Goal: Task Accomplishment & Management: Complete application form

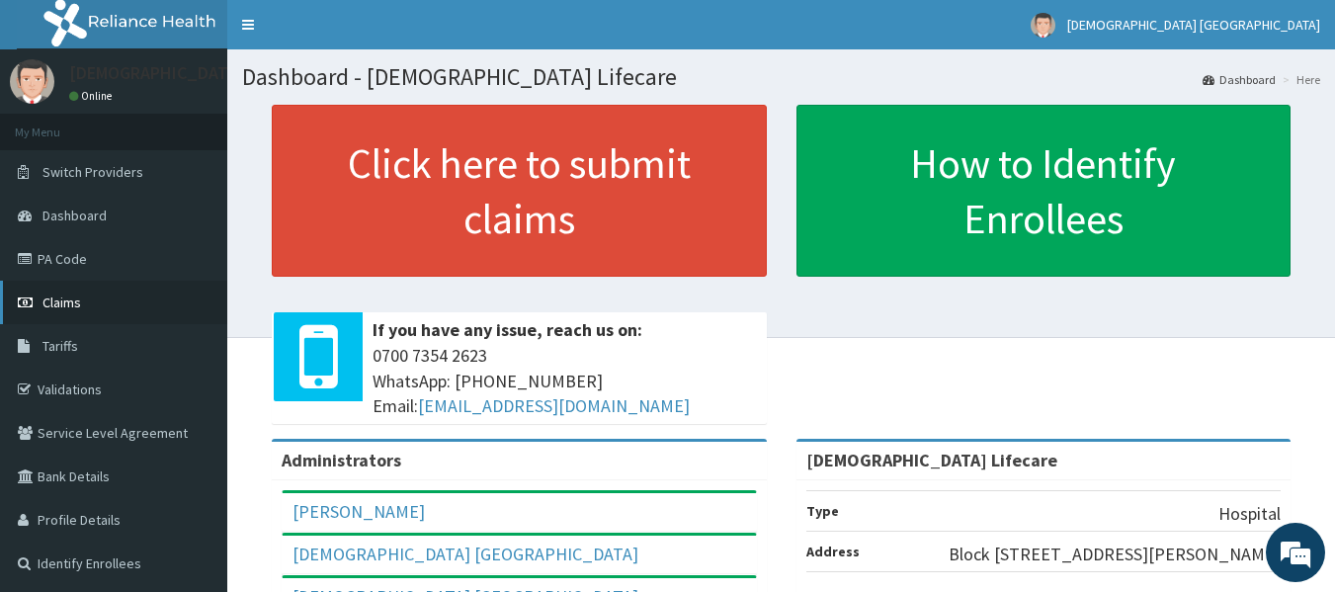
click at [76, 296] on span "Claims" at bounding box center [61, 303] width 39 height 18
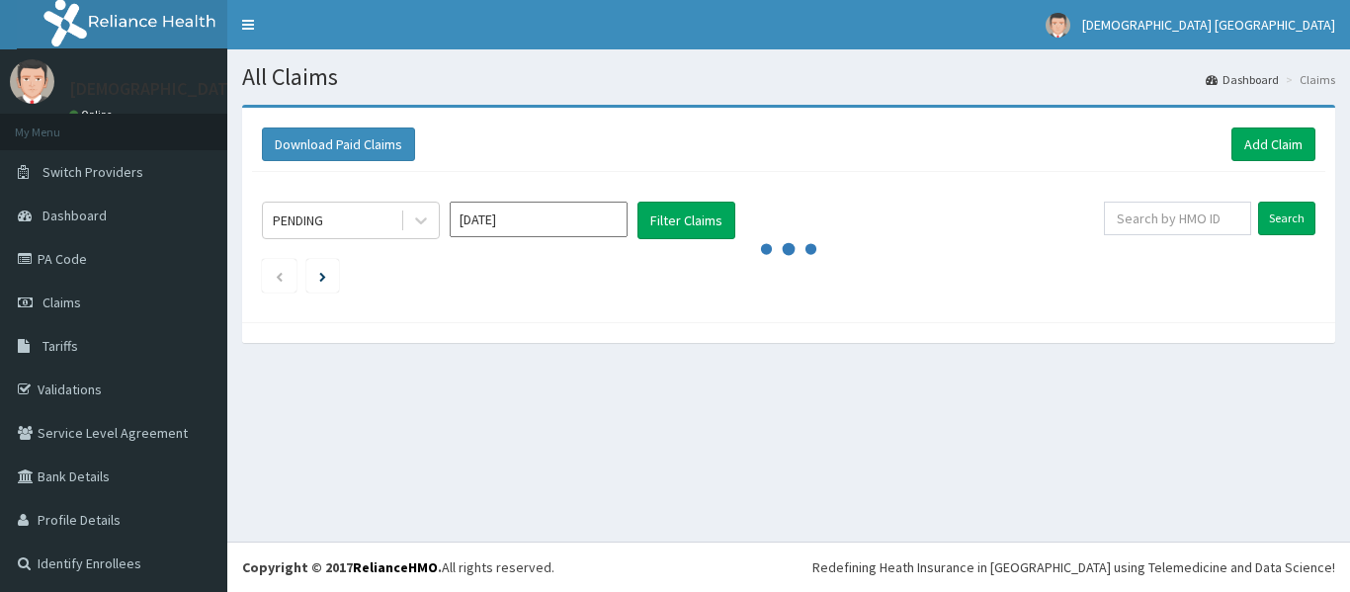
click at [469, 231] on input "Aug 2025" at bounding box center [539, 220] width 178 height 36
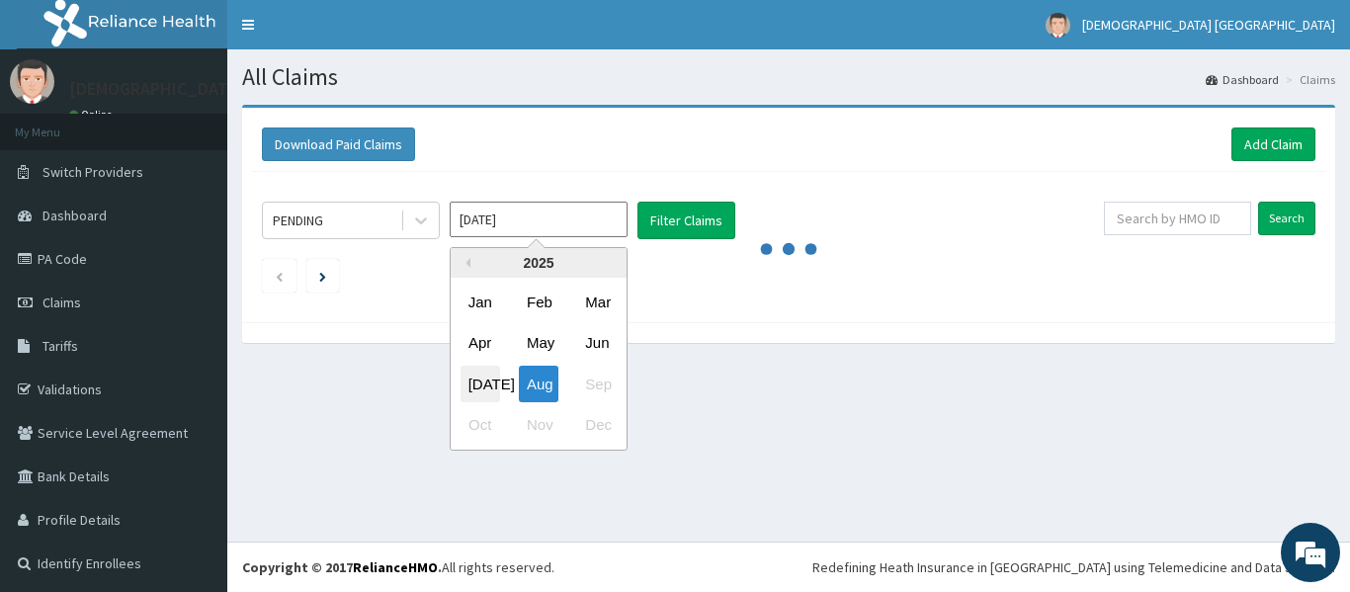
click at [484, 377] on div "Jul" at bounding box center [481, 384] width 40 height 37
type input "Jul 2025"
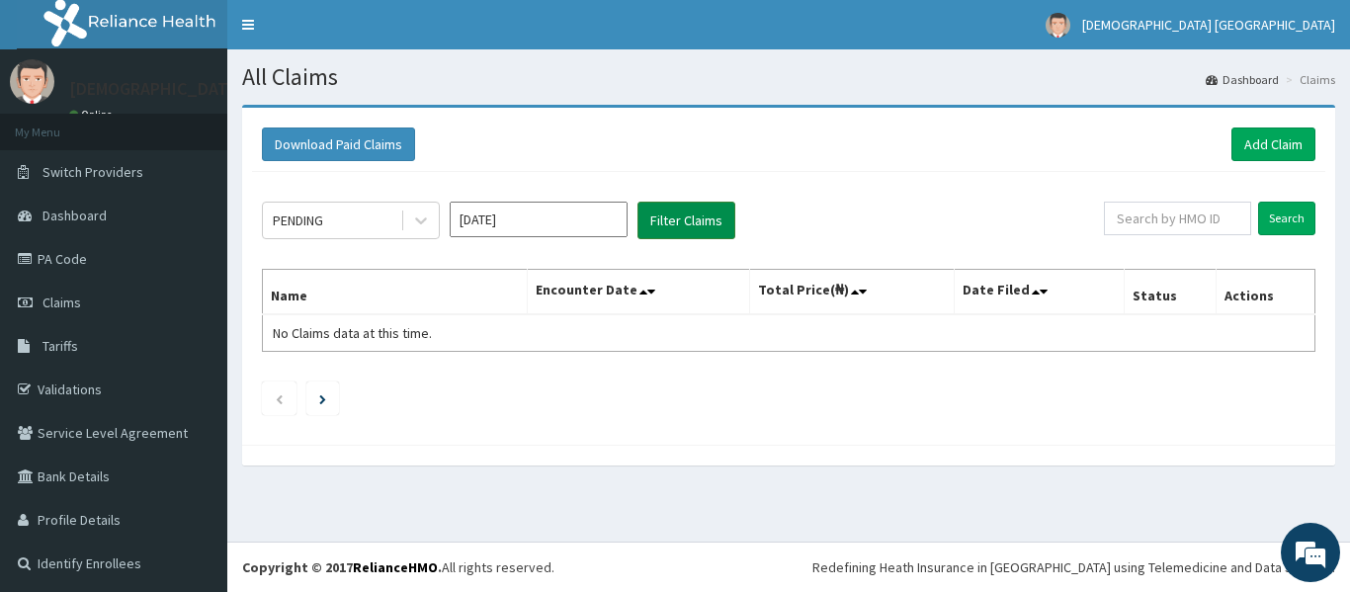
click at [713, 222] on button "Filter Claims" at bounding box center [686, 221] width 98 height 38
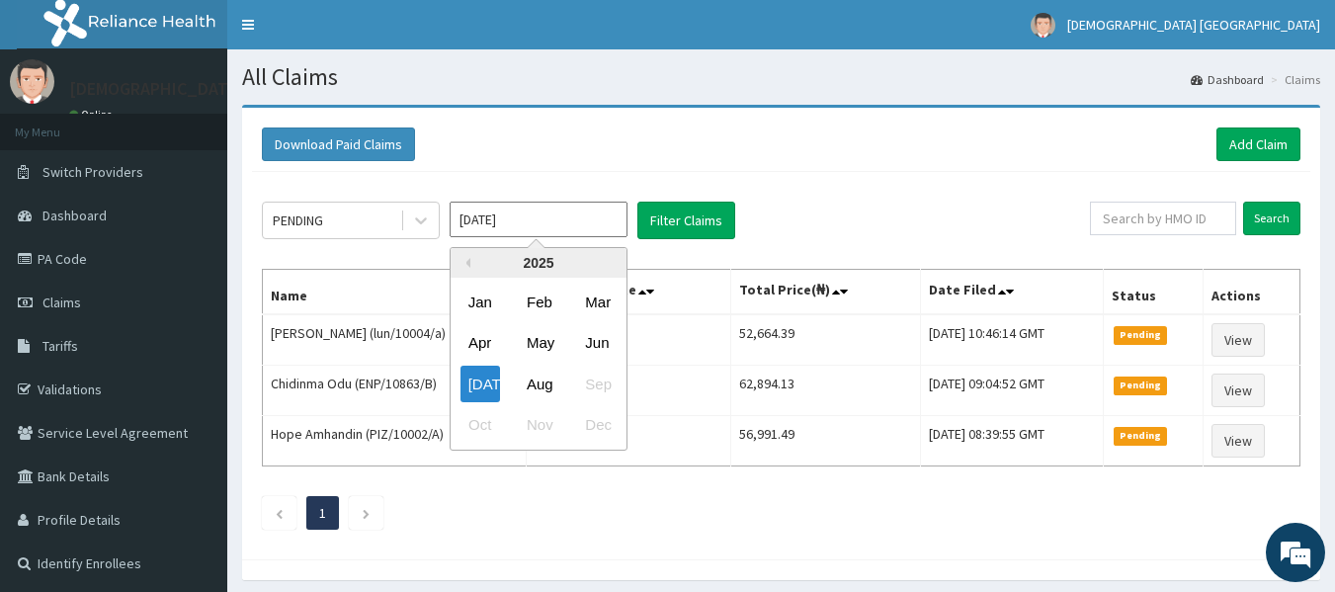
click at [505, 229] on input "Jul 2025" at bounding box center [539, 220] width 178 height 36
click at [350, 231] on div "PENDING" at bounding box center [331, 221] width 137 height 32
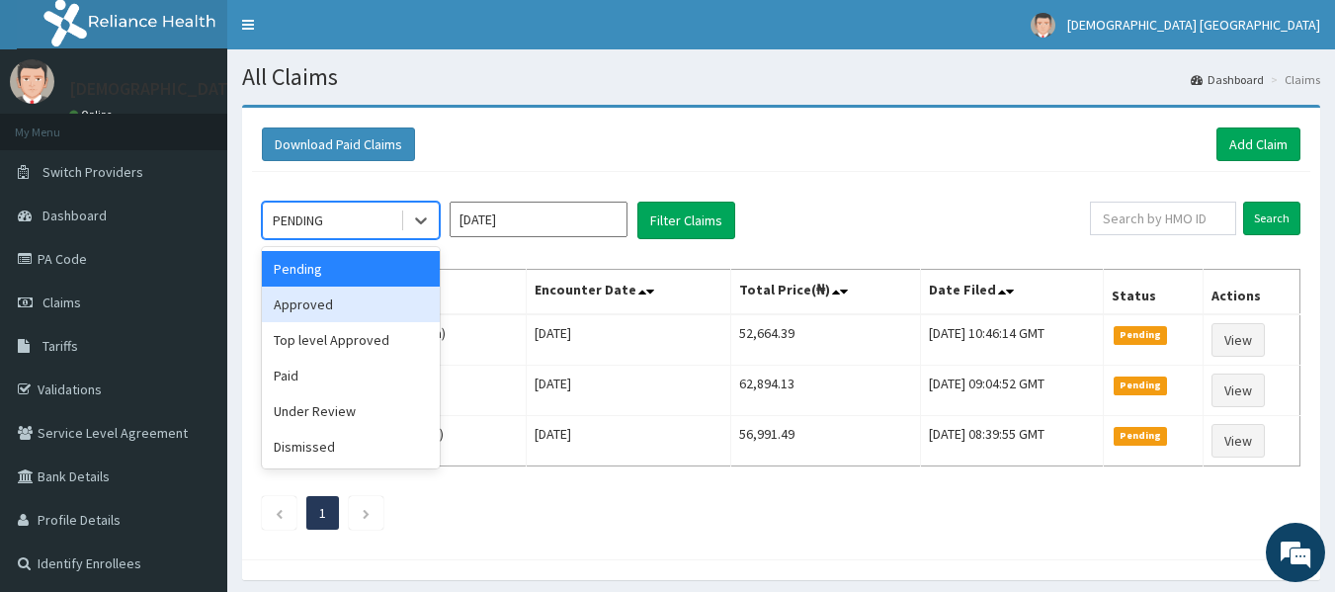
click at [376, 295] on div "Approved" at bounding box center [351, 305] width 178 height 36
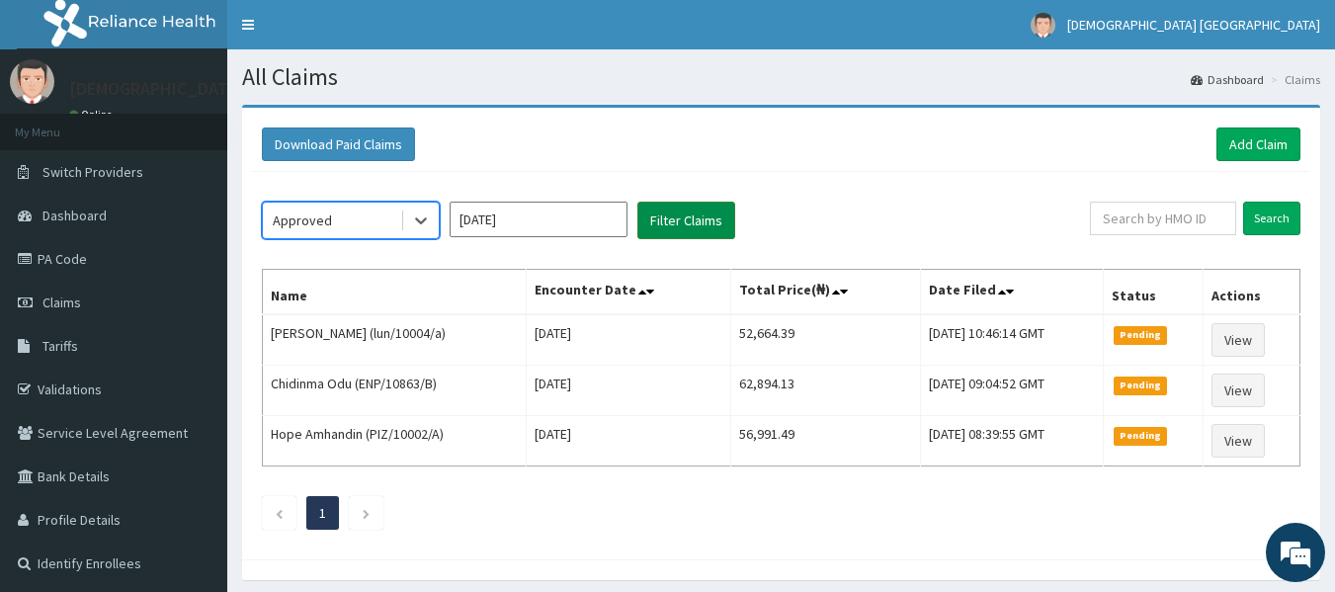
click at [682, 211] on button "Filter Claims" at bounding box center [686, 221] width 98 height 38
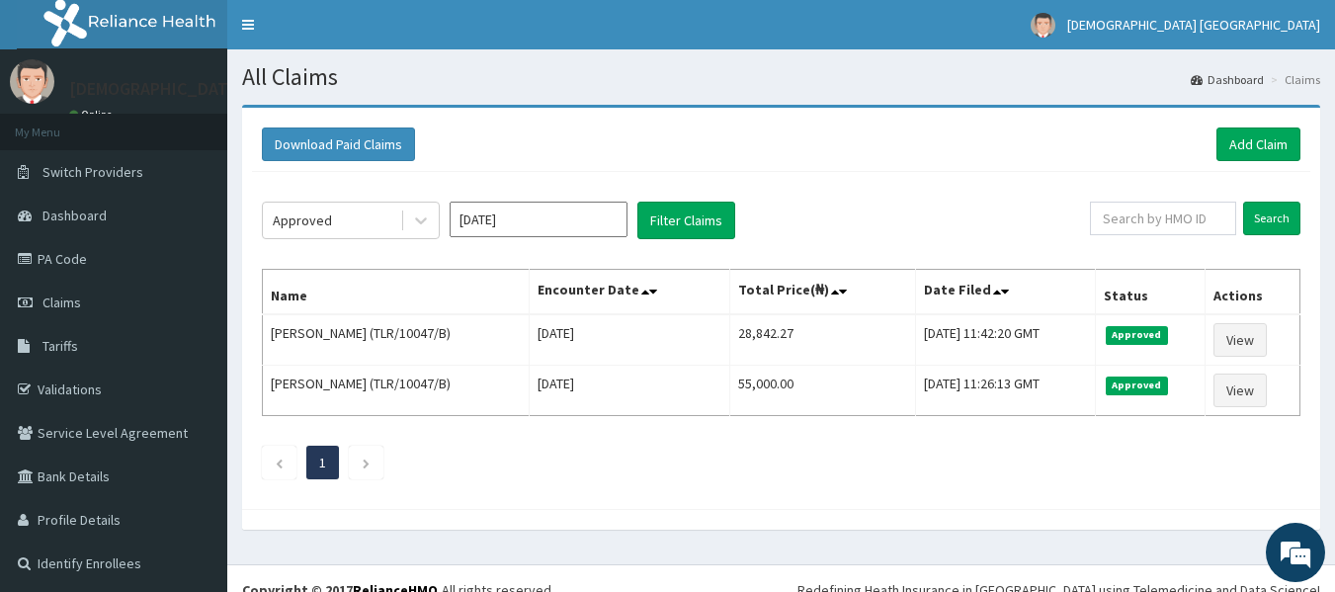
click at [509, 223] on input "[DATE]" at bounding box center [539, 220] width 178 height 36
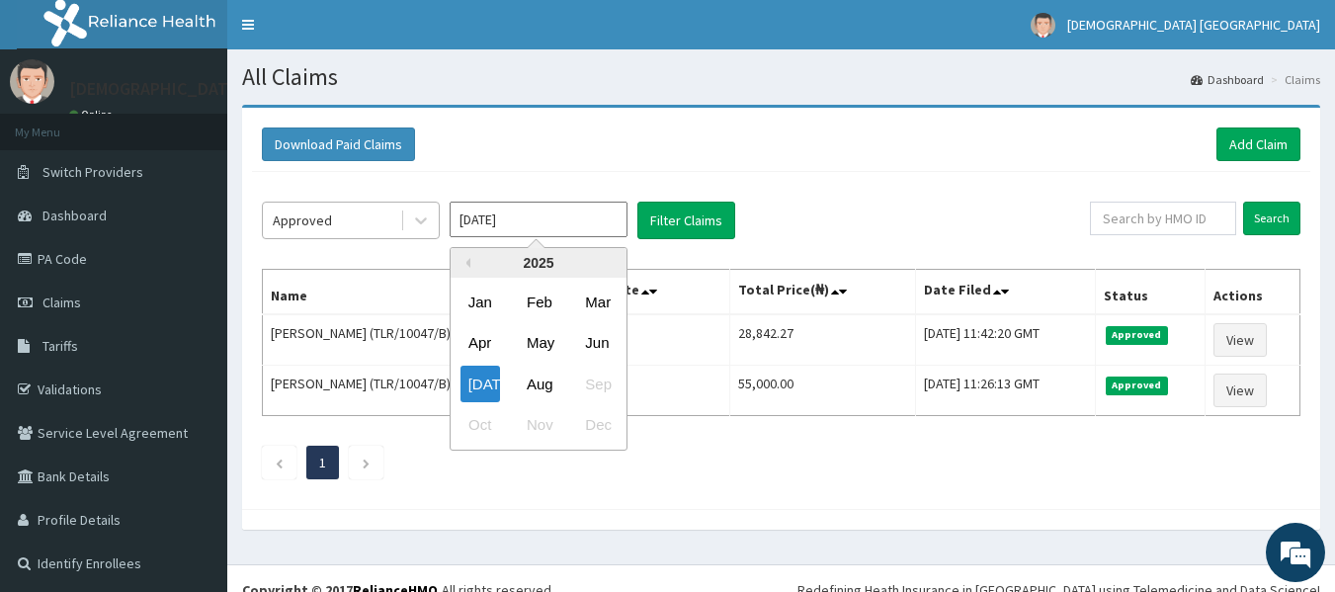
click at [345, 228] on div "Approved" at bounding box center [331, 221] width 137 height 32
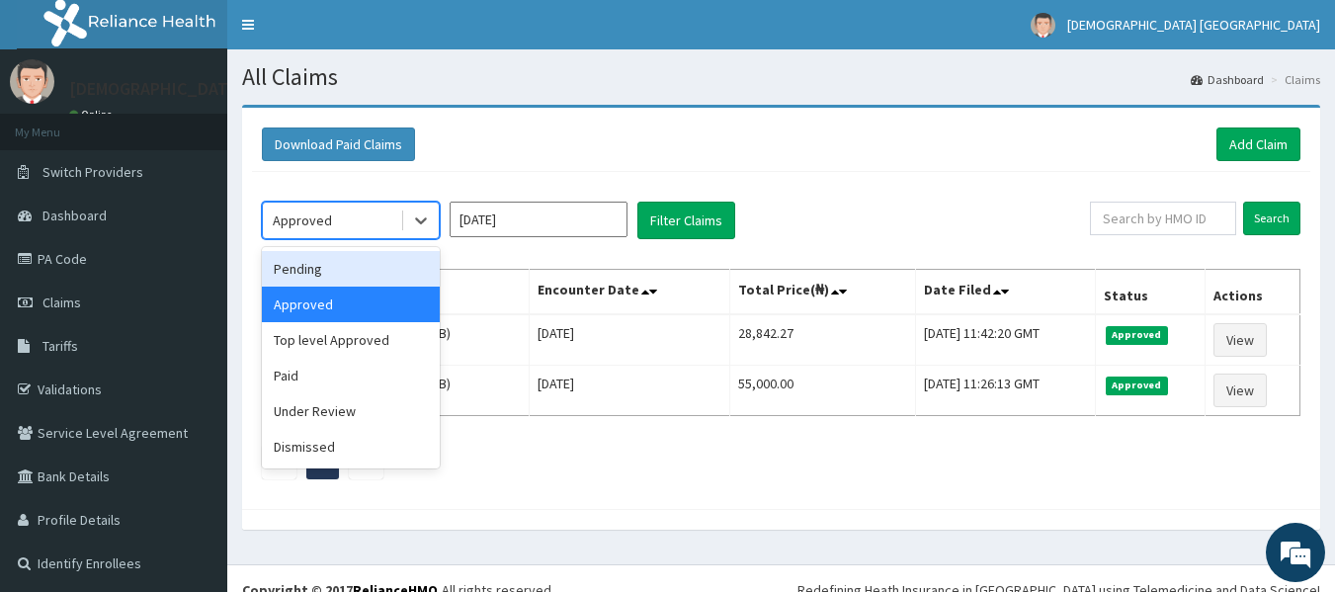
click at [335, 282] on div "Pending" at bounding box center [351, 269] width 178 height 36
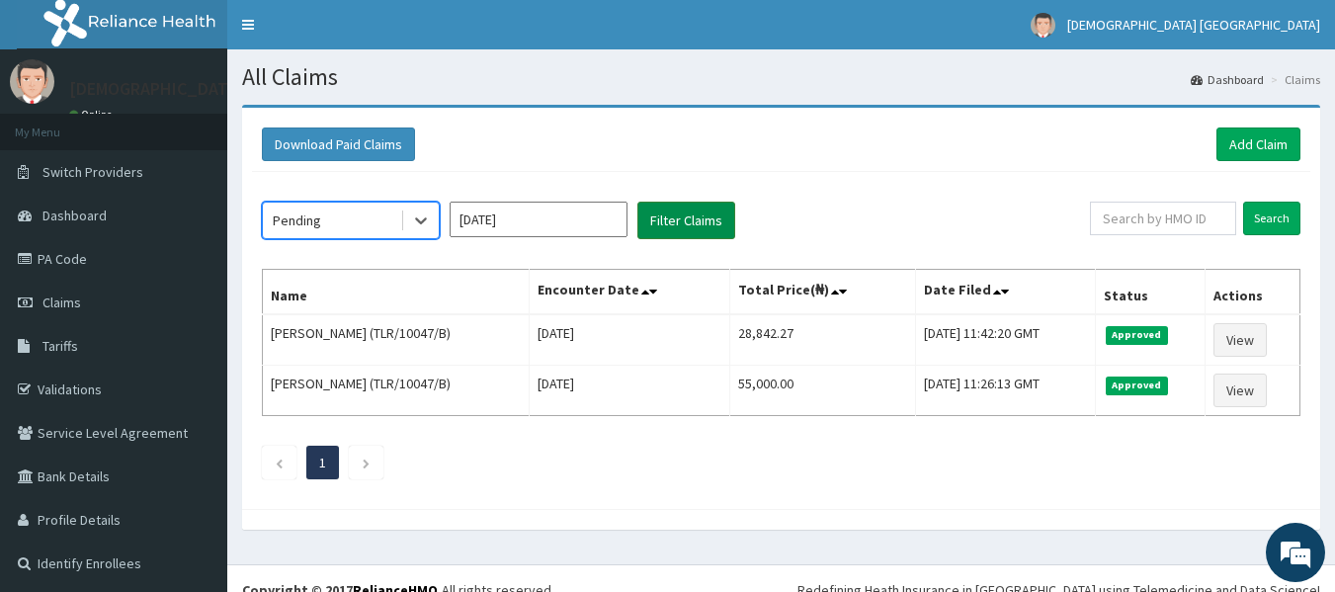
click at [668, 226] on button "Filter Claims" at bounding box center [686, 221] width 98 height 38
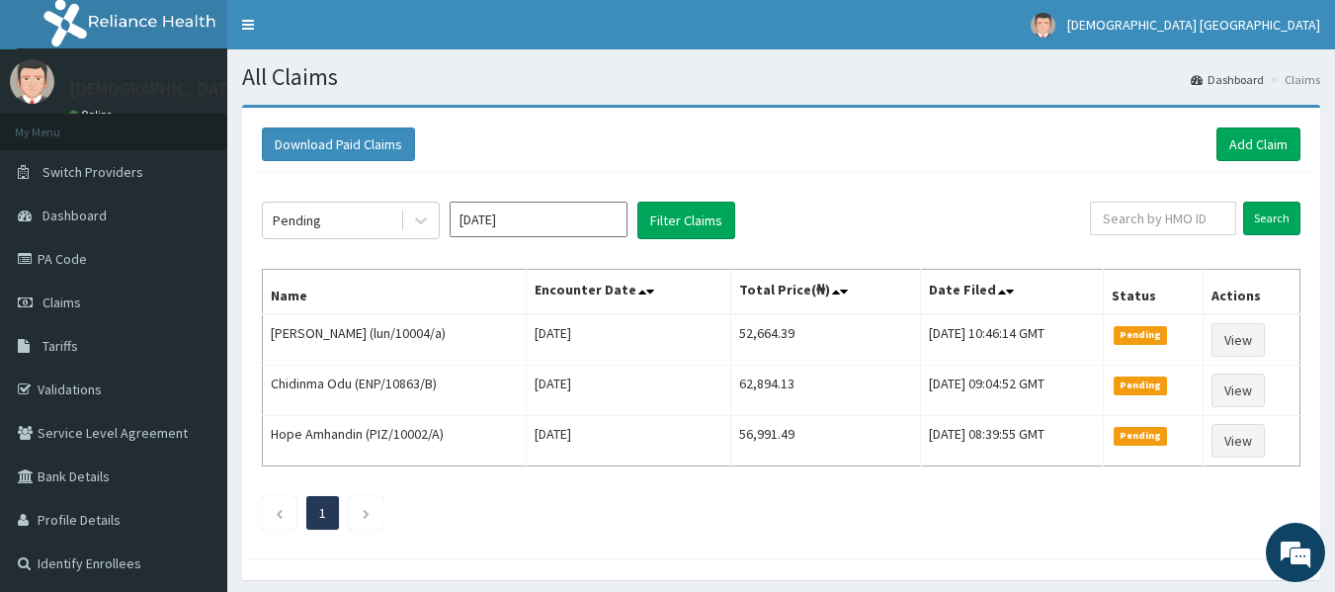
click at [451, 219] on input "Jul 2025" at bounding box center [539, 220] width 178 height 36
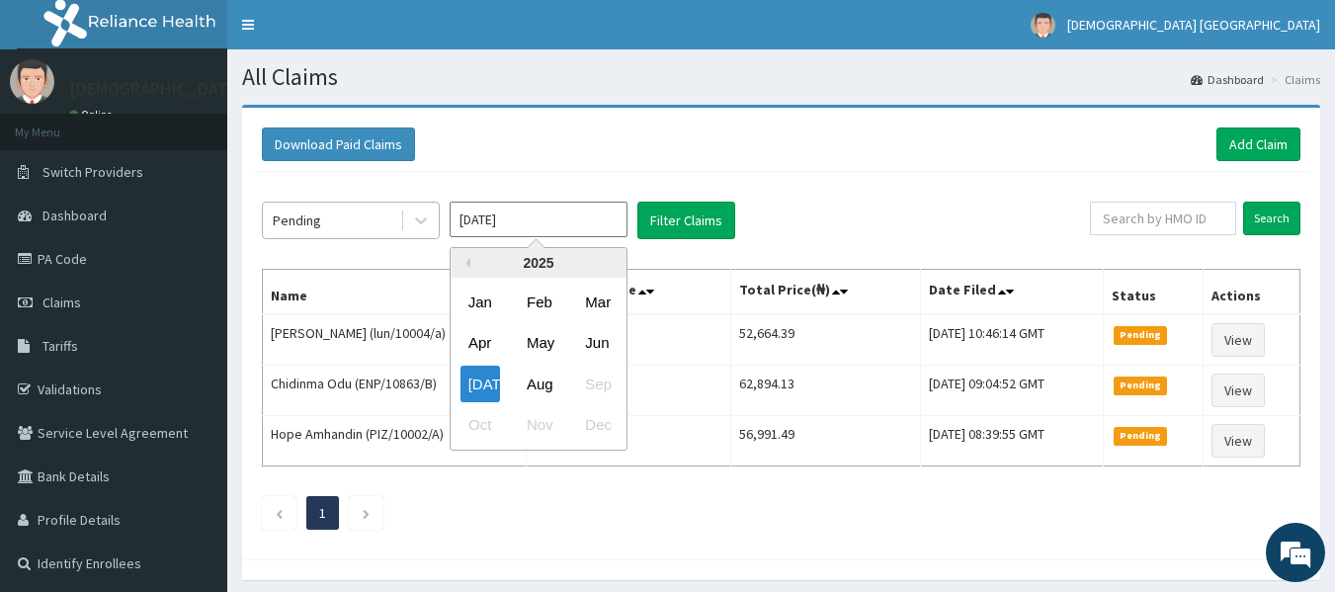
click at [399, 219] on div "Pending" at bounding box center [331, 221] width 137 height 32
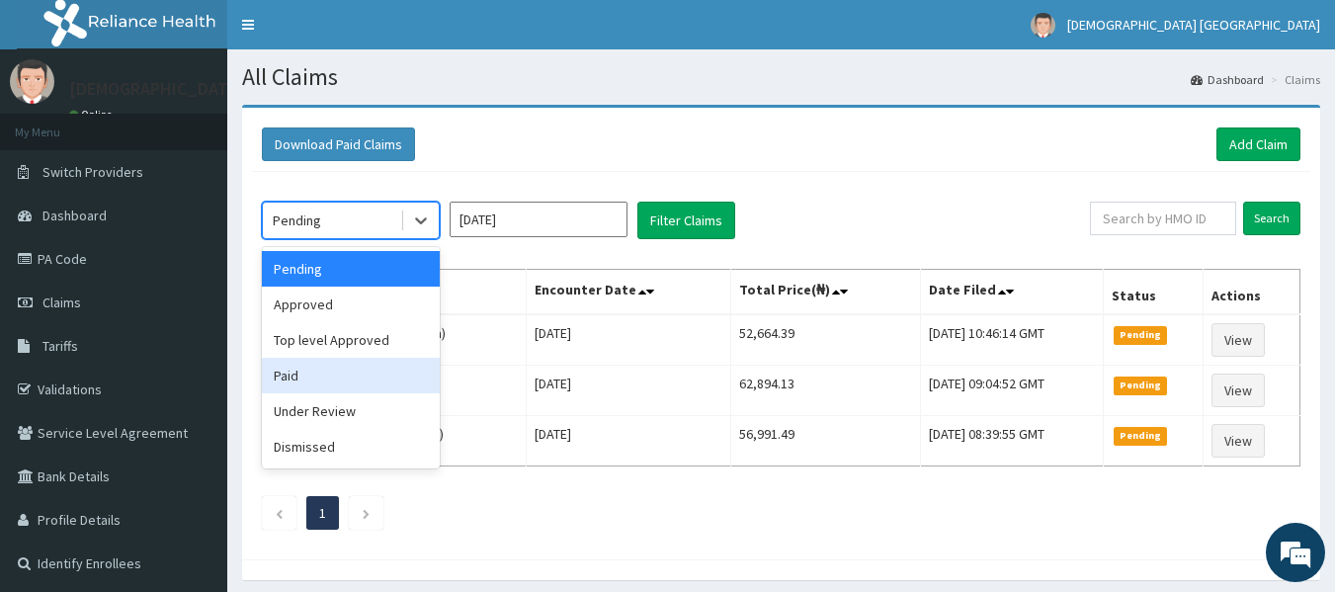
click at [346, 363] on div "Paid" at bounding box center [351, 376] width 178 height 36
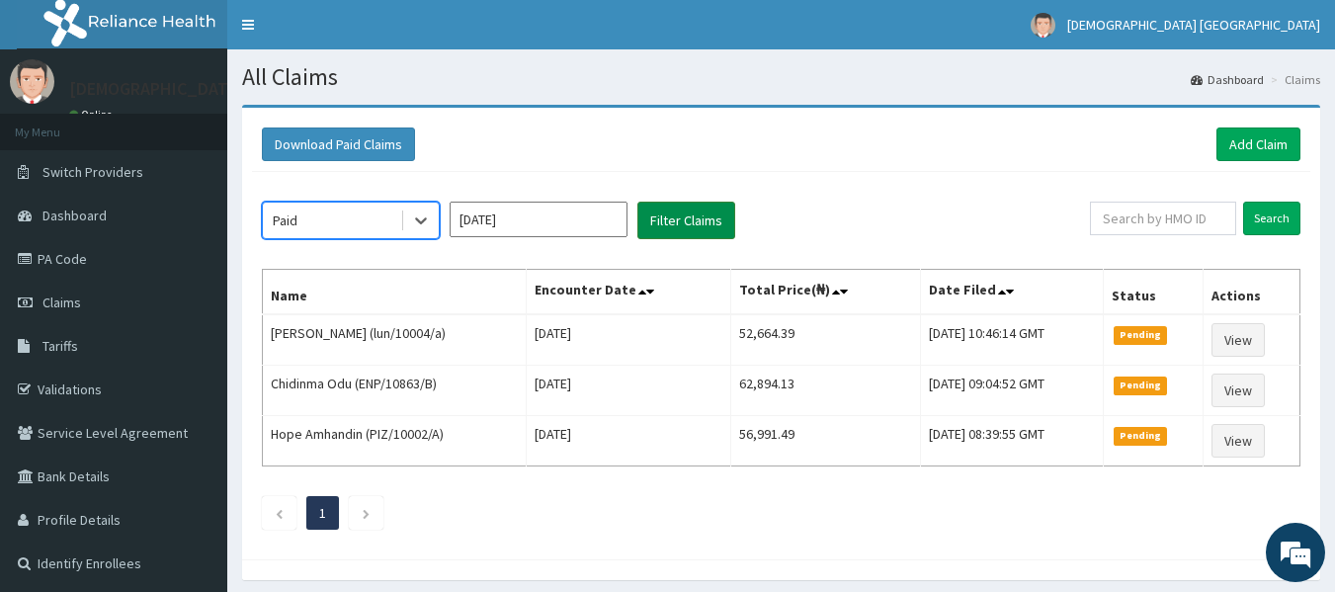
click at [648, 212] on button "Filter Claims" at bounding box center [686, 221] width 98 height 38
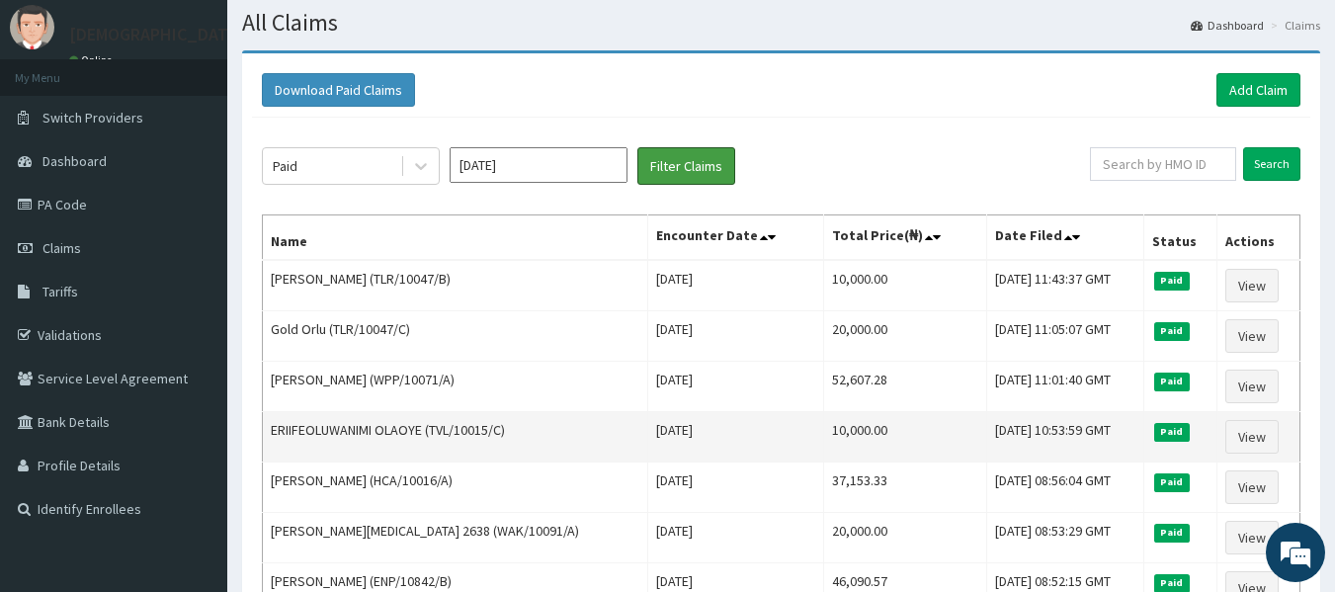
scroll to position [99, 0]
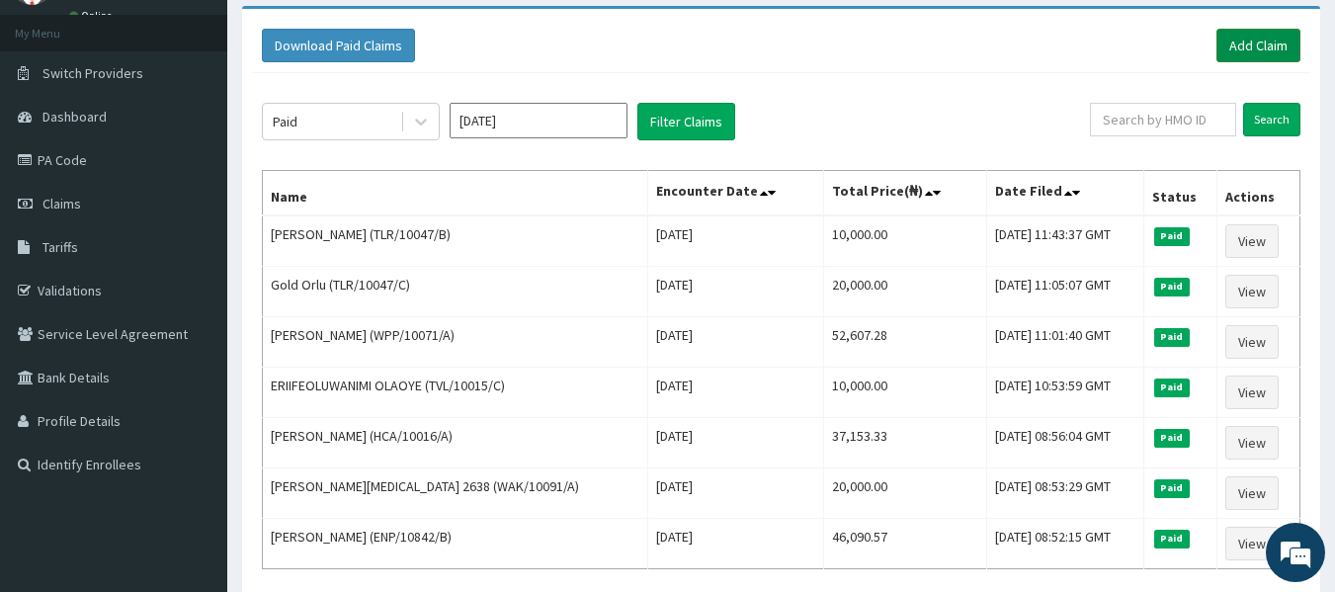
click at [1262, 43] on link "Add Claim" at bounding box center [1258, 46] width 84 height 34
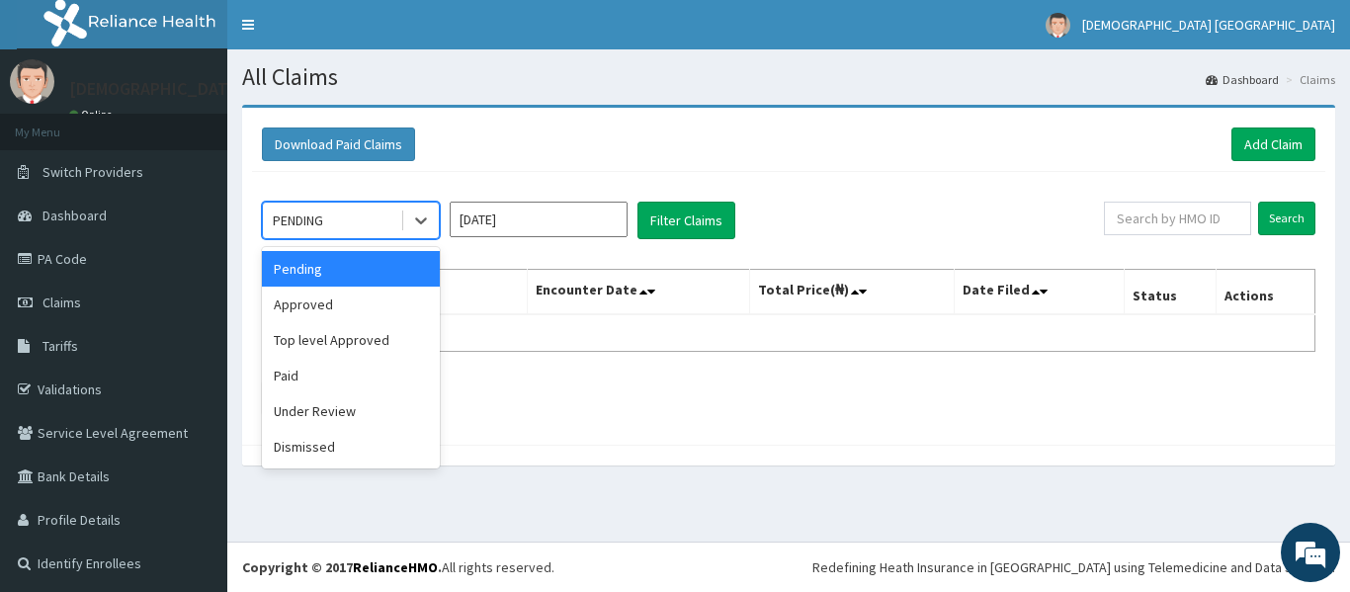
click at [394, 218] on div "PENDING" at bounding box center [351, 221] width 178 height 38
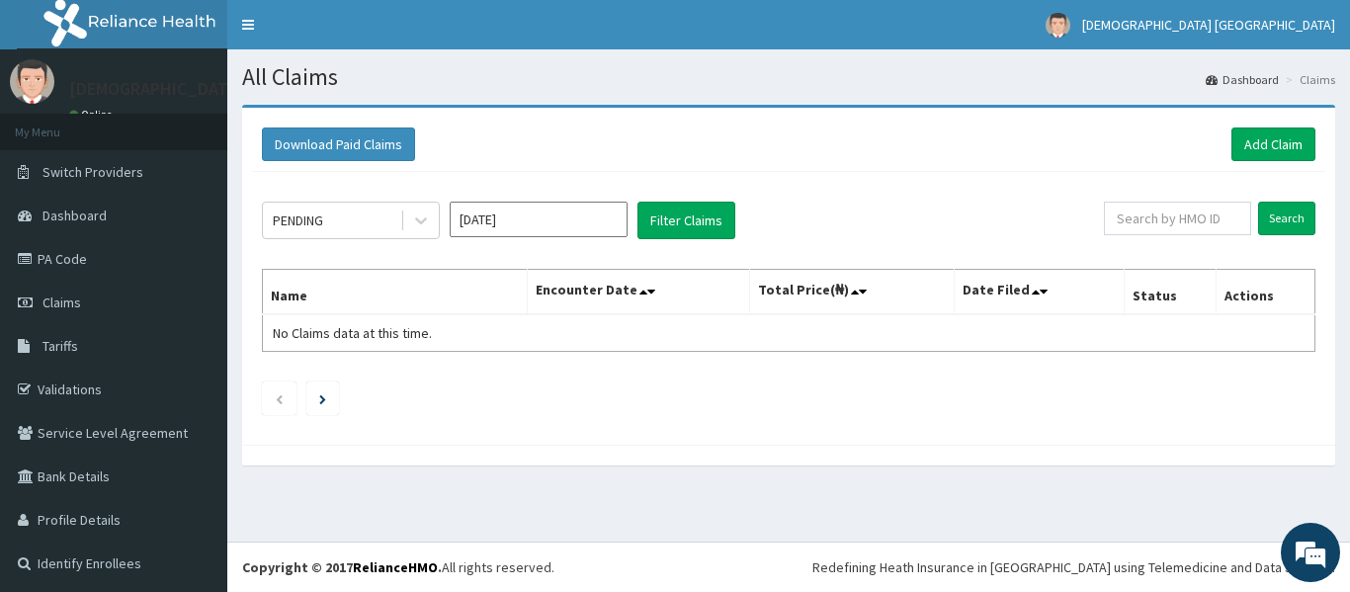
click at [543, 126] on div "Download Paid Claims Add Claim" at bounding box center [788, 145] width 1073 height 54
click at [510, 247] on div "PENDING Aug 2025 Filter Claims Search Name Encounter Date Total Price(₦) Date F…" at bounding box center [788, 303] width 1073 height 263
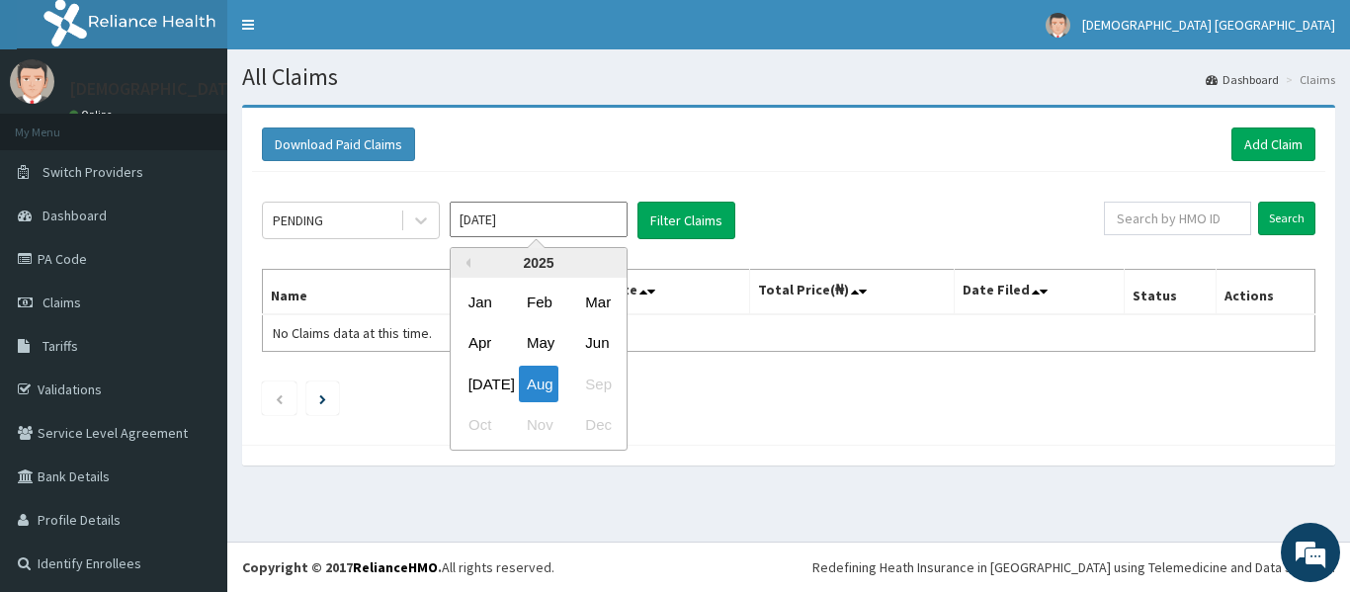
click at [513, 227] on input "Aug 2025" at bounding box center [539, 220] width 178 height 36
click at [488, 379] on div "Jul" at bounding box center [481, 384] width 40 height 37
type input "Jul 2025"
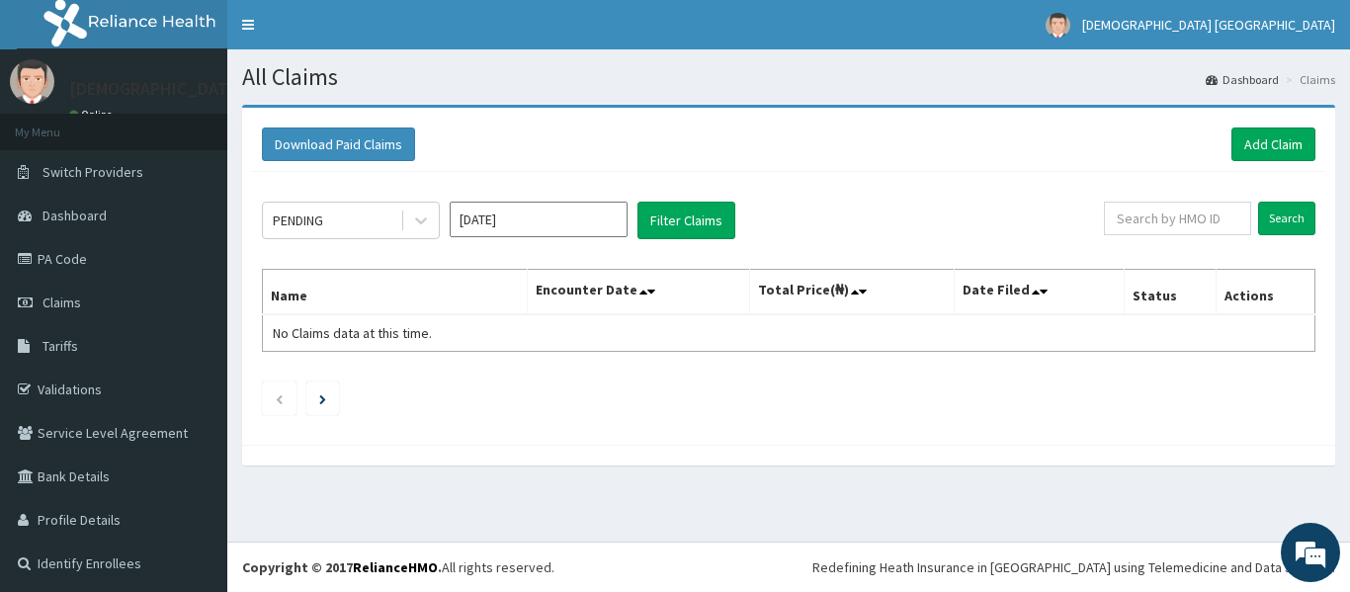
click at [716, 199] on div "PENDING Jul 2025 Filter Claims Search Name Encounter Date Total Price(₦) Date F…" at bounding box center [788, 303] width 1073 height 263
click at [707, 226] on button "Filter Claims" at bounding box center [686, 221] width 98 height 38
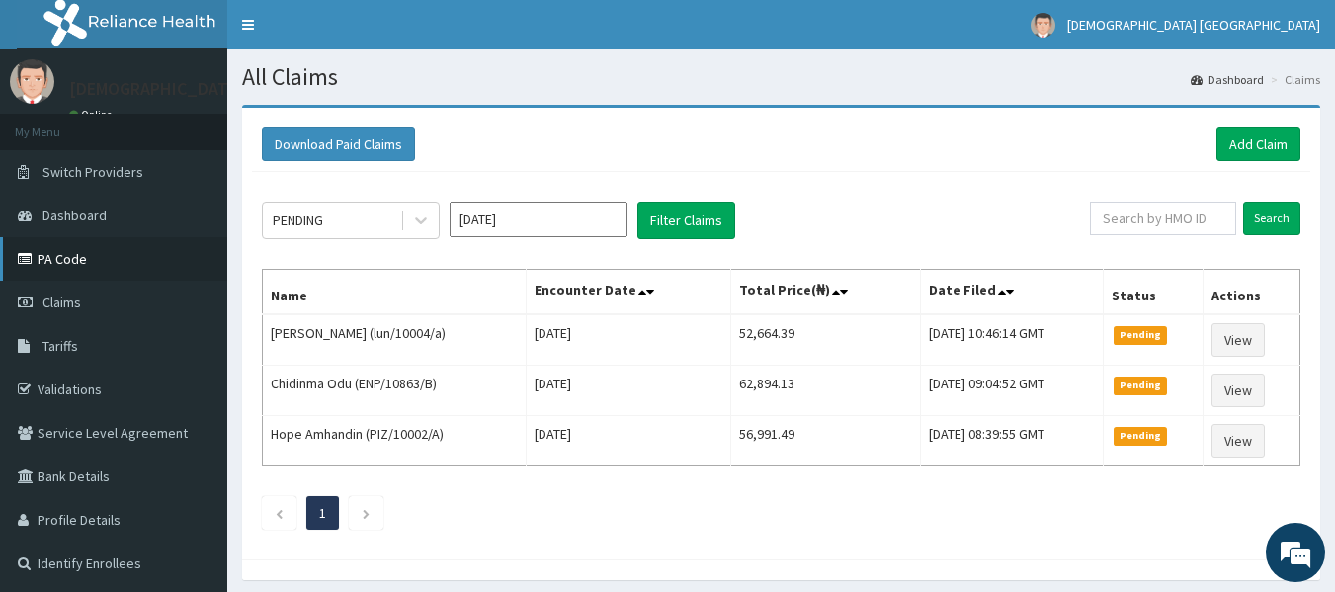
click at [51, 254] on link "PA Code" at bounding box center [113, 258] width 227 height 43
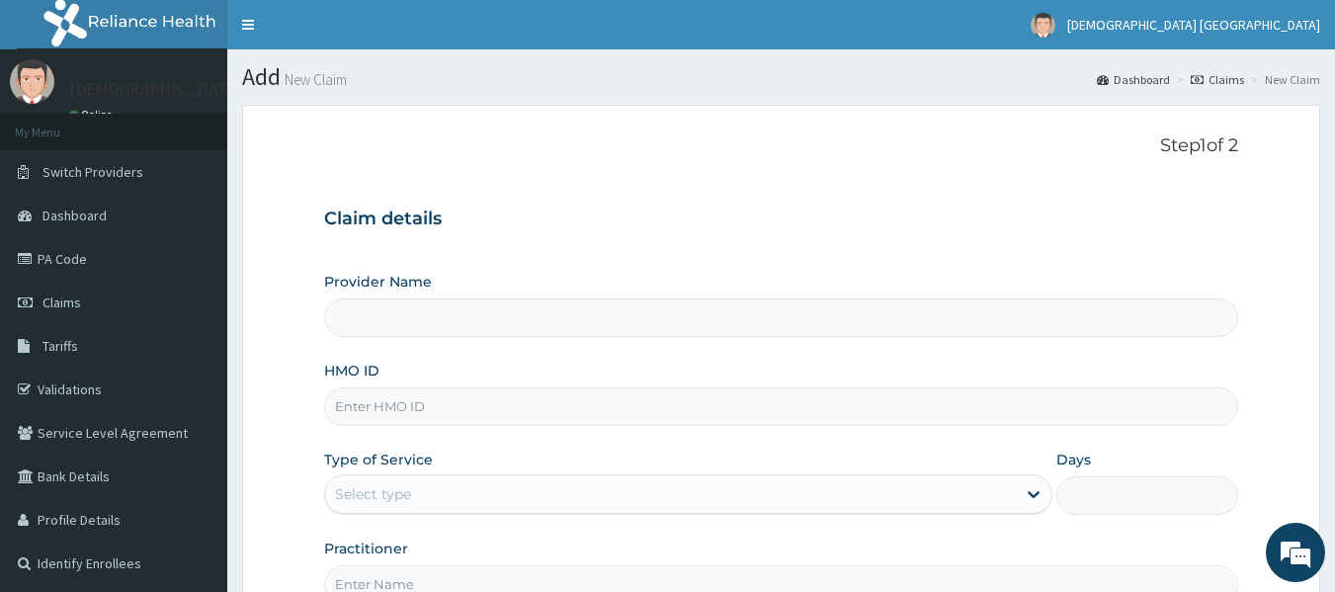
type input "[DEMOGRAPHIC_DATA] Lifecare"
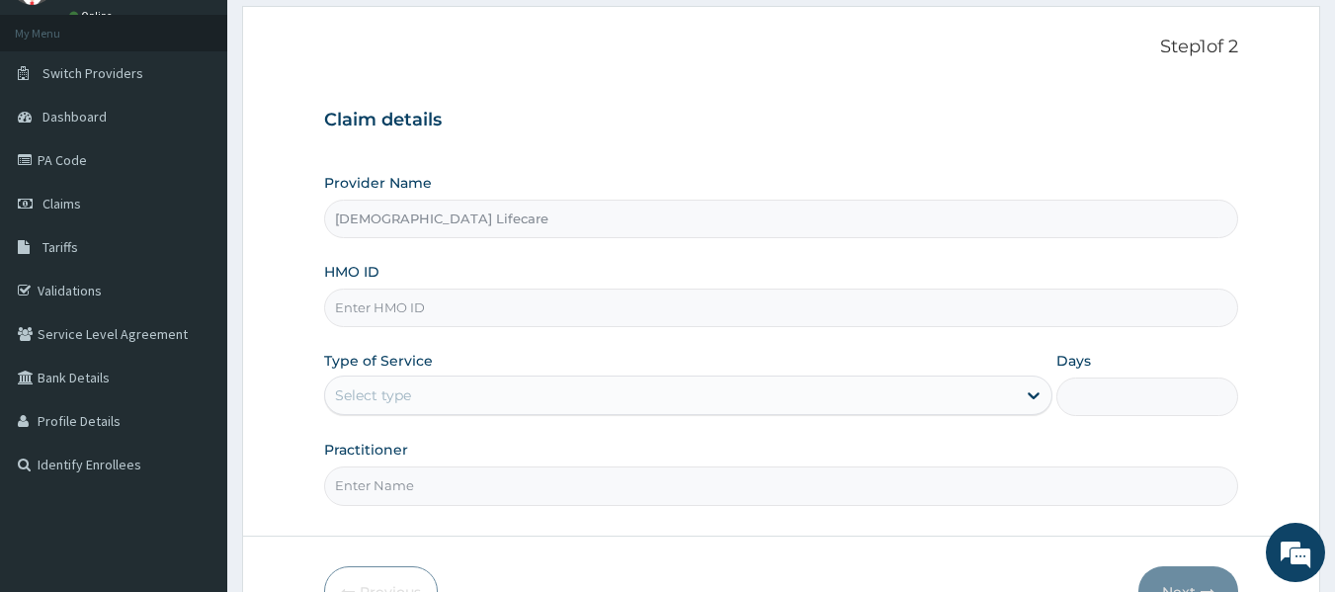
click at [359, 312] on input "HMO ID" at bounding box center [781, 308] width 915 height 39
drag, startPoint x: 368, startPoint y: 277, endPoint x: 352, endPoint y: 298, distance: 26.9
paste input "TLR/10047/B"
type input "TLR/10047/B"
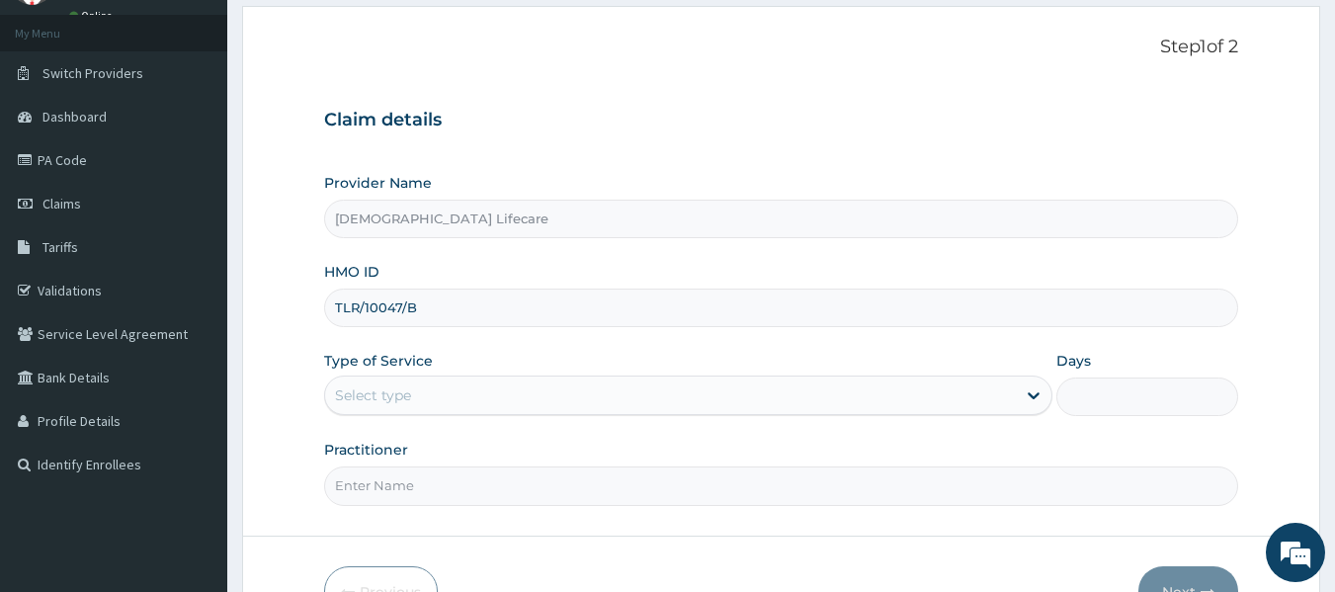
click at [427, 415] on div "Select type" at bounding box center [688, 396] width 728 height 40
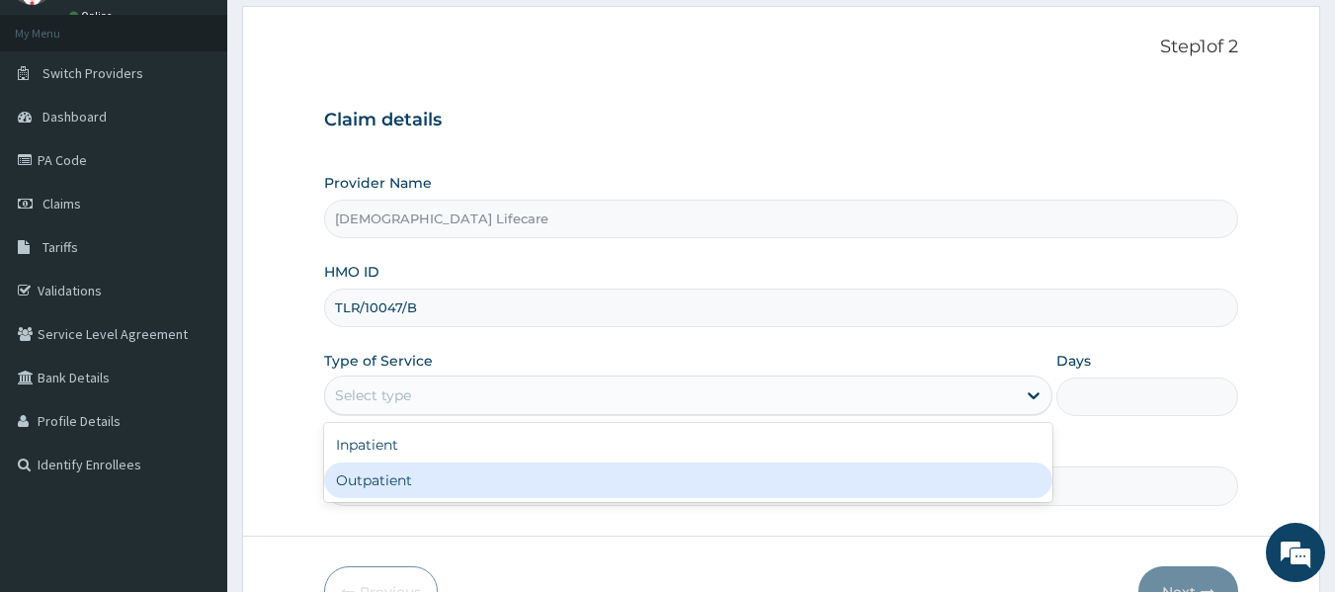
click at [410, 475] on div "Outpatient" at bounding box center [688, 480] width 728 height 36
type input "1"
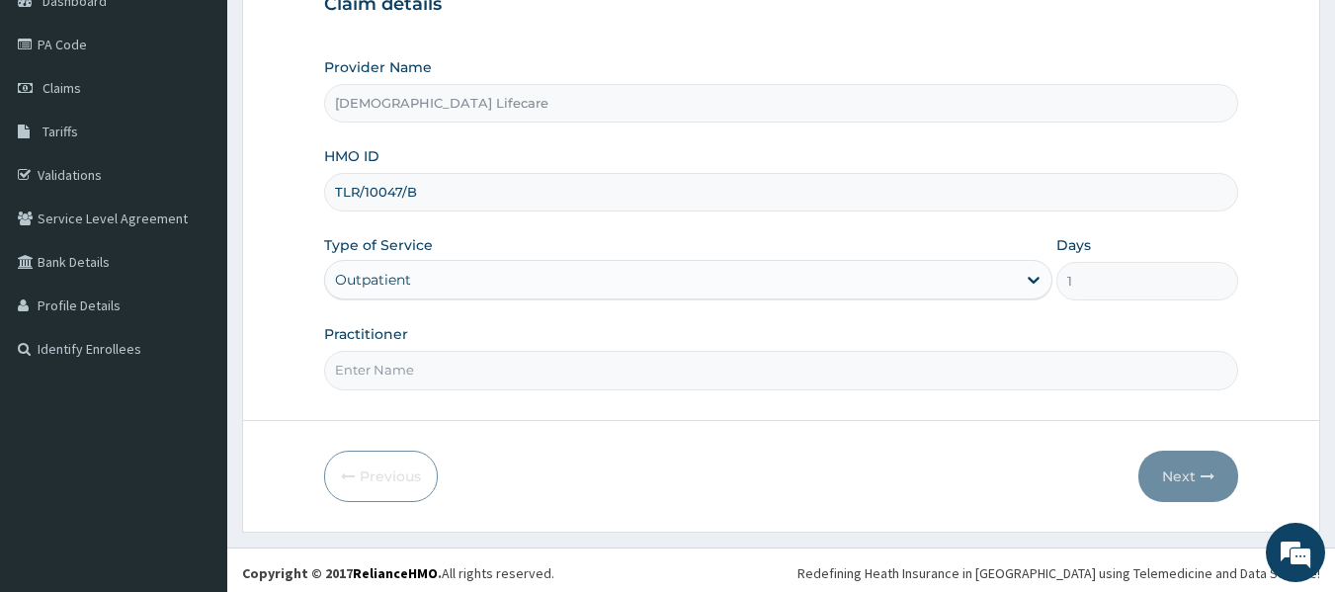
scroll to position [220, 0]
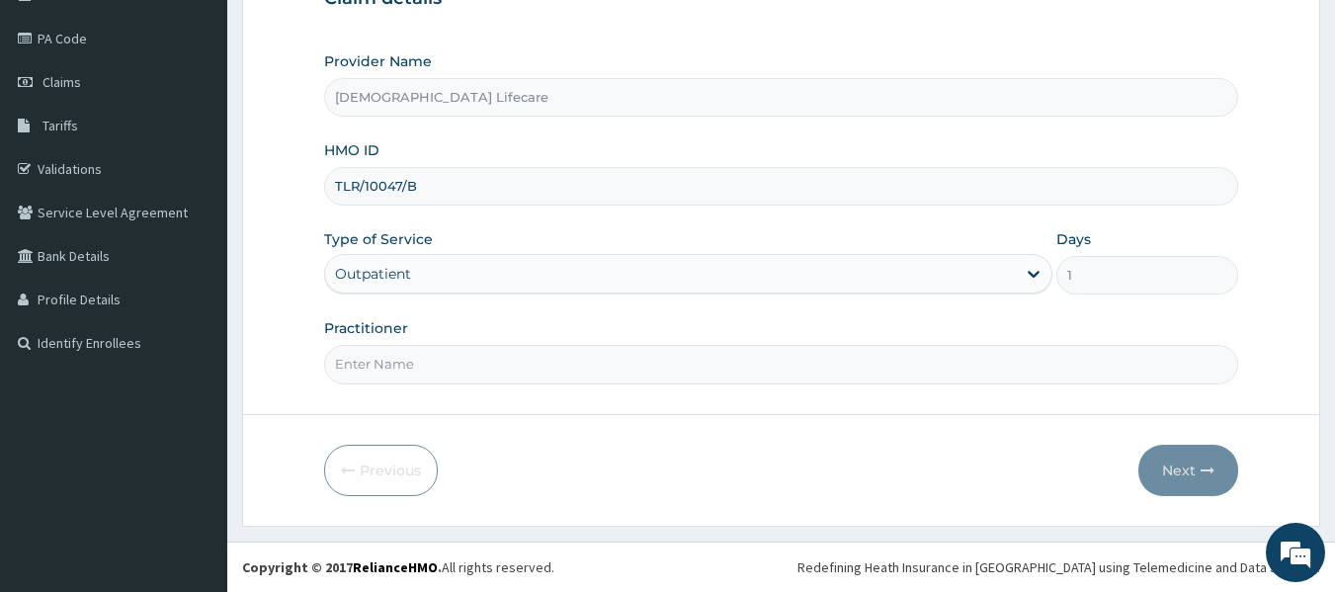
click at [408, 348] on input "Practitioner" at bounding box center [781, 364] width 915 height 39
type input "DR. Asutosh Mehta"
click at [1206, 487] on button "Next" at bounding box center [1188, 470] width 100 height 51
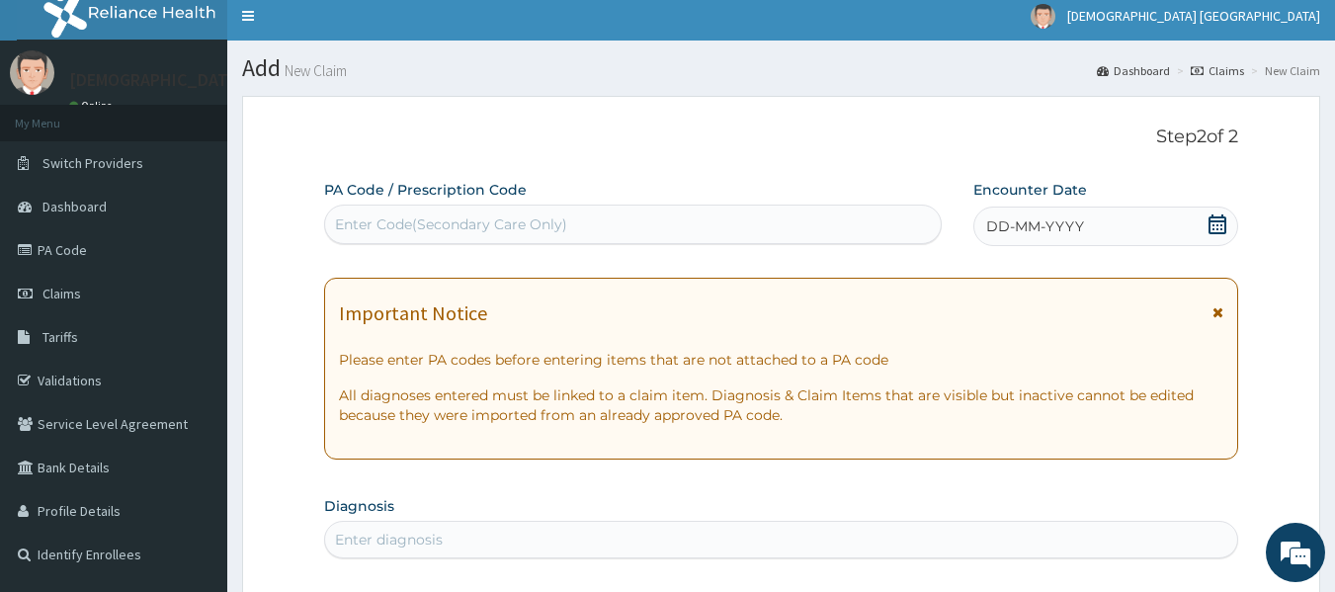
scroll to position [0, 0]
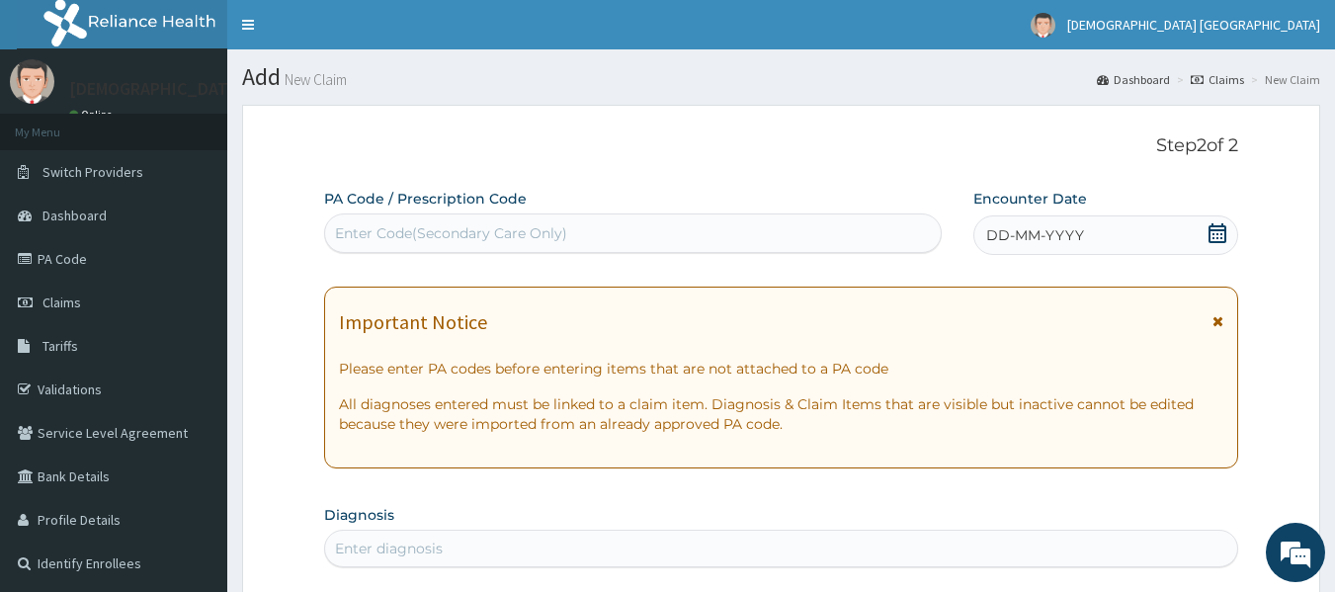
drag, startPoint x: 400, startPoint y: 227, endPoint x: 364, endPoint y: 217, distance: 37.9
click at [364, 217] on div "Enter Code(Secondary Care Only)" at bounding box center [633, 233] width 617 height 32
click at [398, 238] on div "Enter Code(Secondary Care Only)" at bounding box center [451, 233] width 232 height 20
paste input "PA/389FA3"
type input "PA/389FA3"
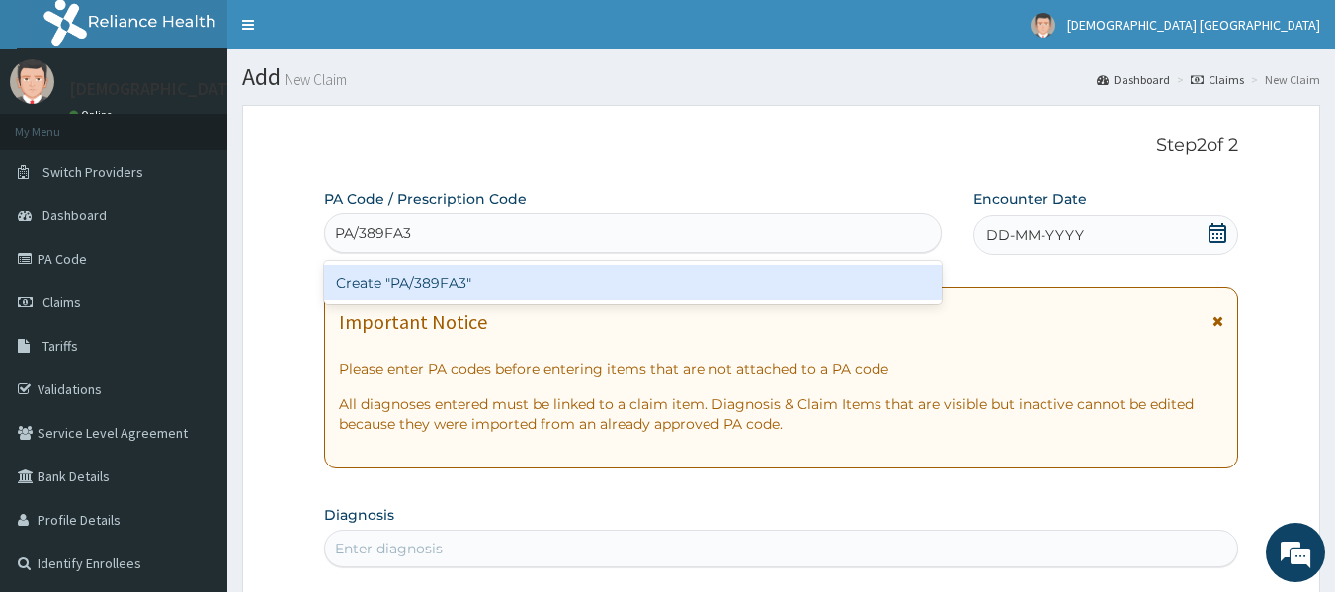
click at [459, 294] on div "Create "PA/389FA3"" at bounding box center [633, 283] width 619 height 36
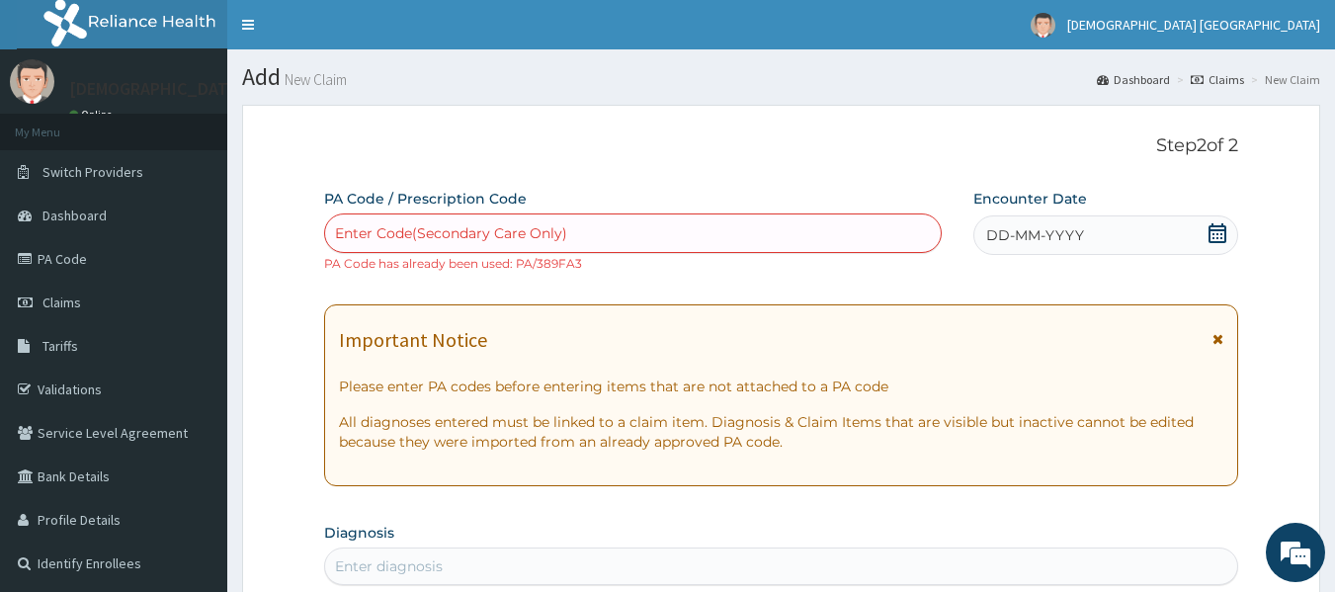
drag, startPoint x: 515, startPoint y: 225, endPoint x: 417, endPoint y: 229, distance: 97.9
click at [417, 229] on div "Enter Code(Secondary Care Only)" at bounding box center [451, 233] width 232 height 20
paste input "PA/916AA7"
type input "PA/916AA7"
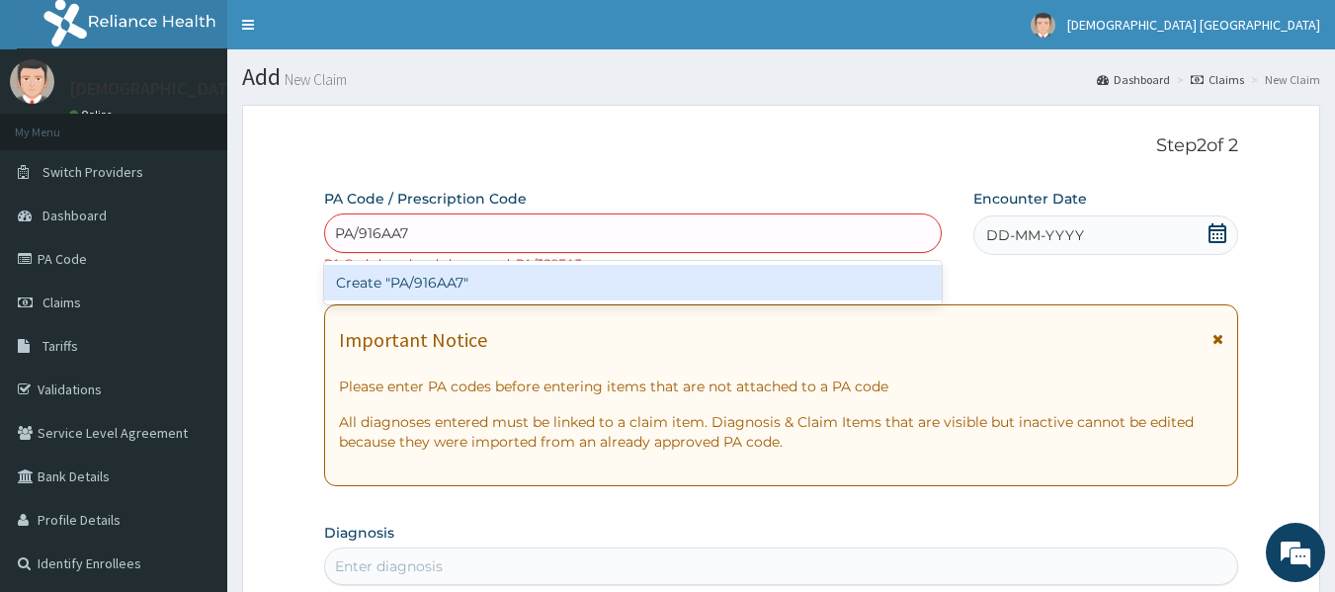
click at [473, 278] on div "Create "PA/916AA7"" at bounding box center [633, 283] width 619 height 36
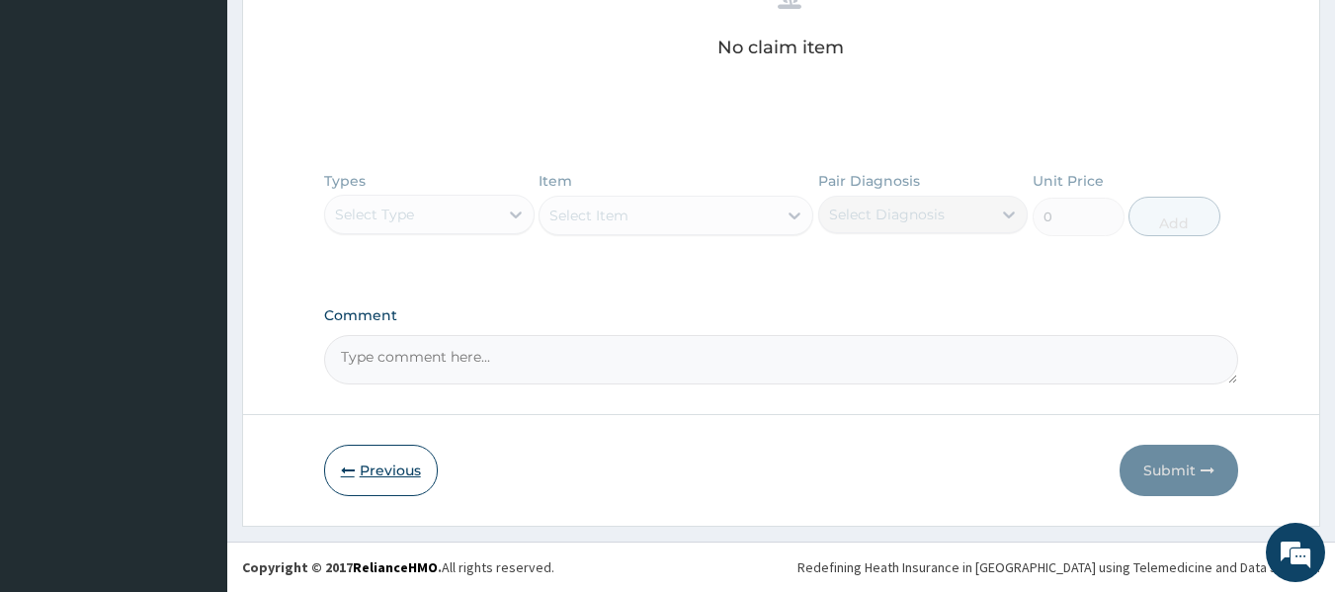
click at [381, 465] on button "Previous" at bounding box center [381, 470] width 114 height 51
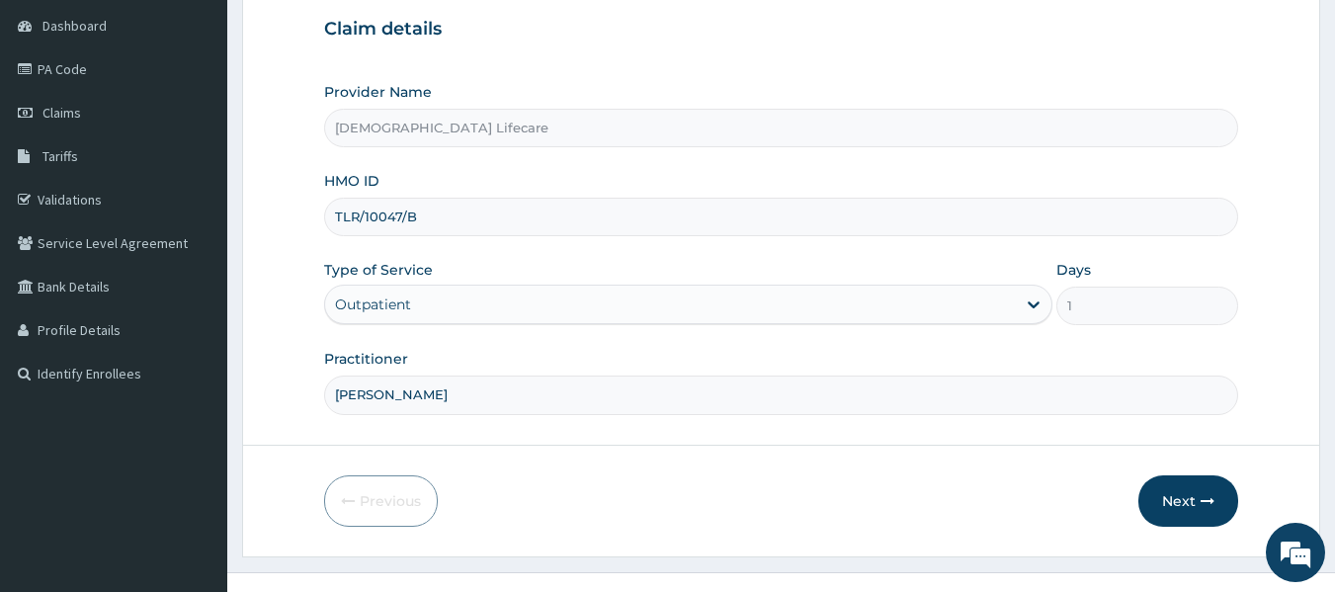
scroll to position [198, 0]
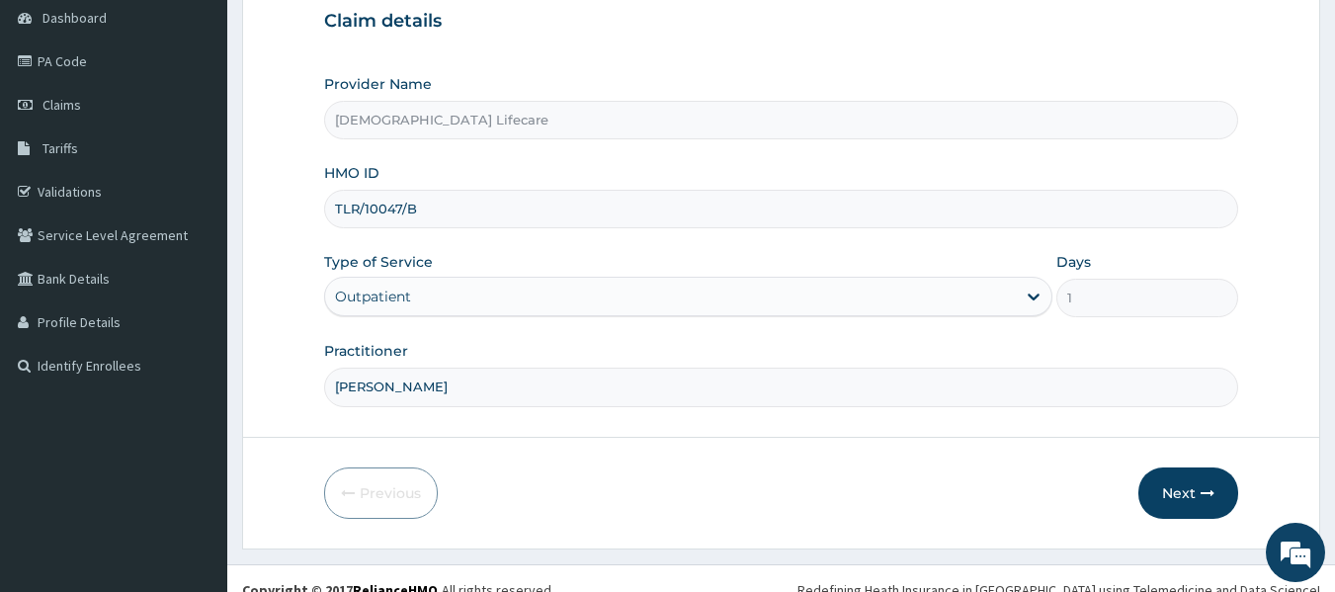
click at [378, 213] on input "TLR/10047/B" at bounding box center [781, 209] width 915 height 39
paste input "GLI/10001/D"
type input "GLI/10001/D"
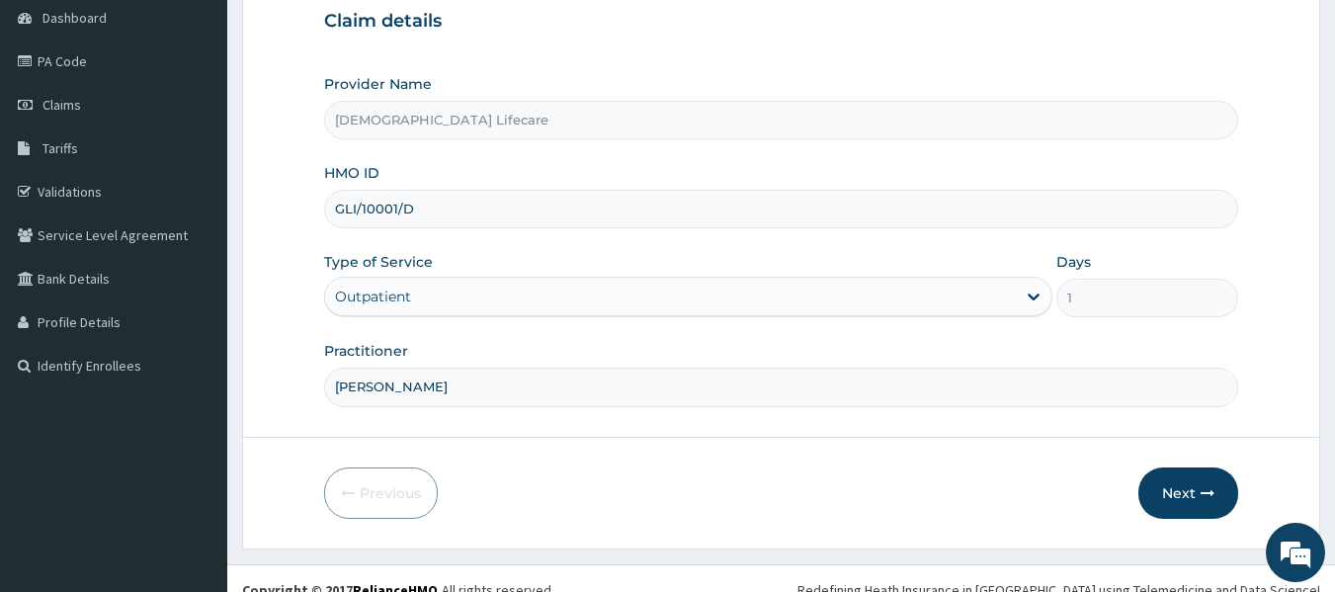
click at [523, 355] on div "Practitioner DR. Asutosh Mehta" at bounding box center [781, 373] width 915 height 65
click at [483, 398] on input "DR. Asutosh Mehta" at bounding box center [781, 387] width 915 height 39
click at [1182, 478] on button "Next" at bounding box center [1188, 492] width 100 height 51
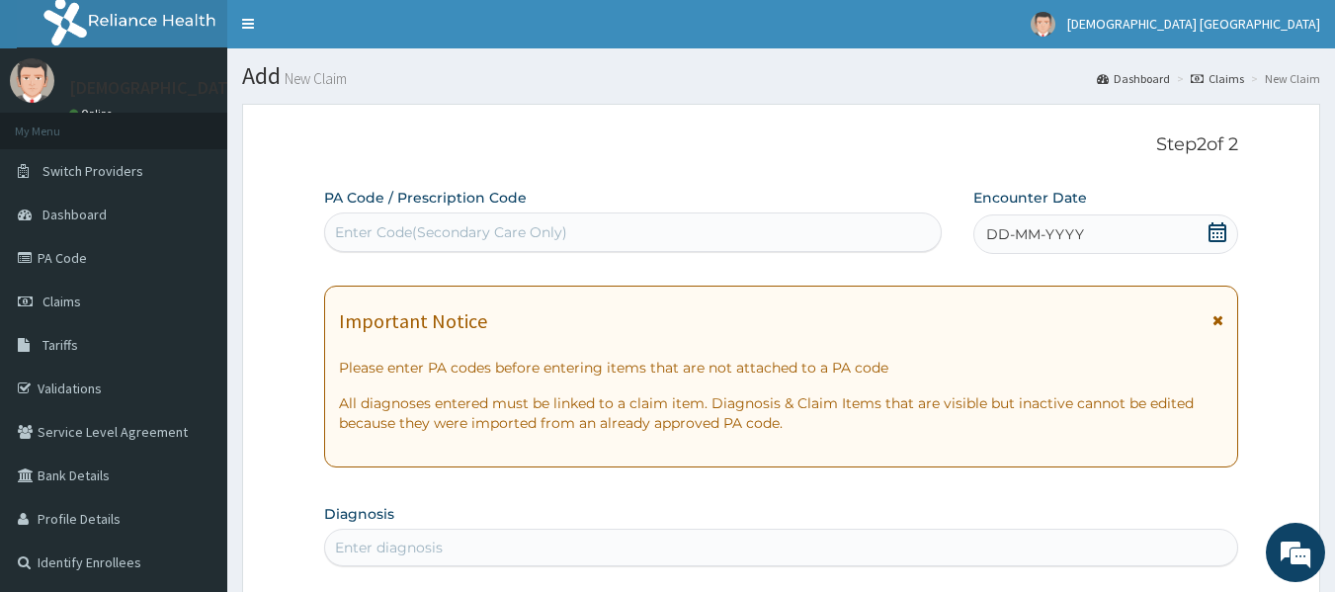
scroll to position [0, 0]
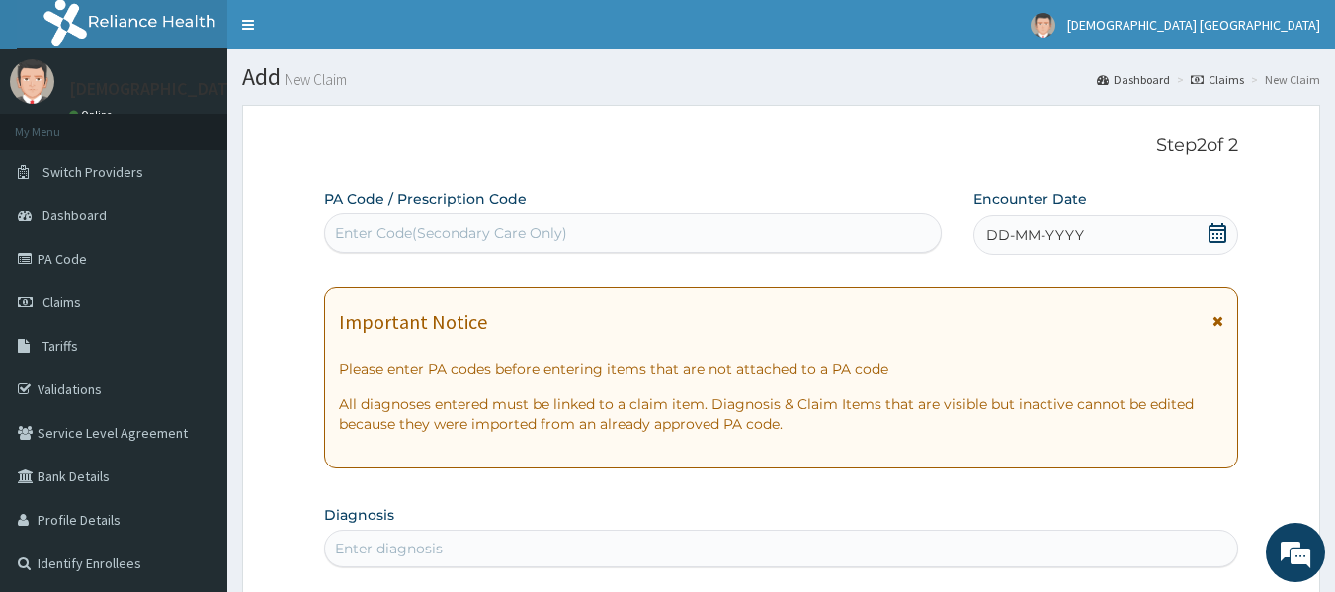
click at [446, 210] on div "PA Code / Prescription Code Enter Code(Secondary Care Only)" at bounding box center [633, 221] width 619 height 64
click at [1210, 229] on icon at bounding box center [1218, 233] width 18 height 20
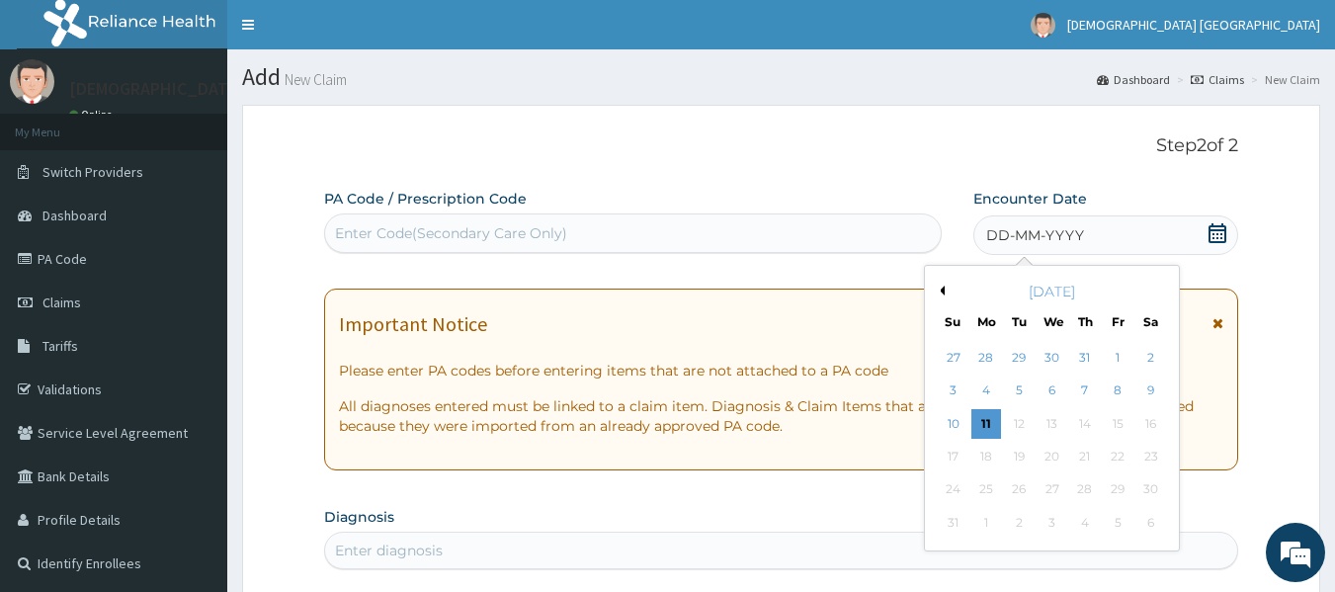
click at [936, 284] on div "August 2025" at bounding box center [1052, 292] width 238 height 20
click at [933, 294] on div "August 2025" at bounding box center [1052, 292] width 238 height 20
click at [939, 289] on button "Previous Month" at bounding box center [940, 291] width 10 height 10
click at [1106, 355] on div "4" at bounding box center [1118, 358] width 30 height 30
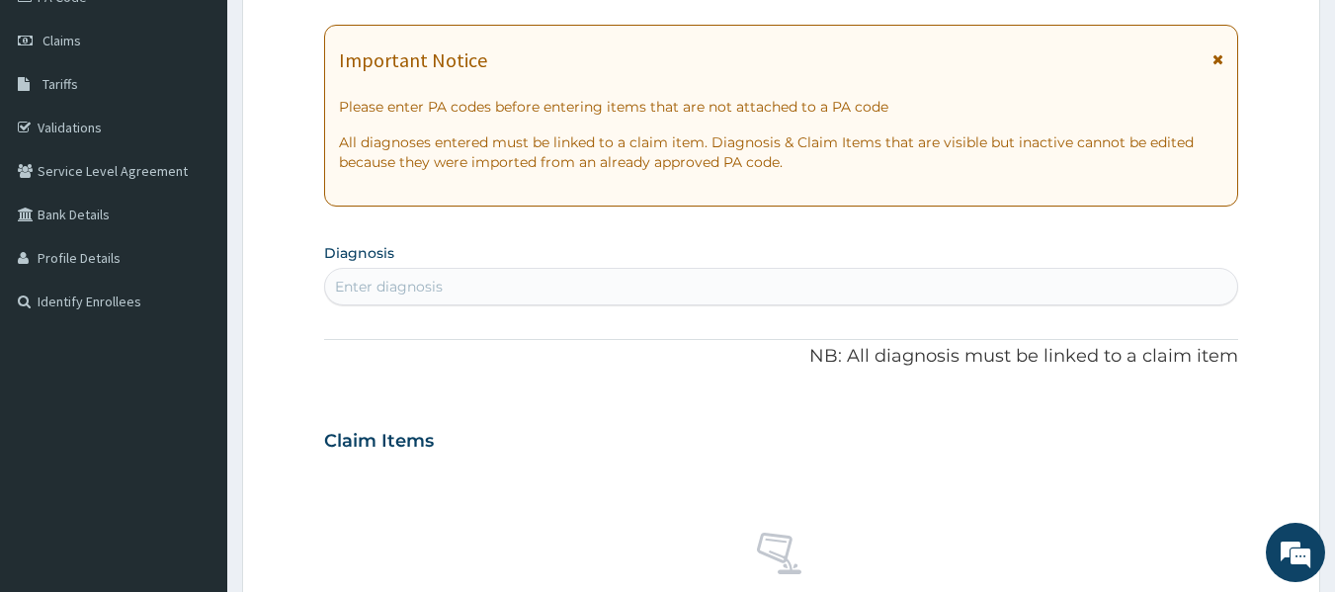
scroll to position [296, 0]
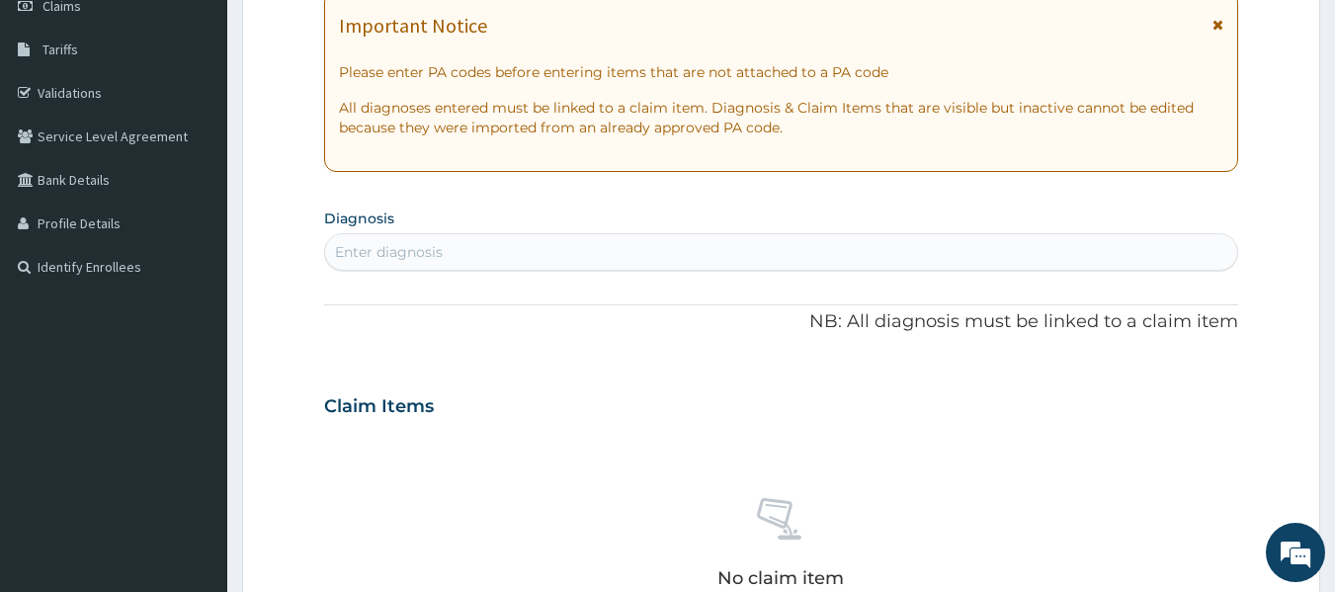
click at [434, 257] on div "Enter diagnosis" at bounding box center [389, 252] width 108 height 20
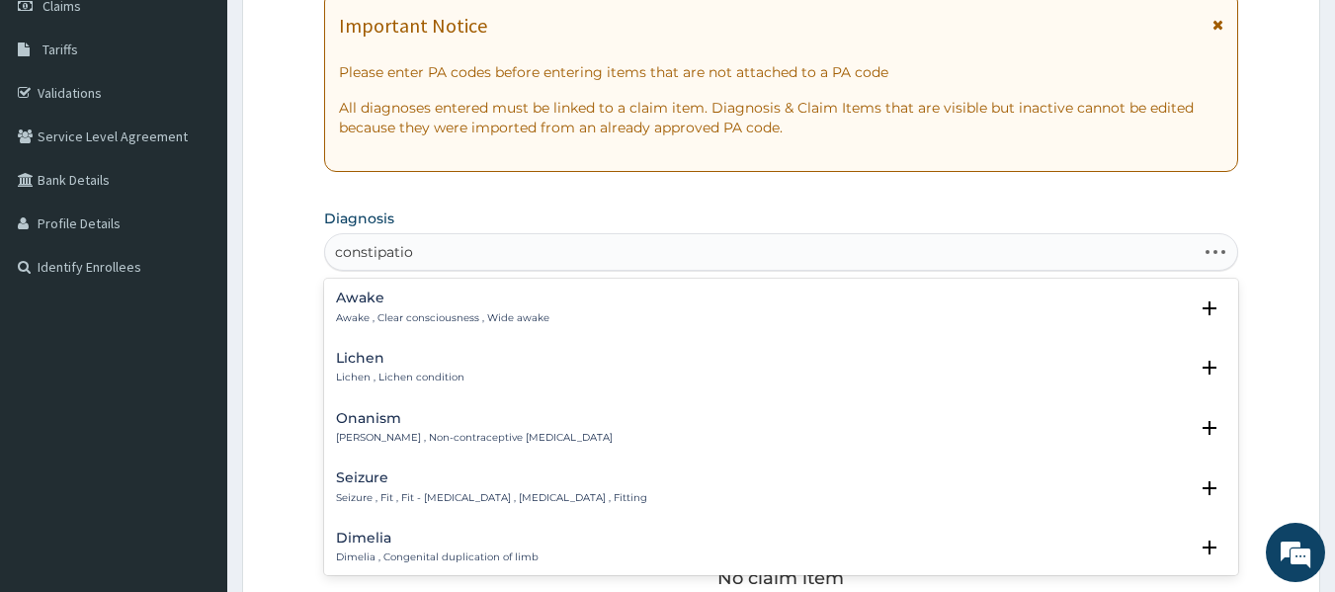
type input "constipation"
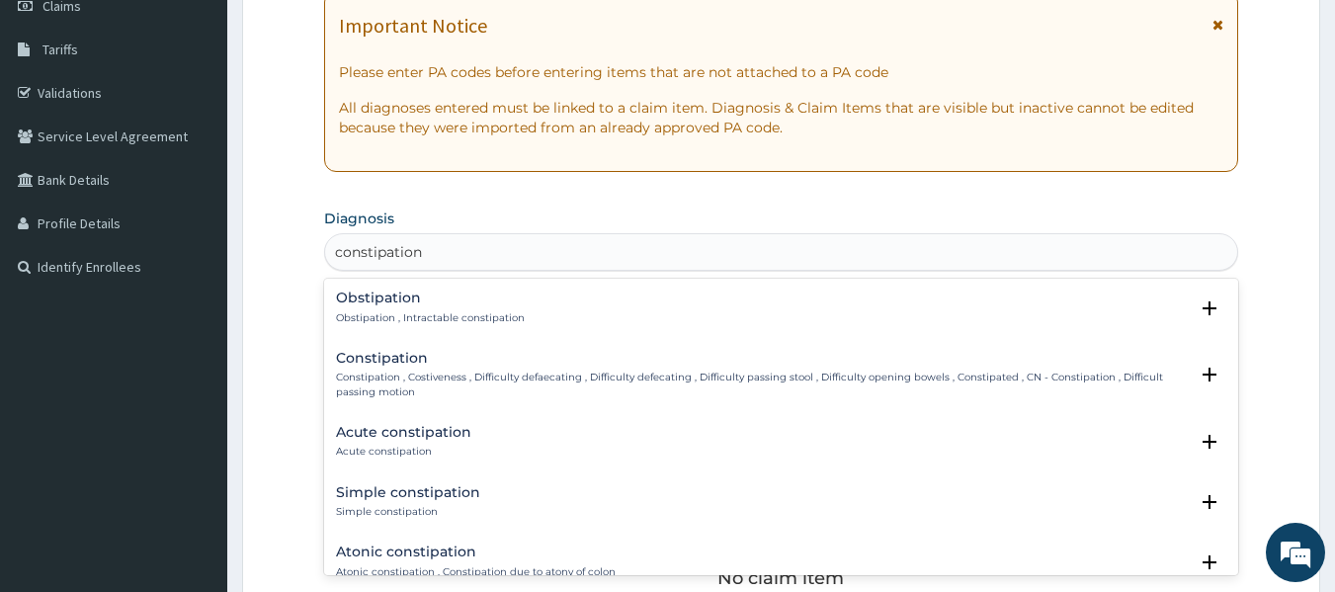
click at [381, 369] on div "Constipation Constipation , Costiveness , Difficulty defaecating , Difficulty d…" at bounding box center [762, 375] width 853 height 48
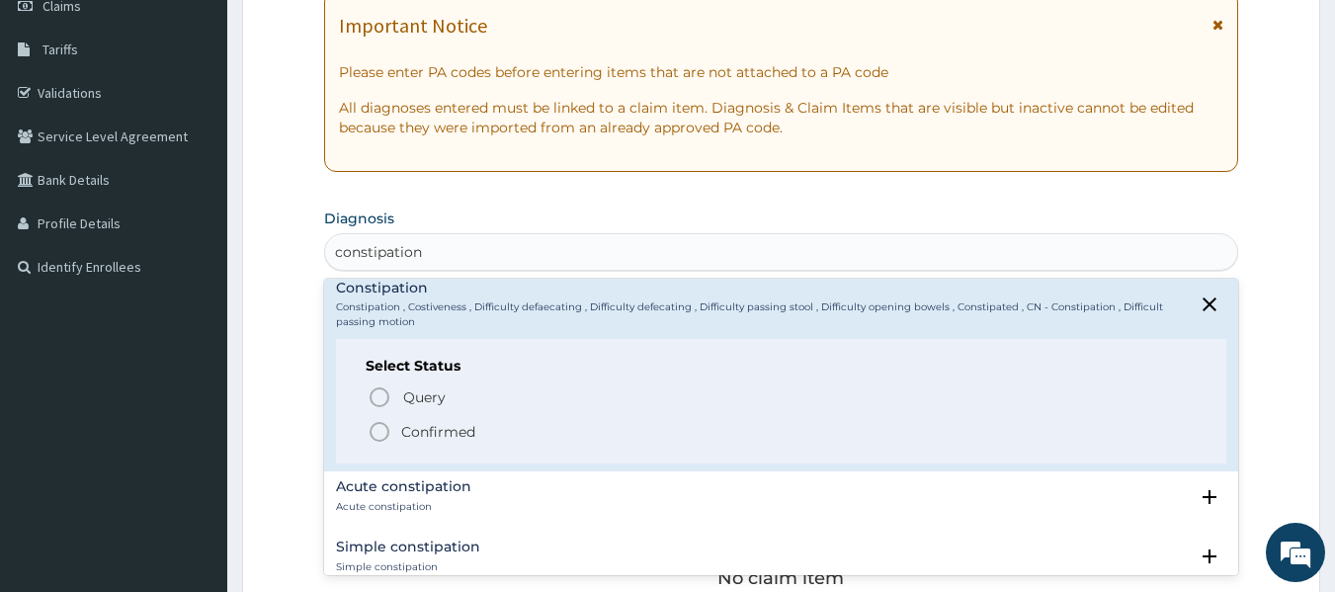
scroll to position [99, 0]
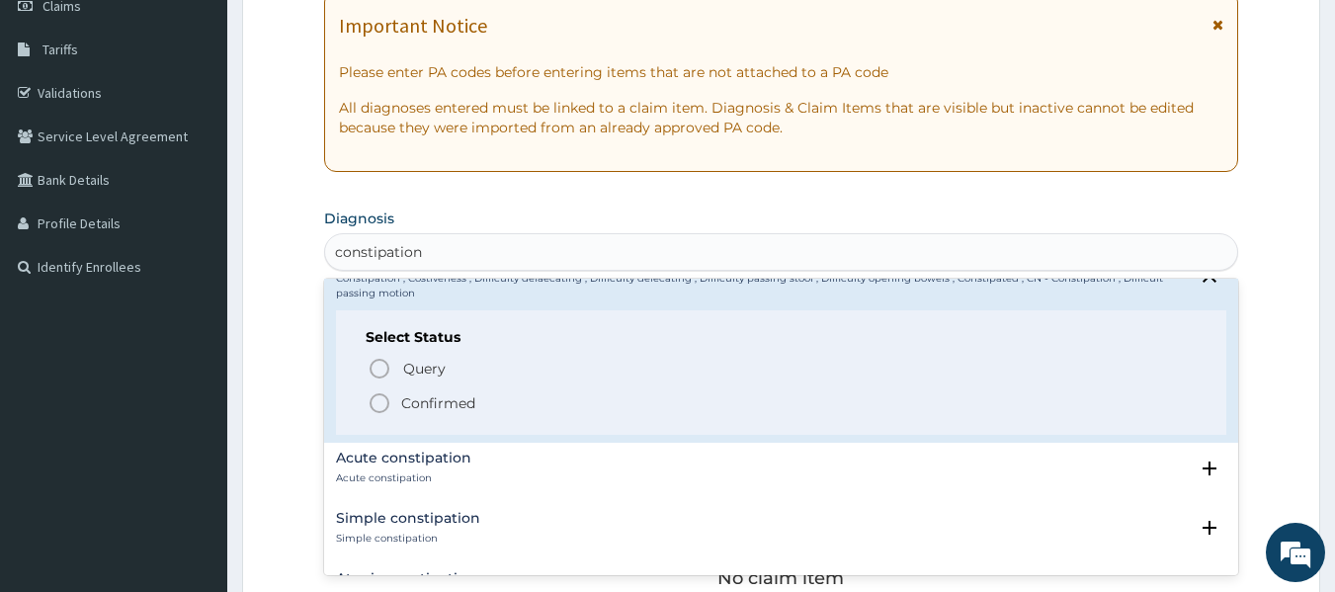
drag, startPoint x: 384, startPoint y: 409, endPoint x: 393, endPoint y: 393, distance: 18.1
click at [383, 408] on icon "status option filled" at bounding box center [380, 403] width 24 height 24
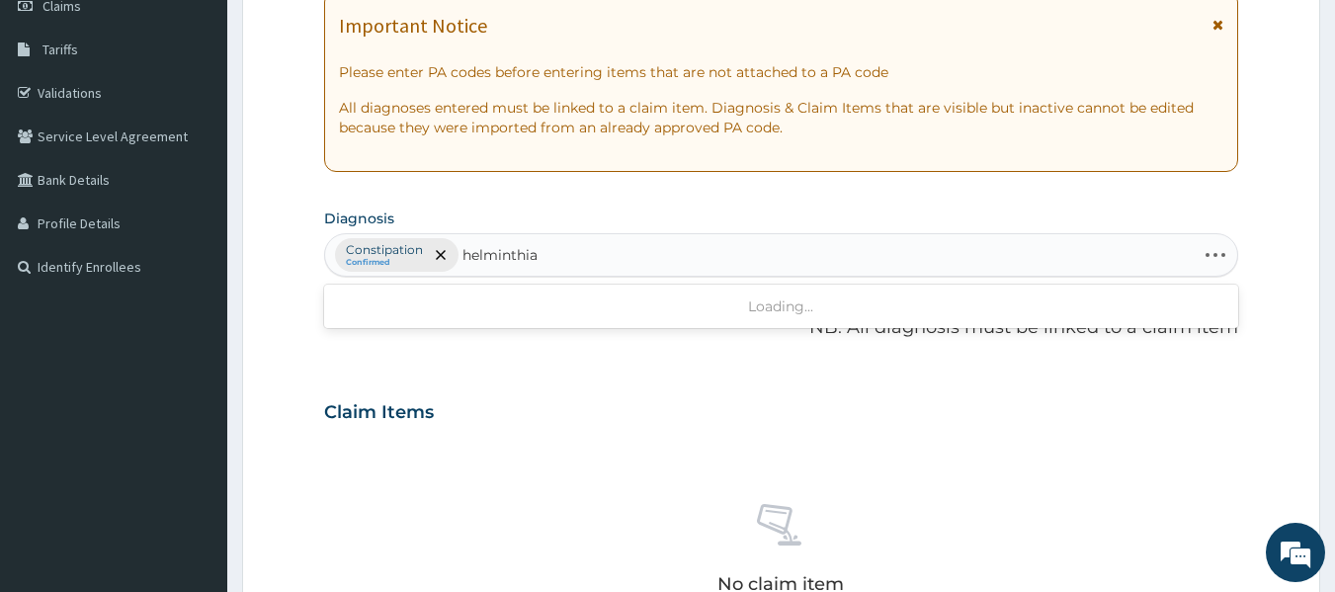
type input "helminthias"
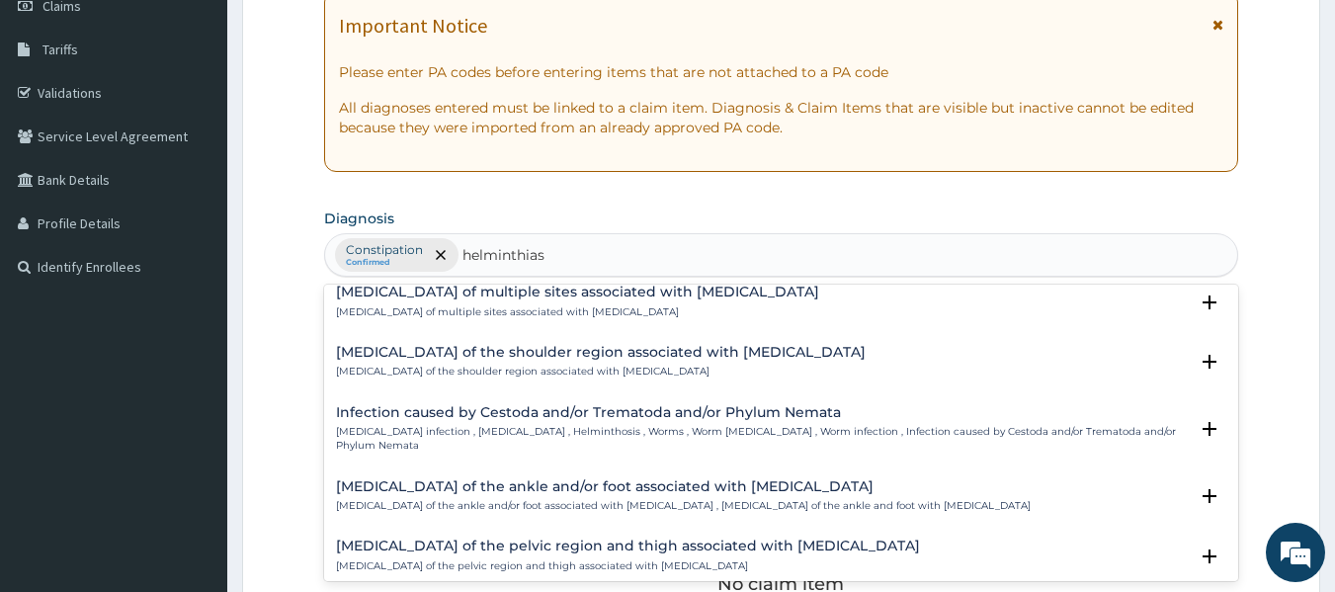
scroll to position [251, 0]
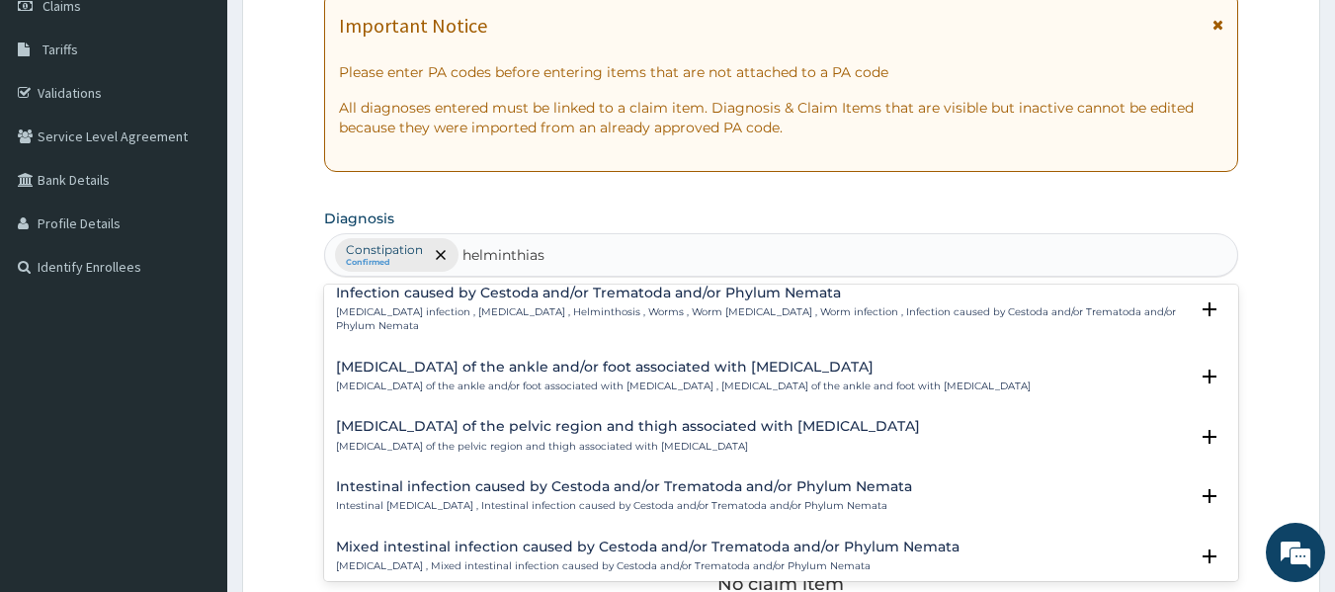
click at [473, 479] on h4 "Intestinal infection caused by Cestoda and/or Trematoda and/or Phylum Nemata" at bounding box center [624, 486] width 576 height 15
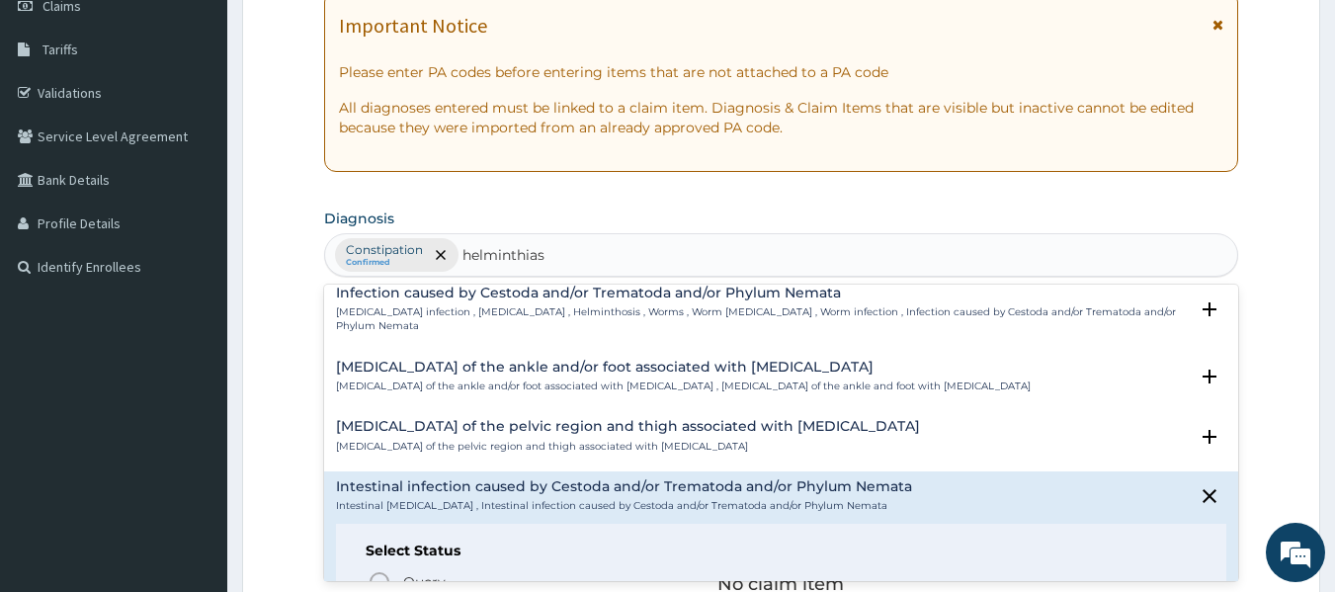
scroll to position [377, 0]
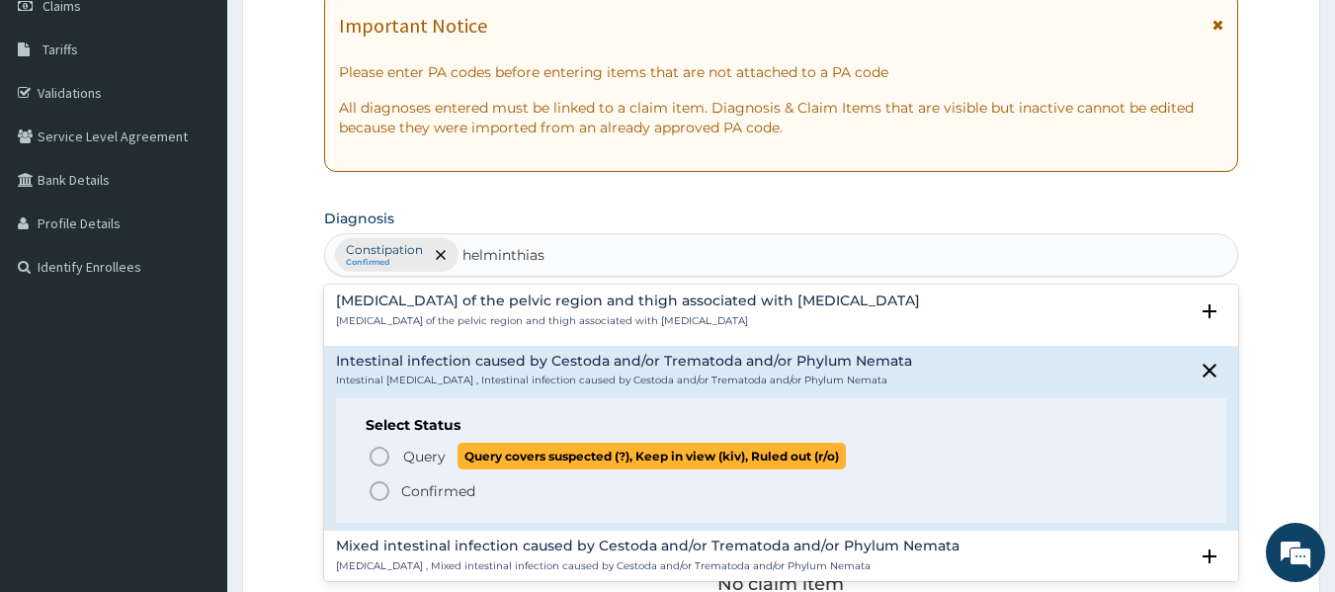
click at [379, 445] on icon "status option query" at bounding box center [380, 457] width 24 height 24
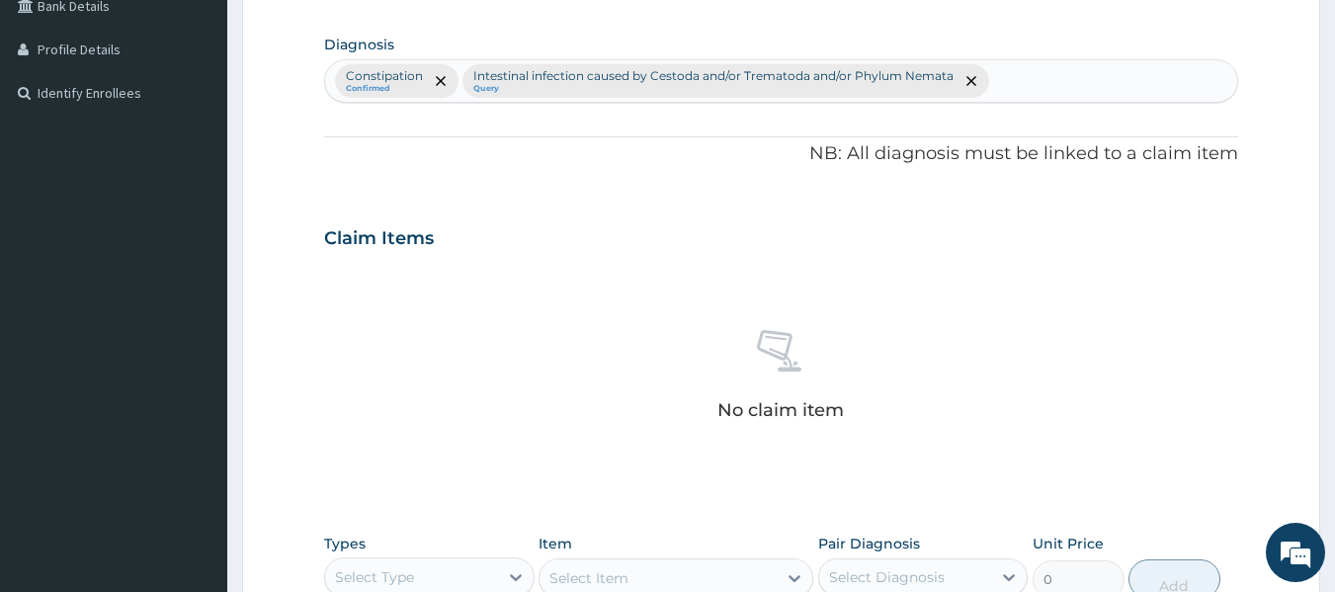
scroll to position [791, 0]
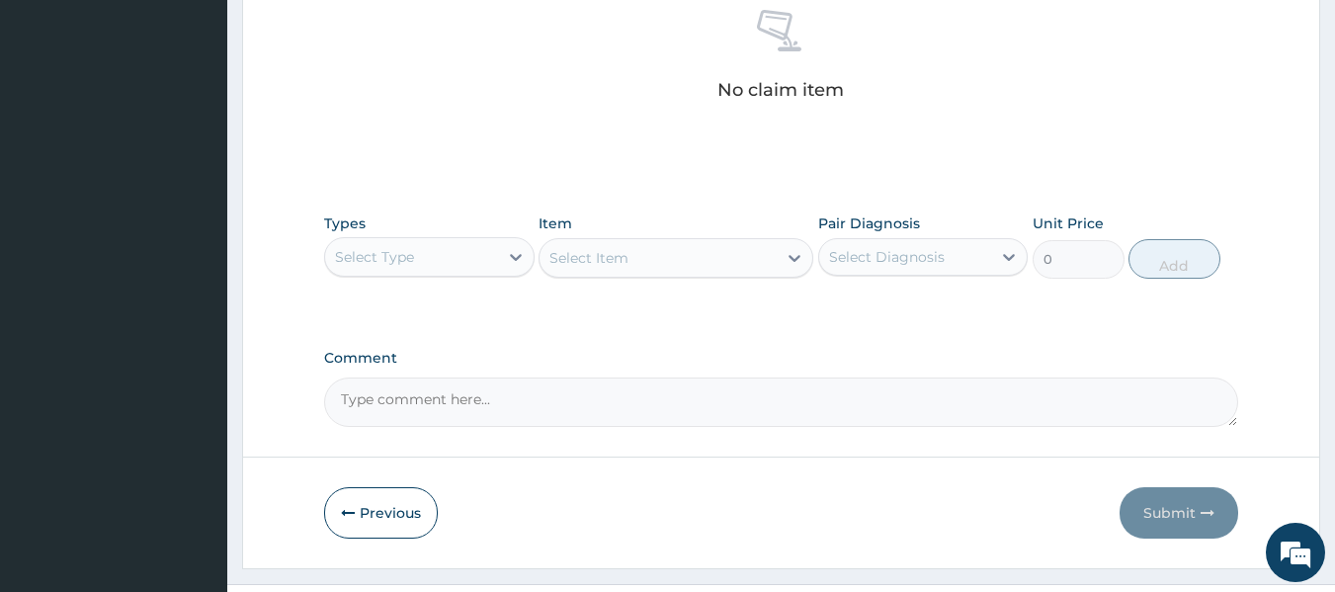
click at [432, 265] on div "Select Type" at bounding box center [411, 257] width 173 height 32
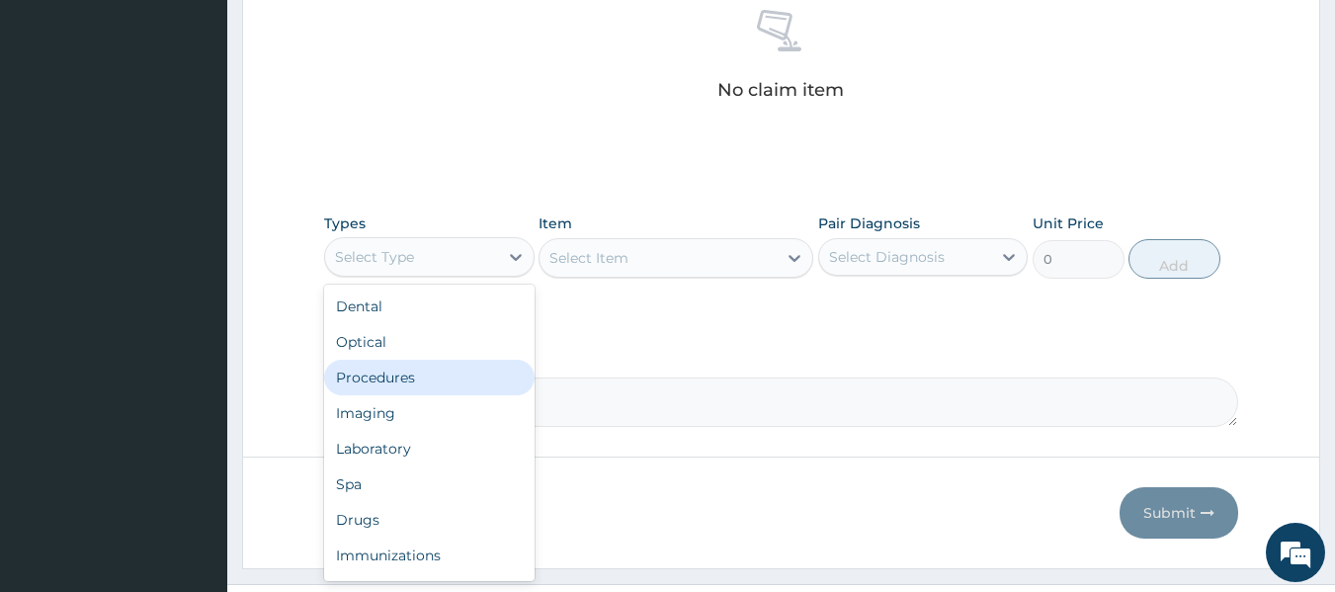
click at [408, 388] on div "Procedures" at bounding box center [429, 378] width 210 height 36
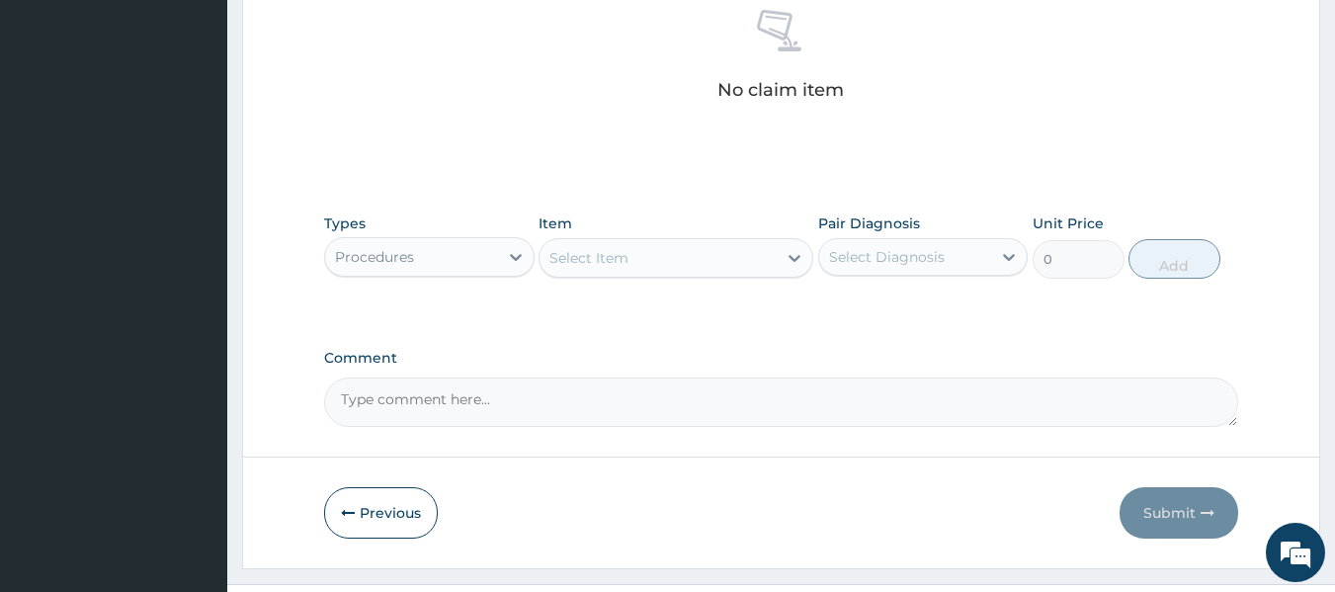
click at [616, 252] on div "Select Item" at bounding box center [588, 258] width 79 height 20
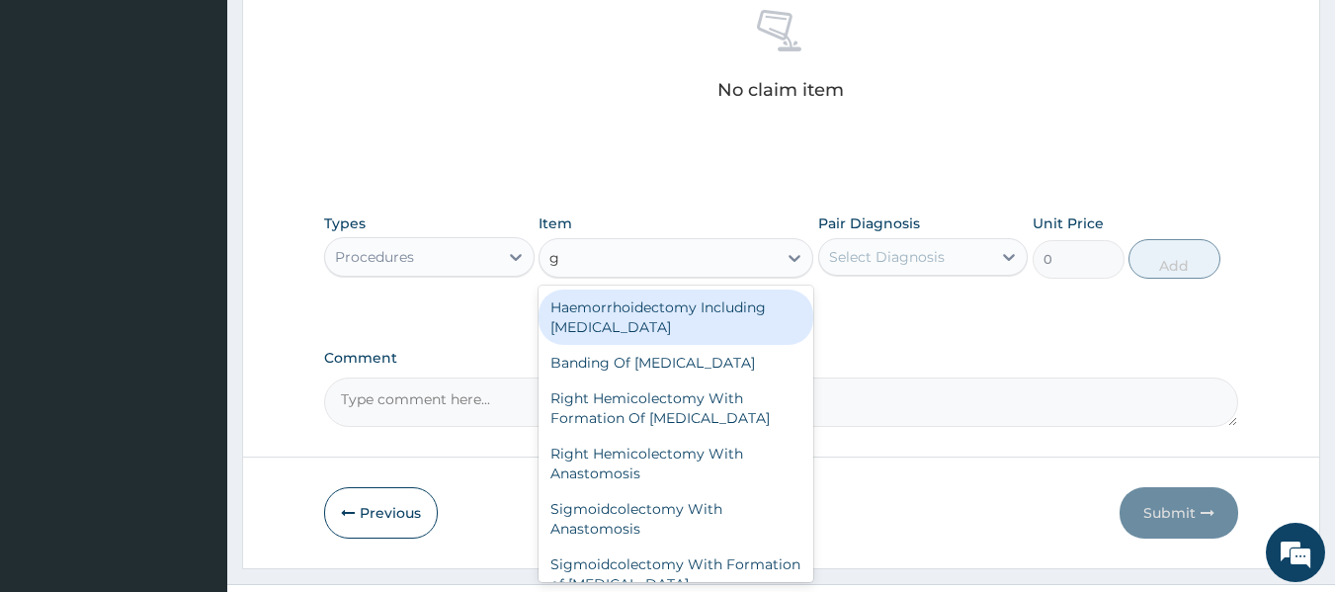
type input "gp"
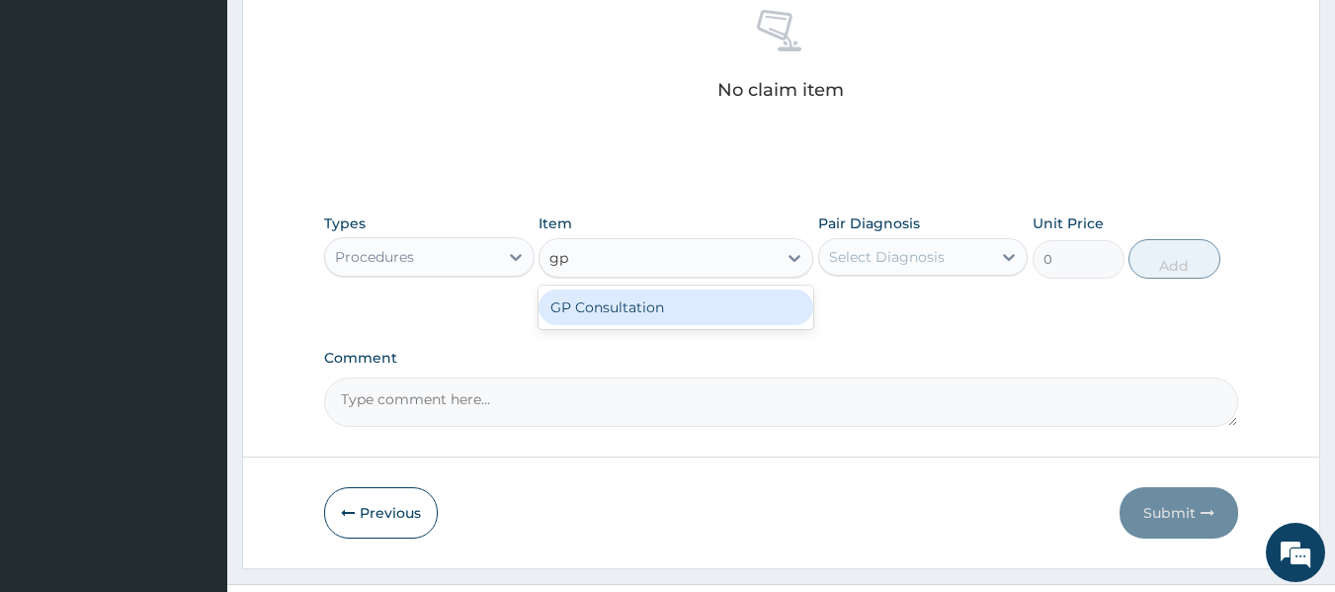
click at [641, 310] on div "GP Consultation" at bounding box center [676, 308] width 275 height 36
type input "10000"
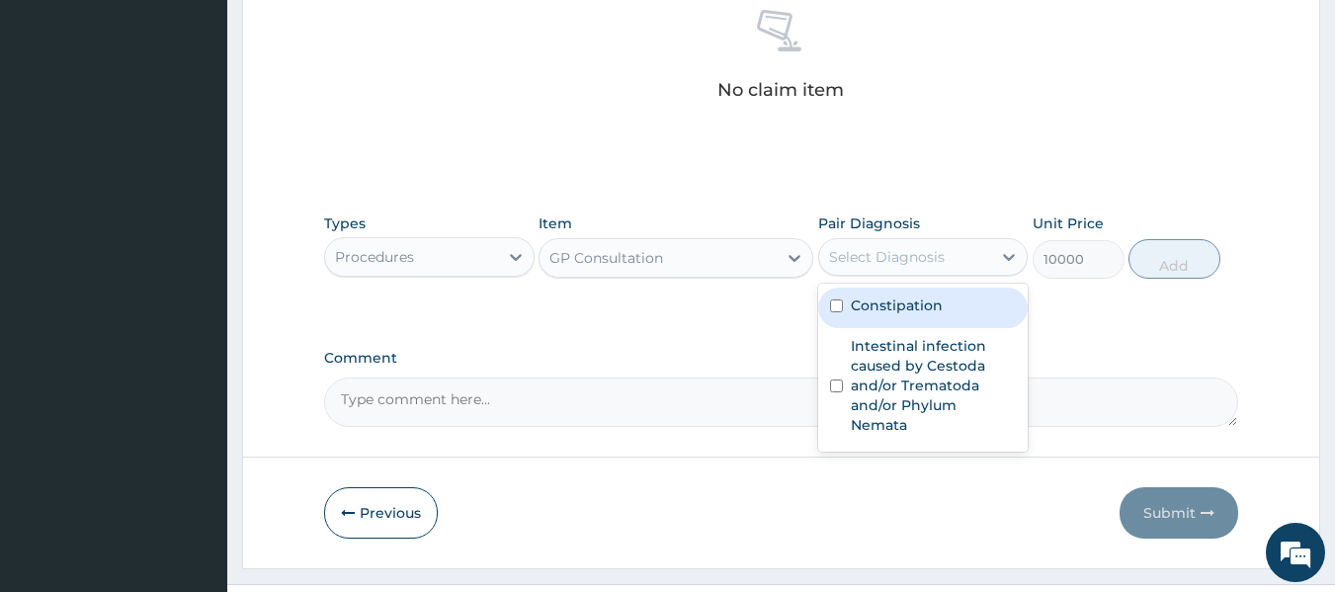
click at [956, 253] on div "Select Diagnosis" at bounding box center [905, 257] width 173 height 32
click at [940, 313] on label "Constipation" at bounding box center [897, 305] width 92 height 20
checkbox input "true"
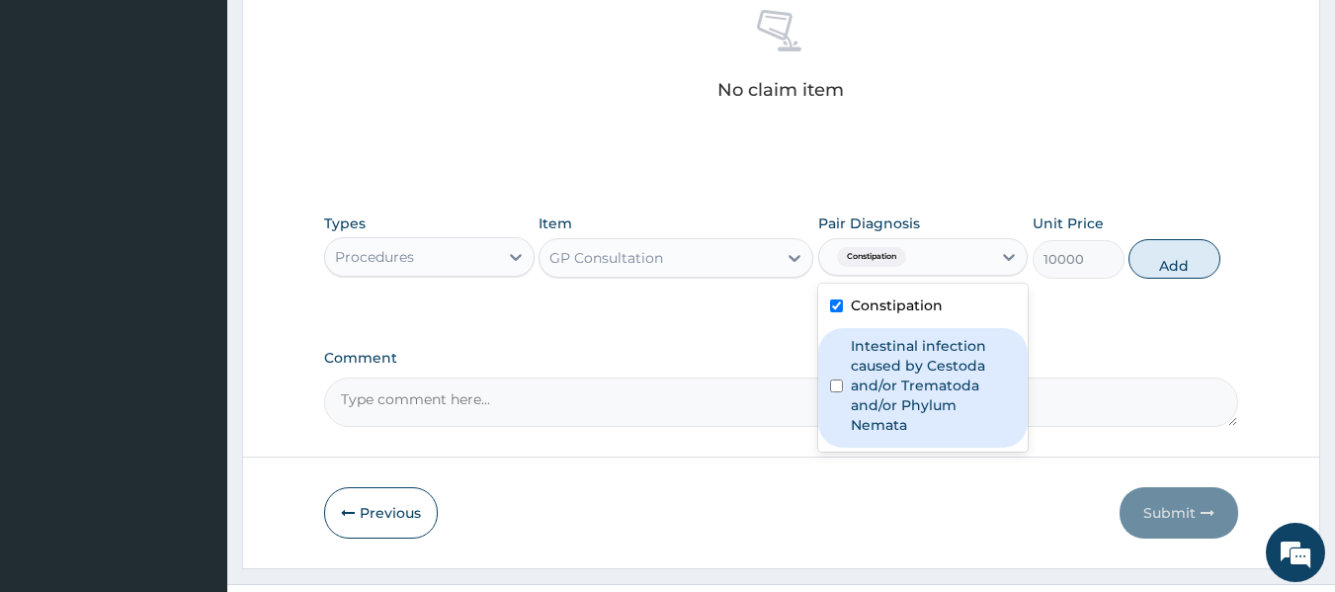
click at [941, 367] on label "Intestinal infection caused by Cestoda and/or Trematoda and/or Phylum Nemata" at bounding box center [934, 385] width 166 height 99
checkbox input "true"
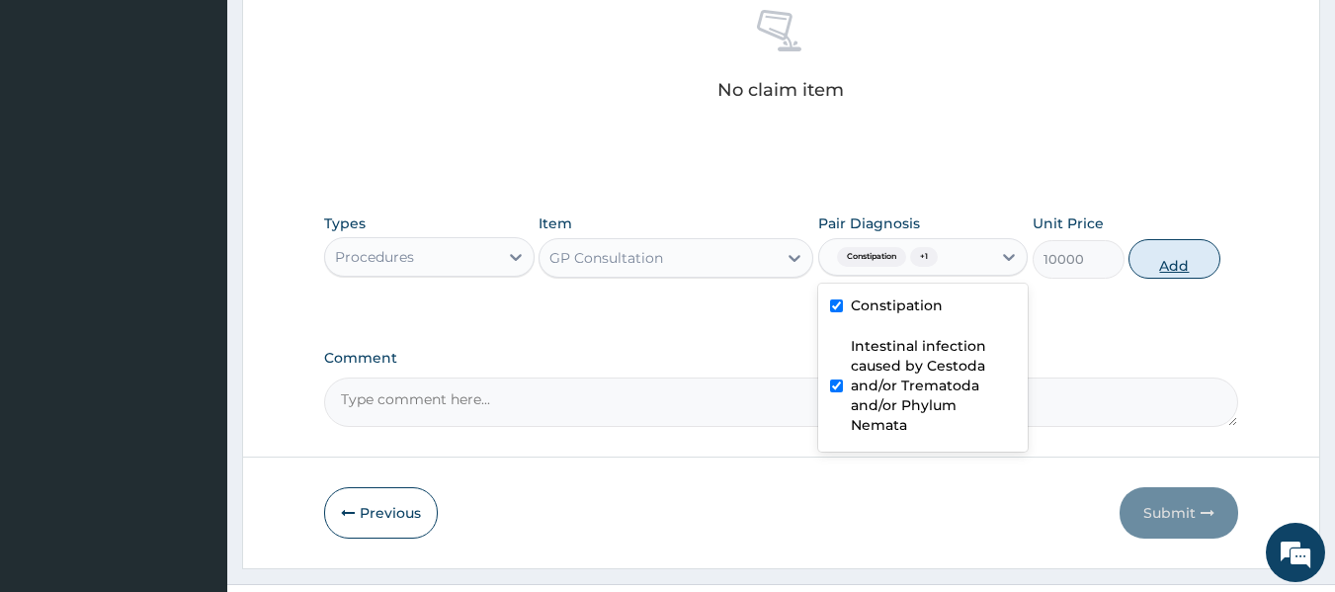
click at [1146, 261] on button "Add" at bounding box center [1175, 259] width 92 height 40
type input "0"
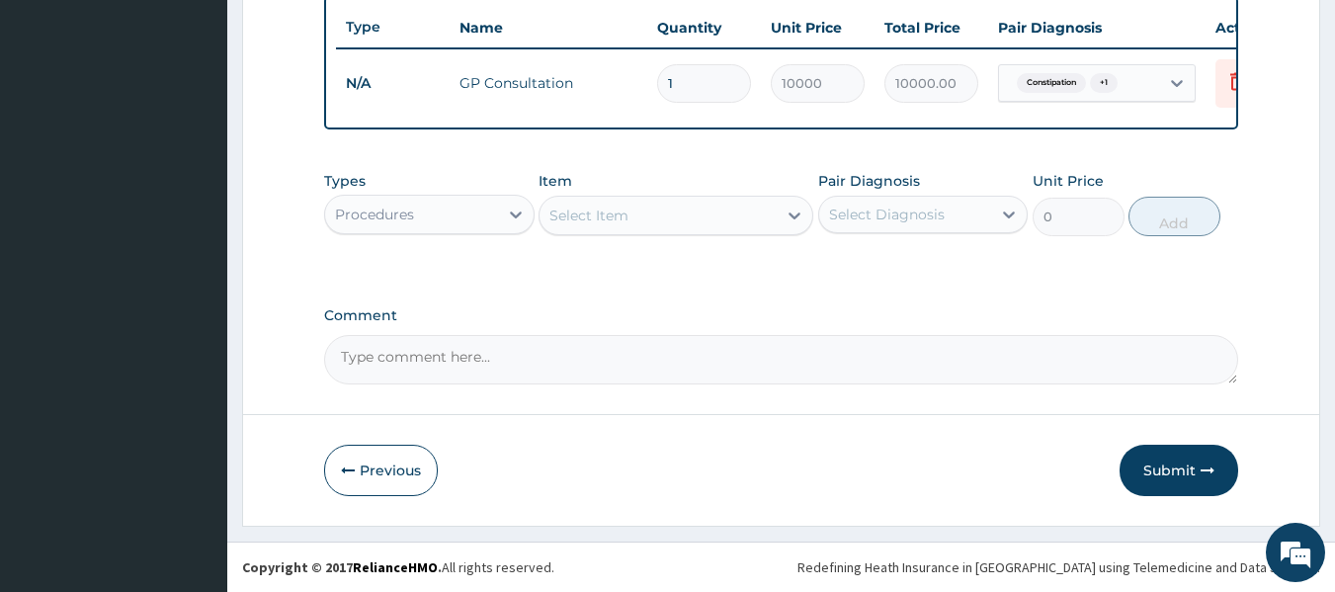
scroll to position [655, 0]
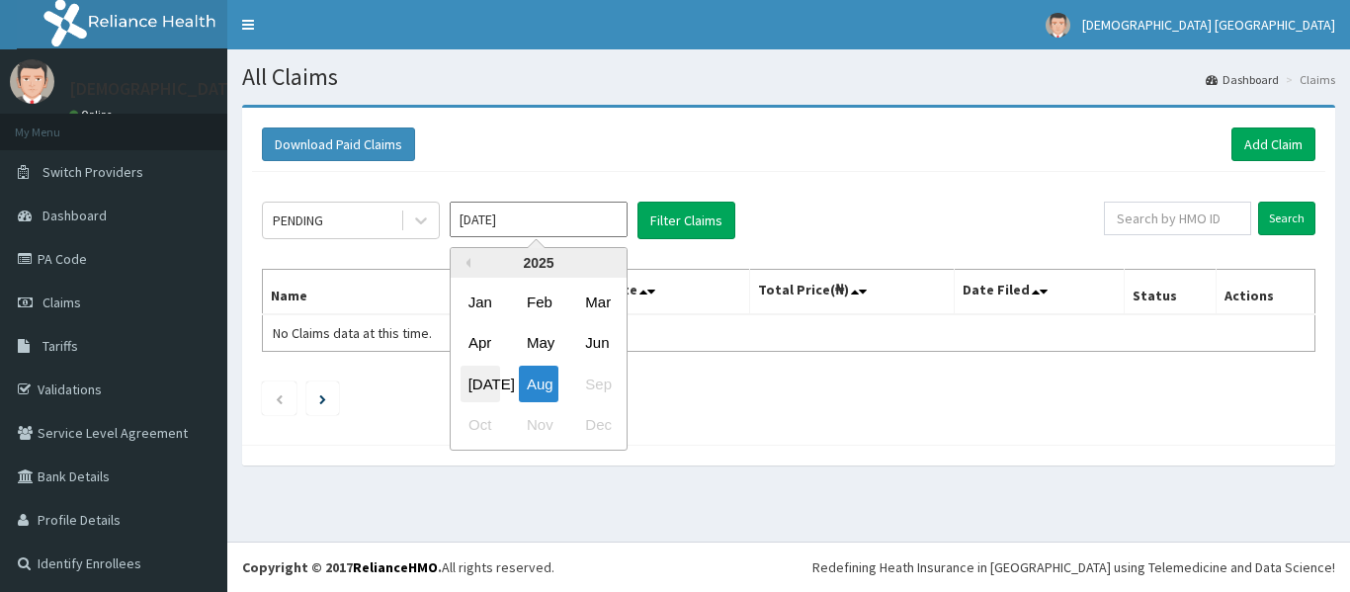
click at [482, 381] on div "Jul" at bounding box center [481, 384] width 40 height 37
type input "Jul 2025"
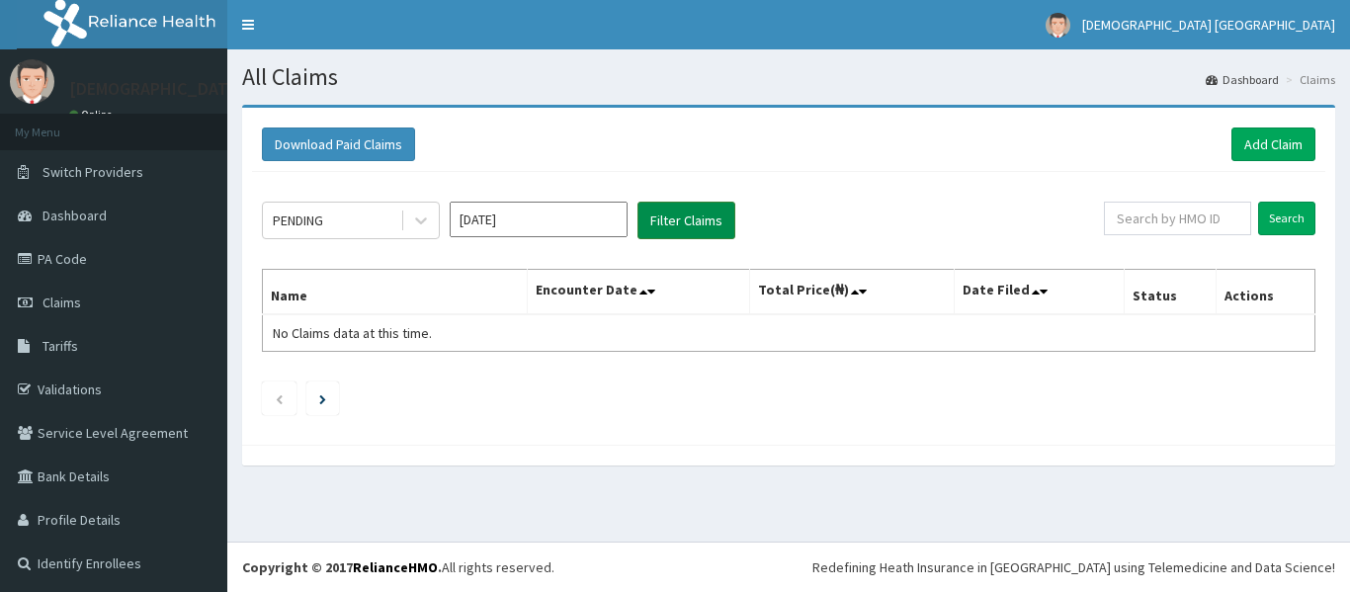
click at [692, 233] on button "Filter Claims" at bounding box center [686, 221] width 98 height 38
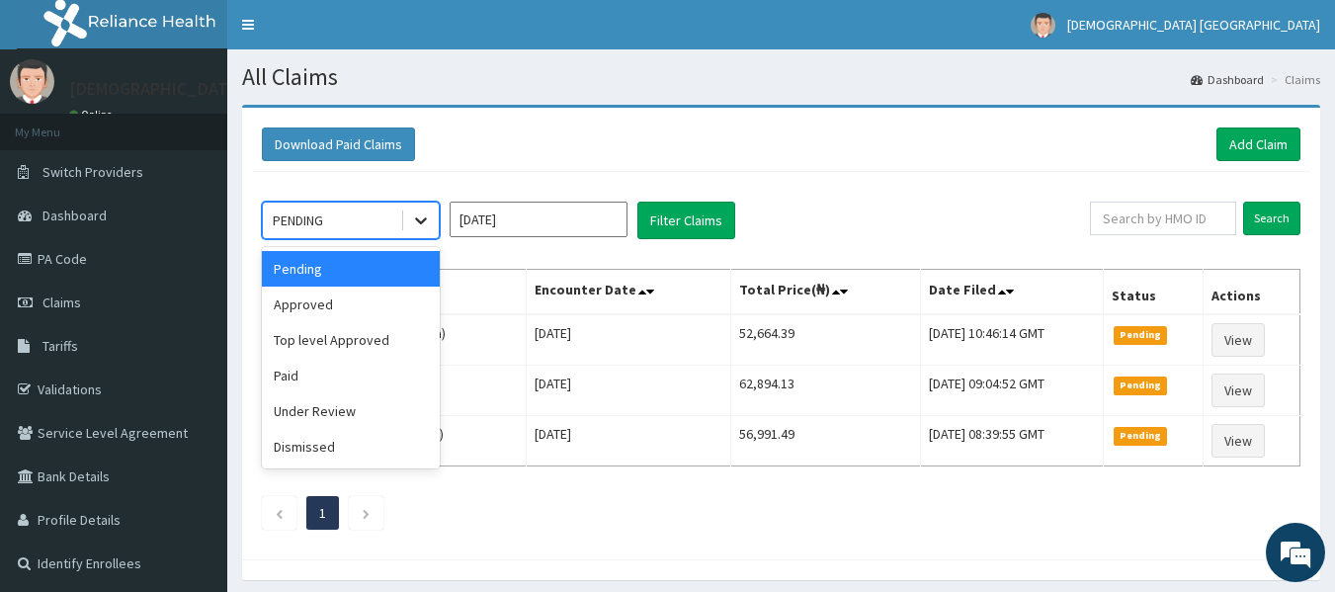
click at [408, 238] on div at bounding box center [421, 221] width 36 height 36
click at [354, 332] on div "Top level Approved" at bounding box center [351, 340] width 178 height 36
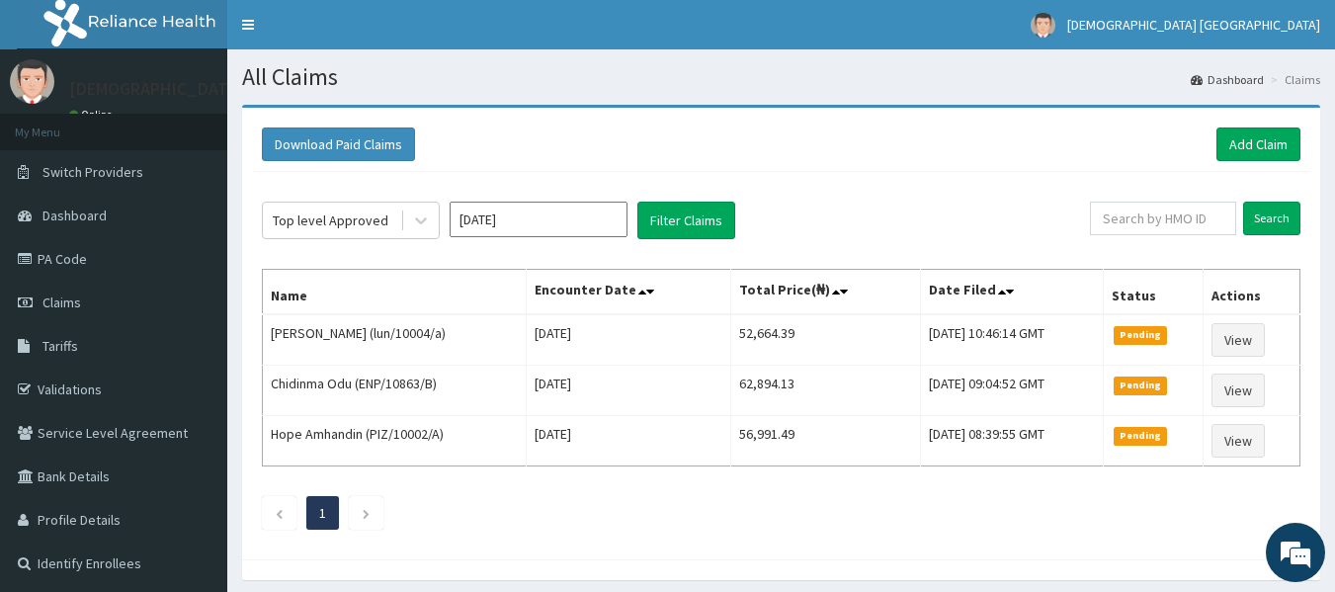
click at [738, 232] on div "Top level Approved Jul 2025 Filter Claims" at bounding box center [676, 221] width 828 height 38
click at [706, 217] on button "Filter Claims" at bounding box center [686, 221] width 98 height 38
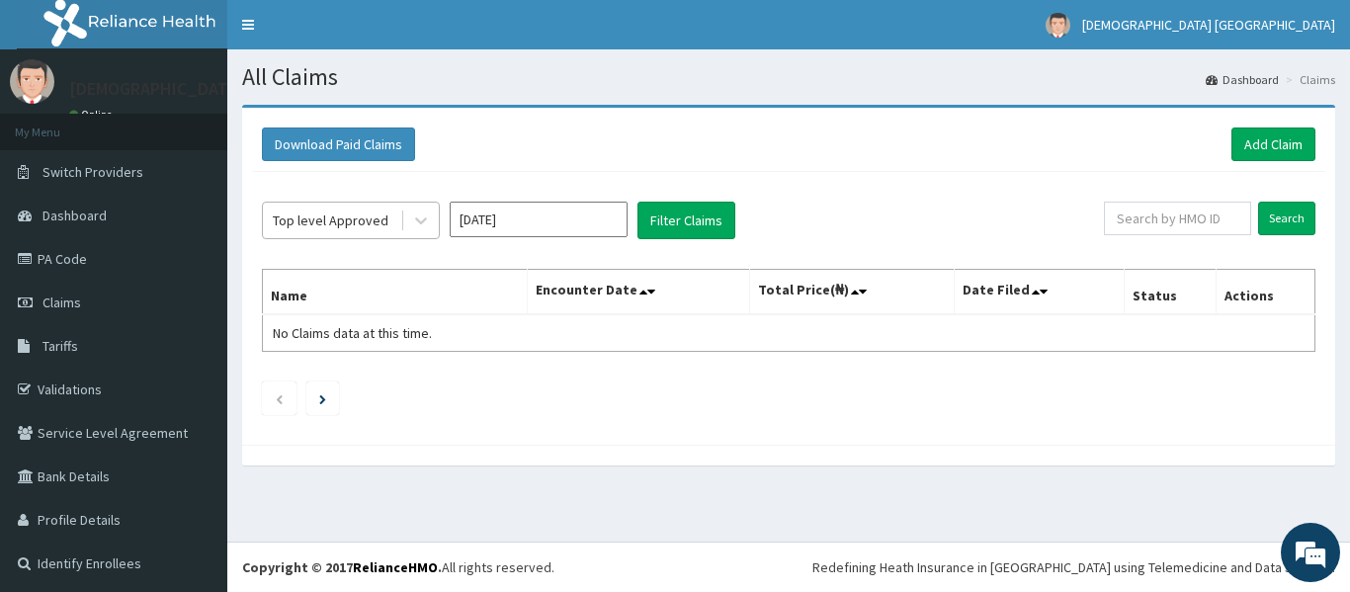
click at [325, 223] on div "Top level Approved" at bounding box center [331, 220] width 116 height 20
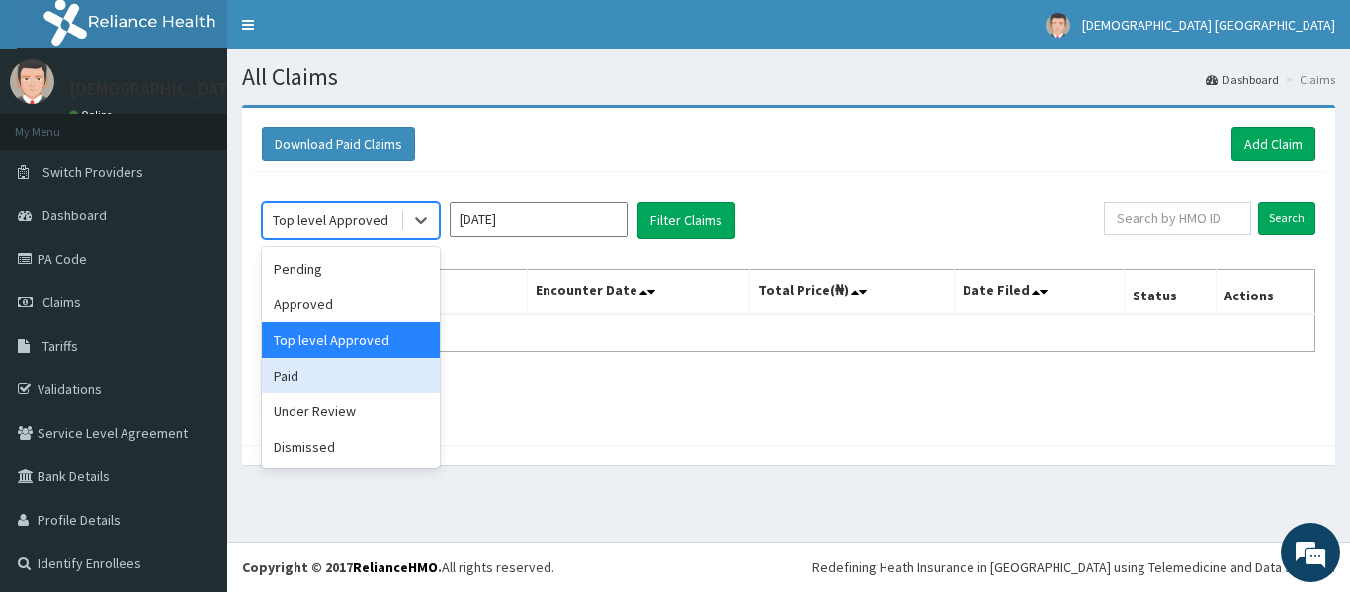
click at [311, 368] on div "Paid" at bounding box center [351, 376] width 178 height 36
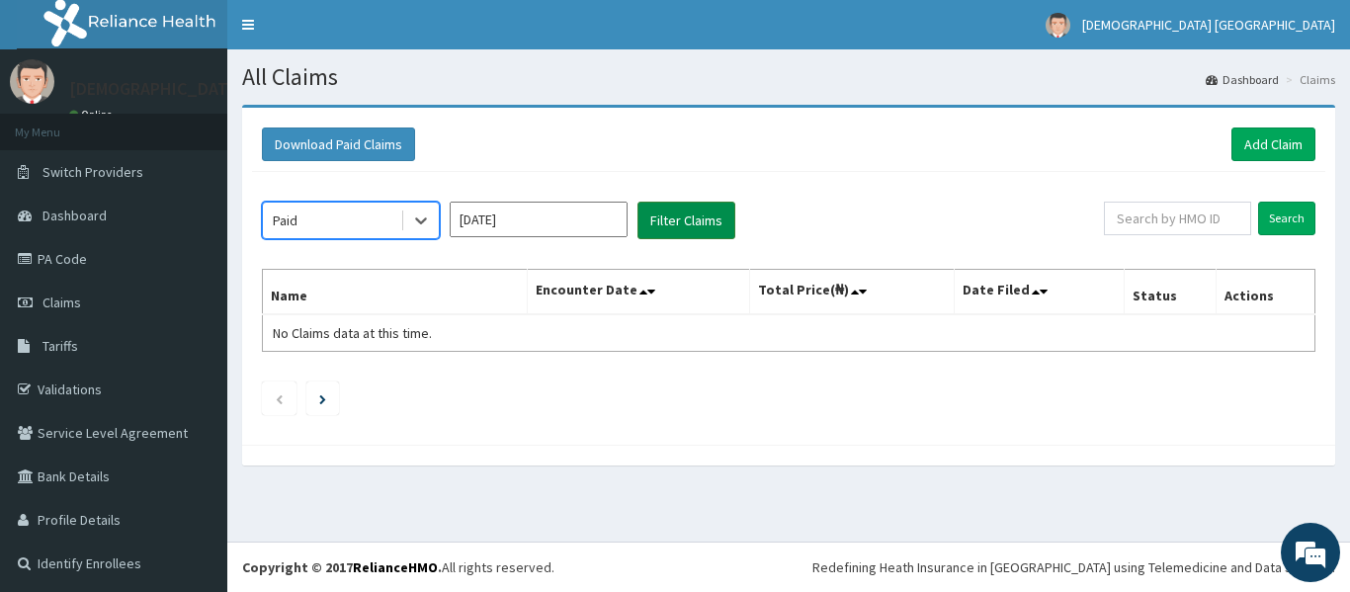
click at [656, 219] on button "Filter Claims" at bounding box center [686, 221] width 98 height 38
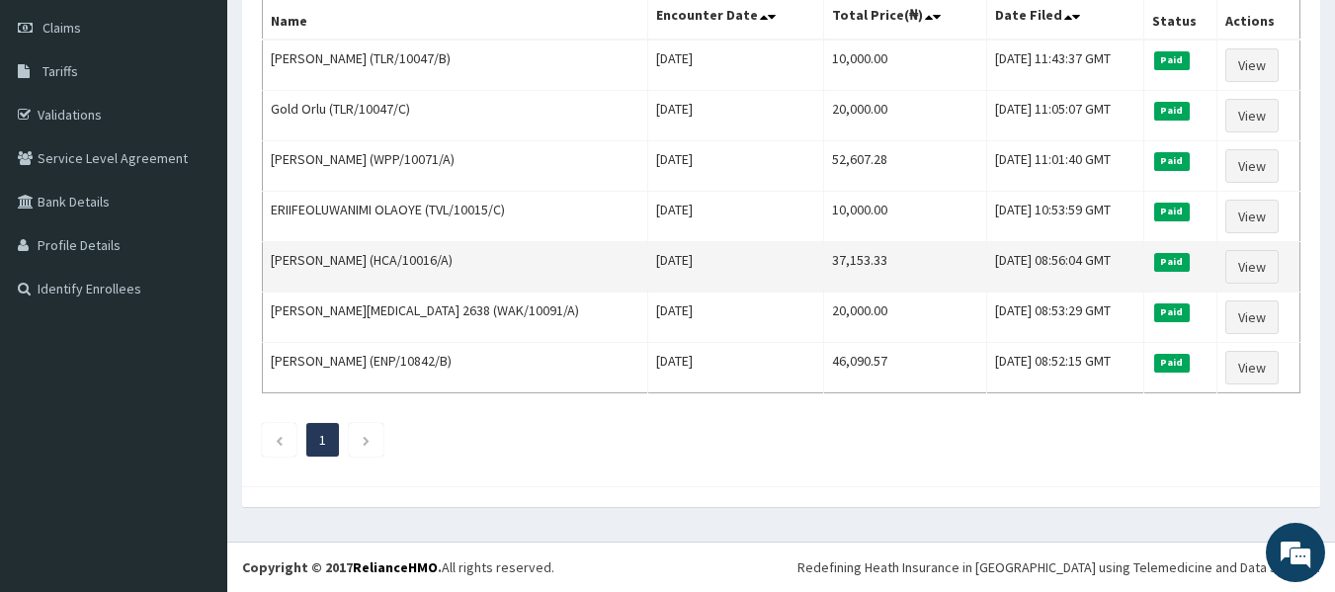
scroll to position [176, 0]
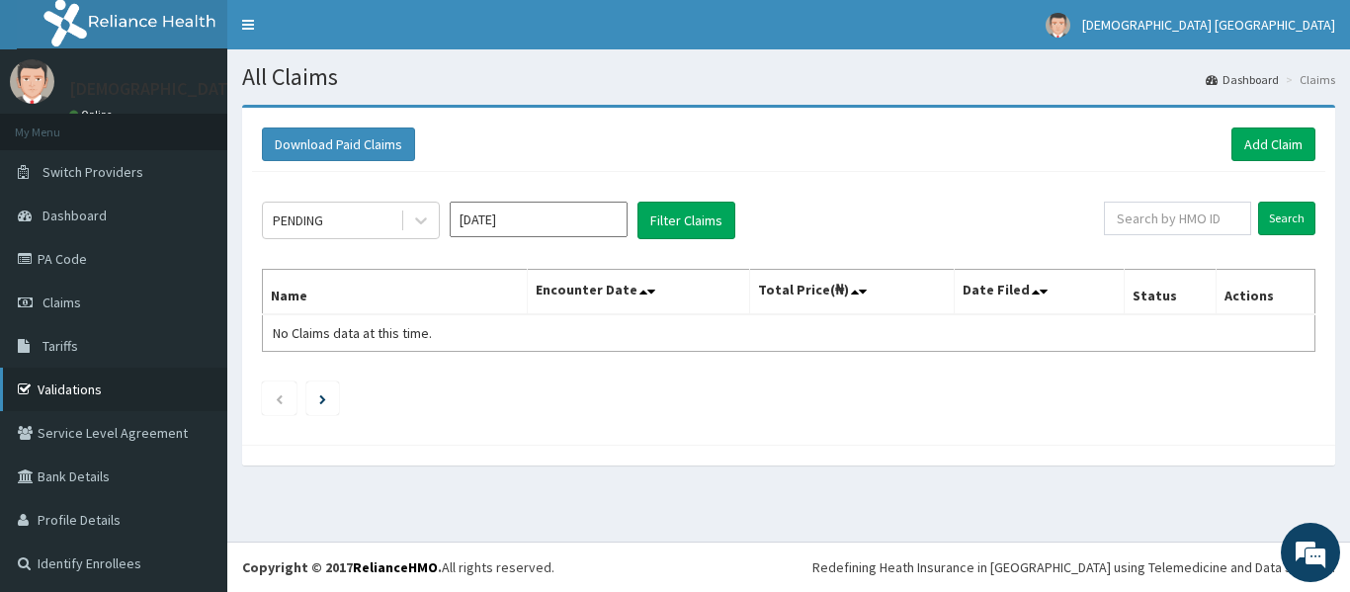
click at [61, 385] on link "Validations" at bounding box center [113, 389] width 227 height 43
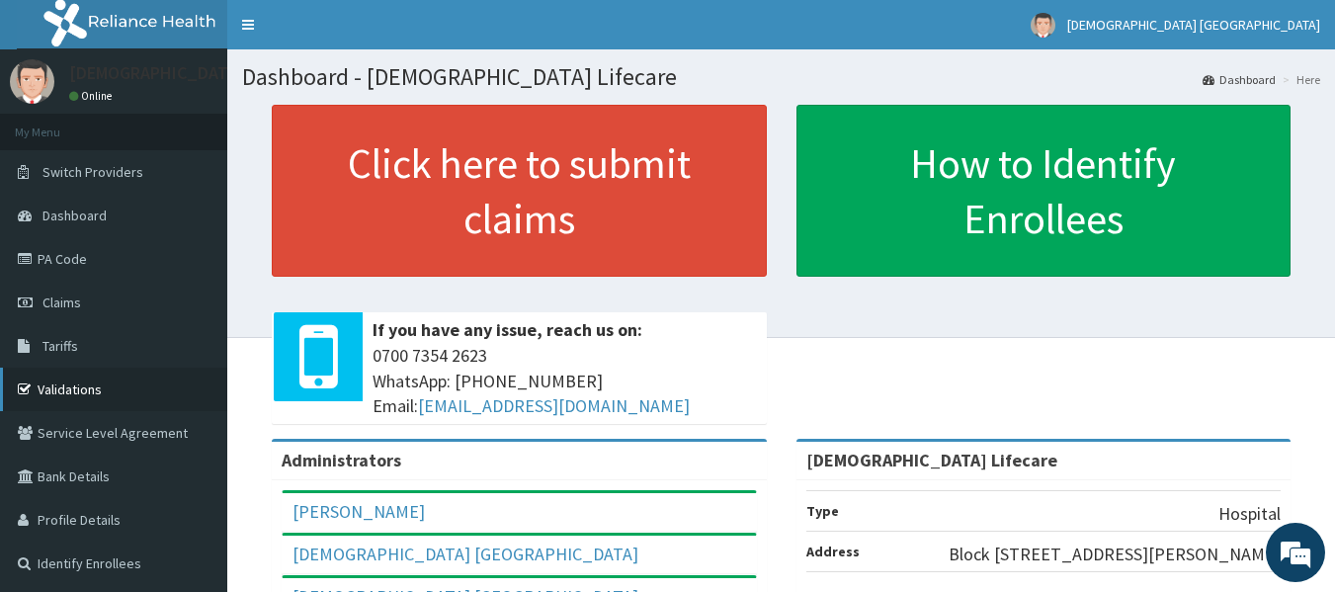
click at [45, 388] on link "Validations" at bounding box center [113, 389] width 227 height 43
click at [69, 303] on span "Claims" at bounding box center [61, 303] width 39 height 18
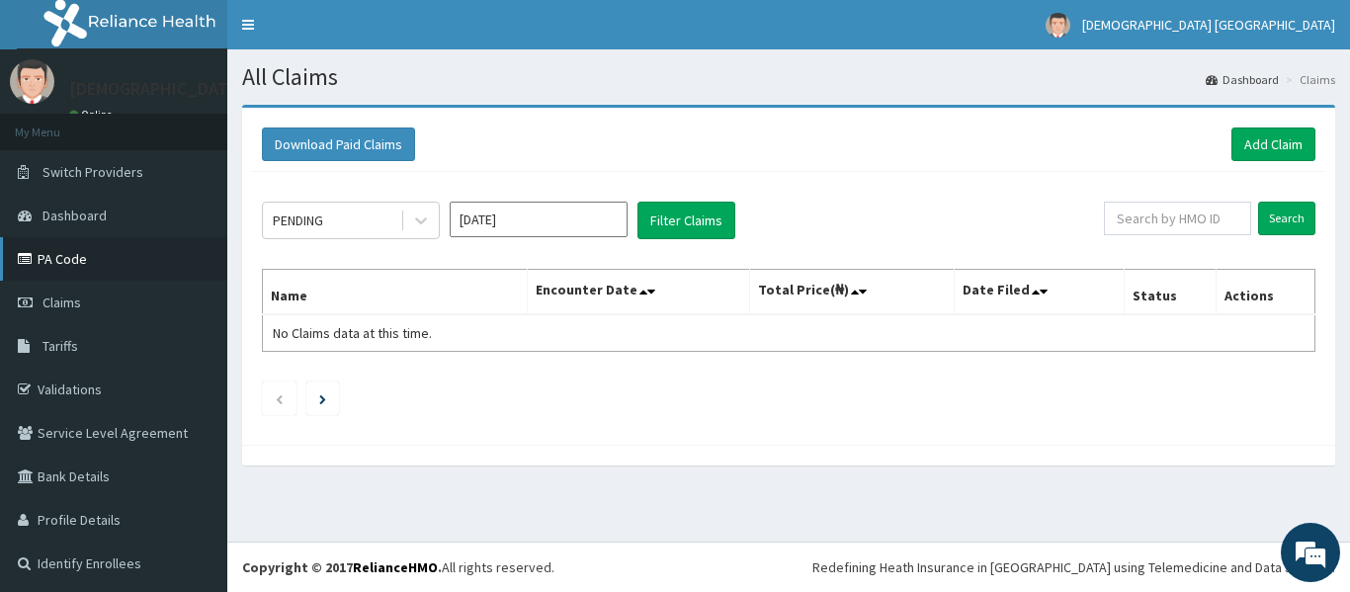
click at [55, 266] on link "PA Code" at bounding box center [113, 258] width 227 height 43
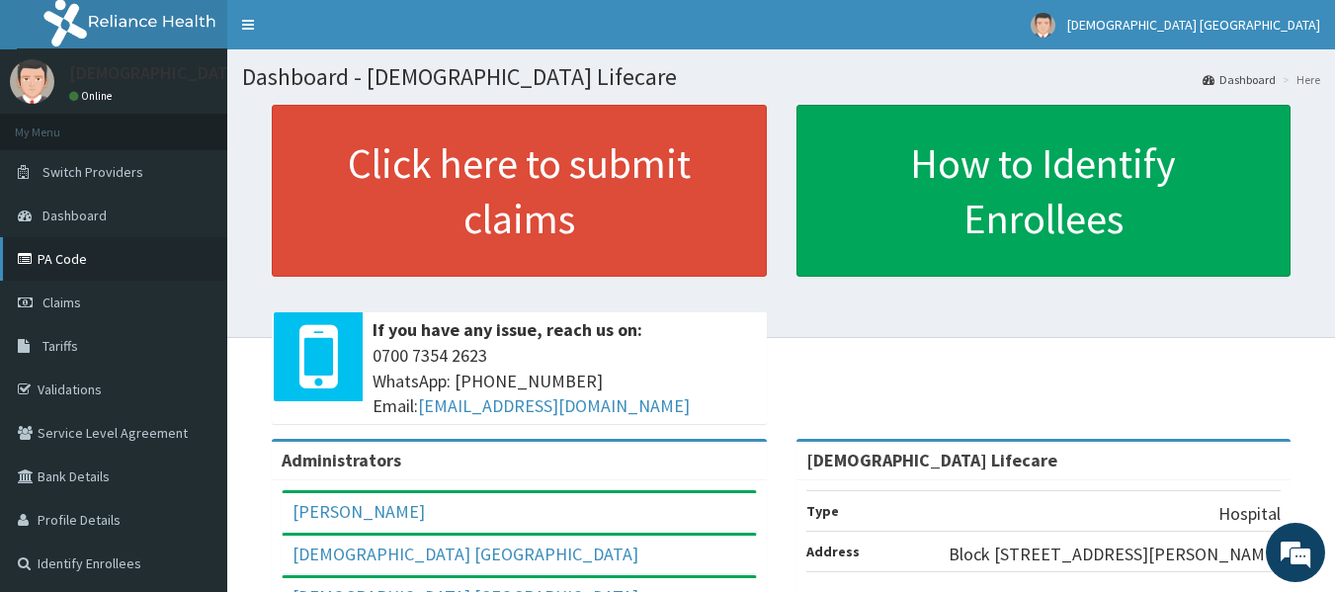
click at [56, 269] on link "PA Code" at bounding box center [113, 258] width 227 height 43
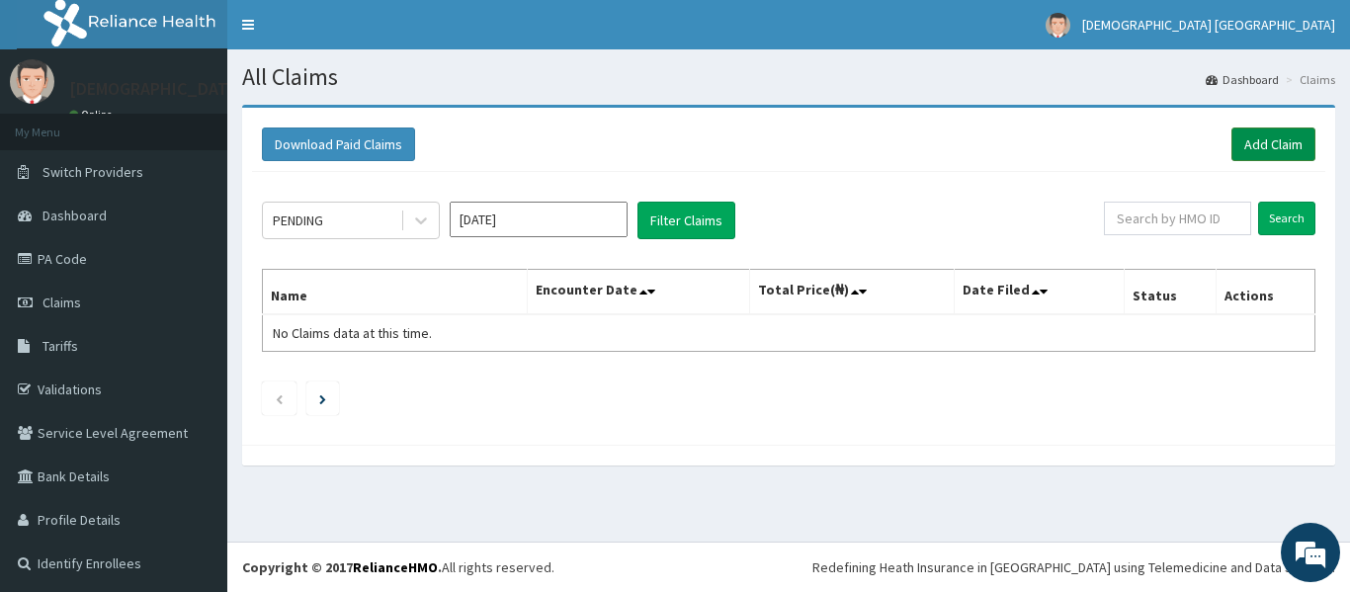
click at [1290, 141] on link "Add Claim" at bounding box center [1273, 144] width 84 height 34
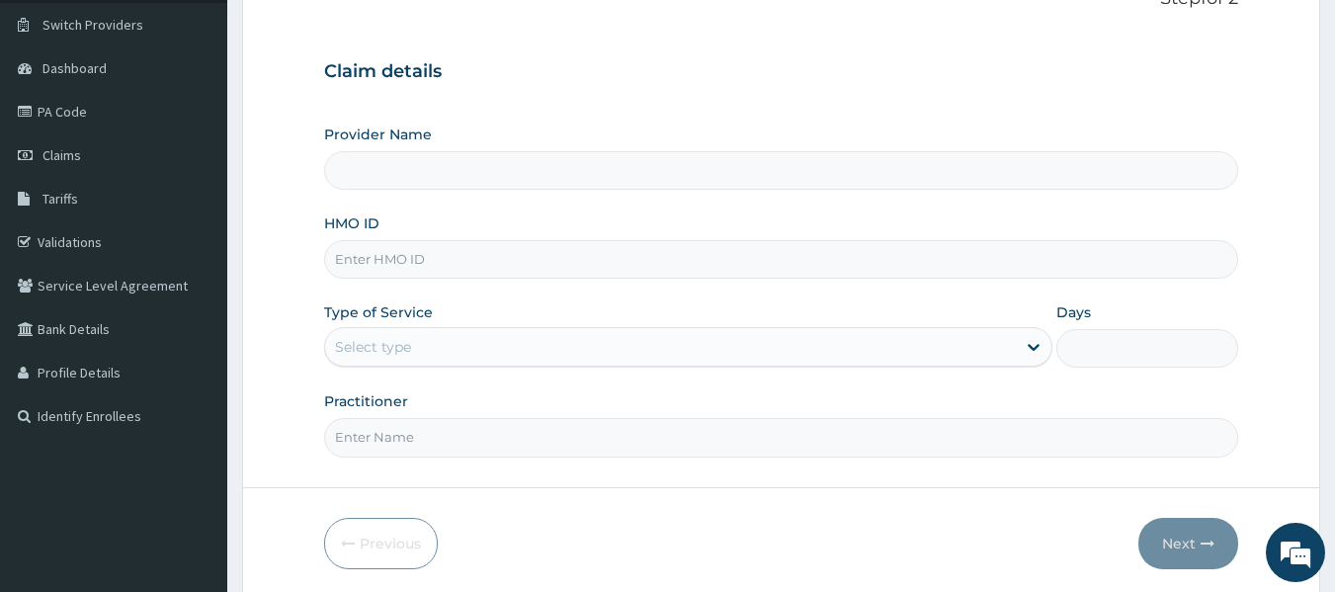
scroll to position [198, 0]
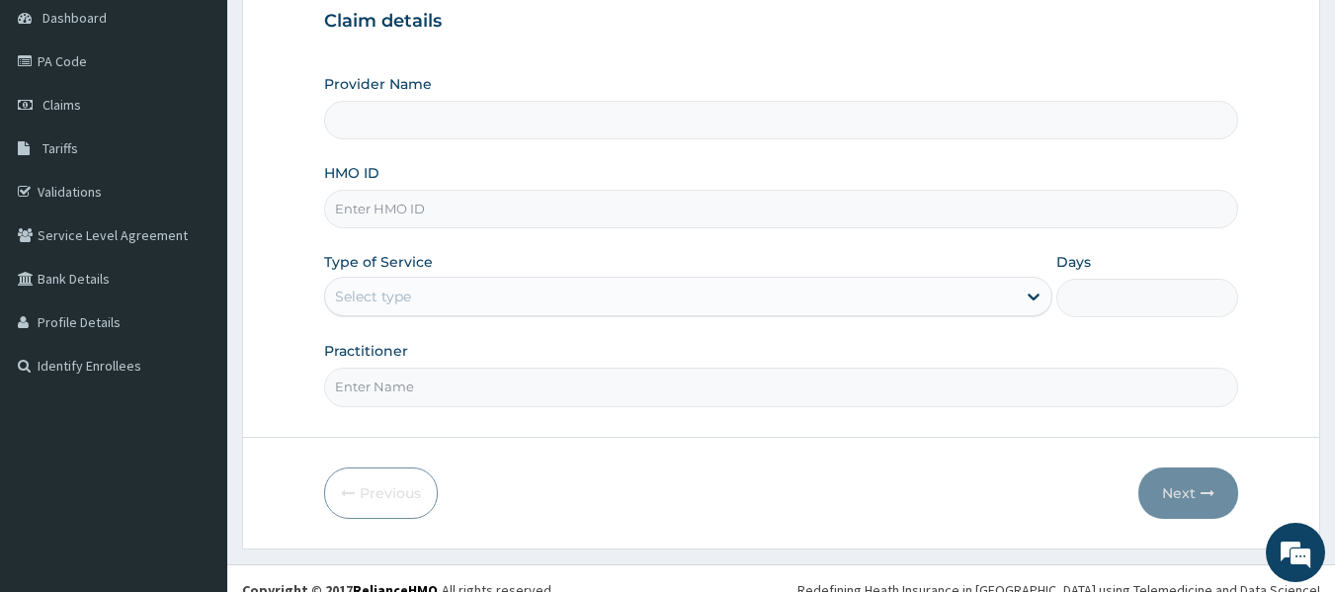
type input "[DEMOGRAPHIC_DATA] Lifecare"
paste input "GTB/10199/A"
type input "GTB/10199/A"
click at [412, 274] on div "Type of Service Select type" at bounding box center [688, 284] width 728 height 65
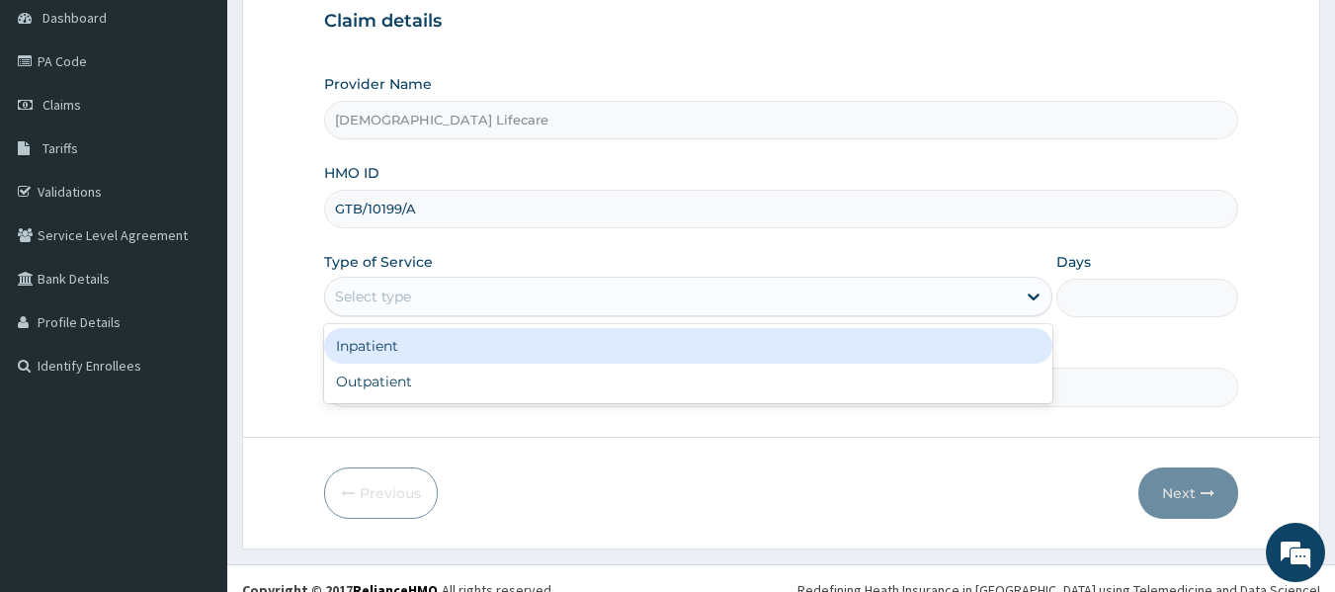
click at [415, 283] on div "Select type" at bounding box center [670, 297] width 691 height 32
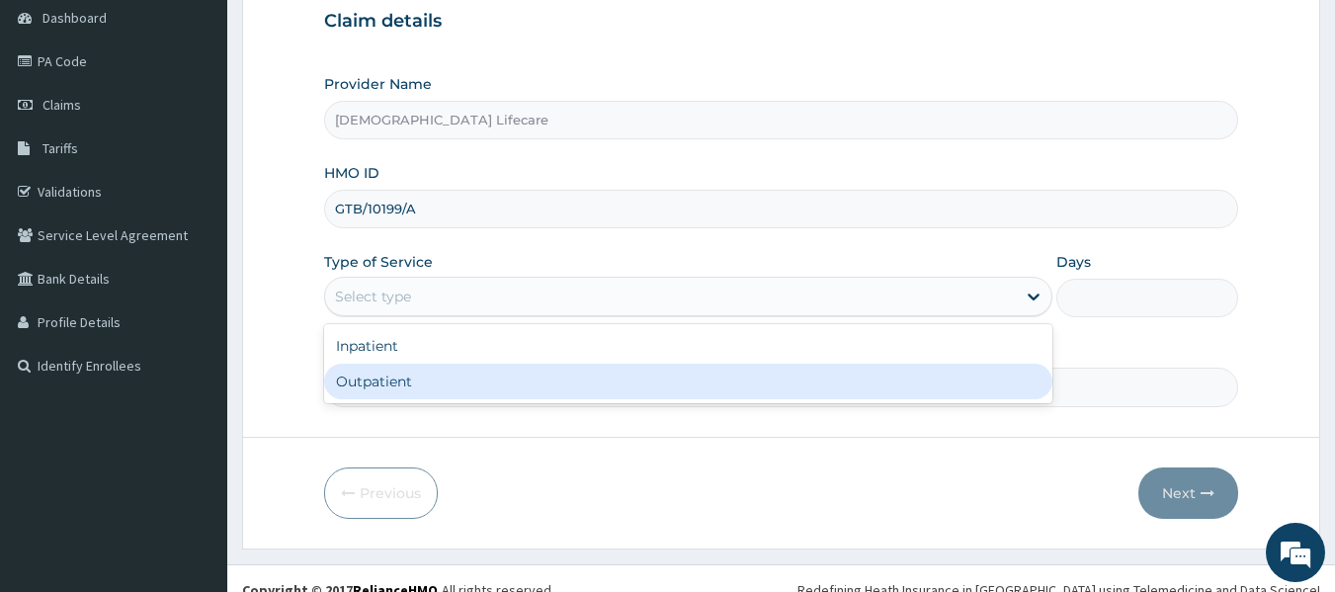
click at [398, 376] on div "Outpatient" at bounding box center [688, 382] width 728 height 36
type input "1"
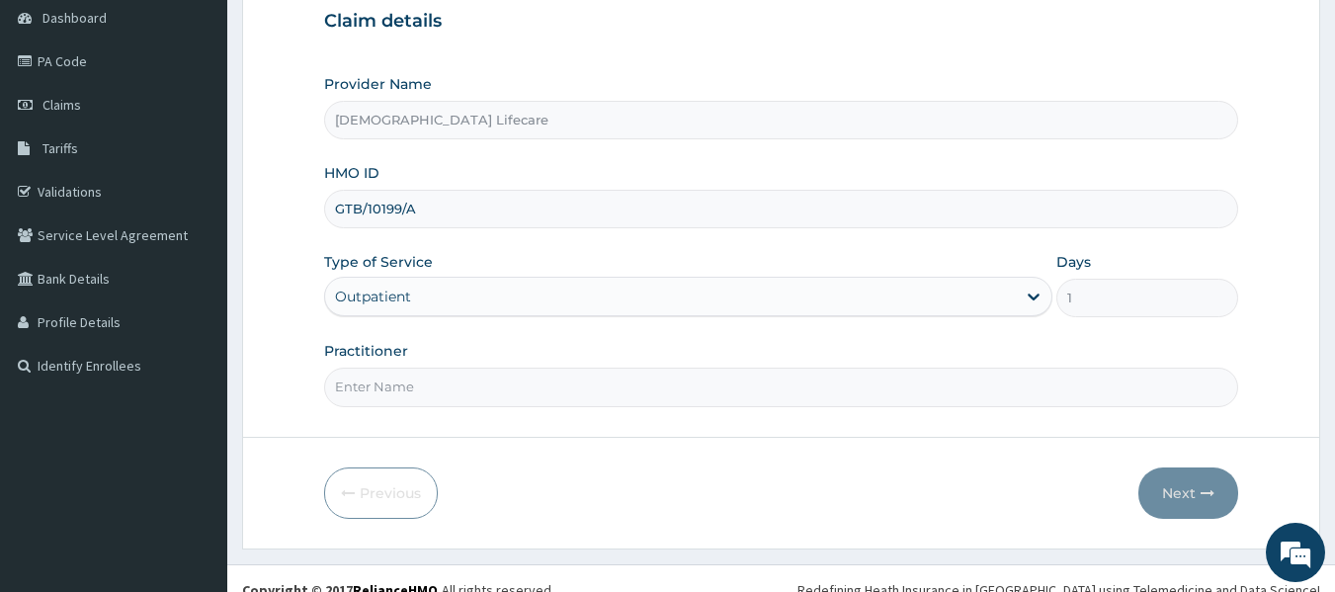
click at [393, 373] on input "Practitioner" at bounding box center [781, 387] width 915 height 39
type input "[PERSON_NAME] [PERSON_NAME]"
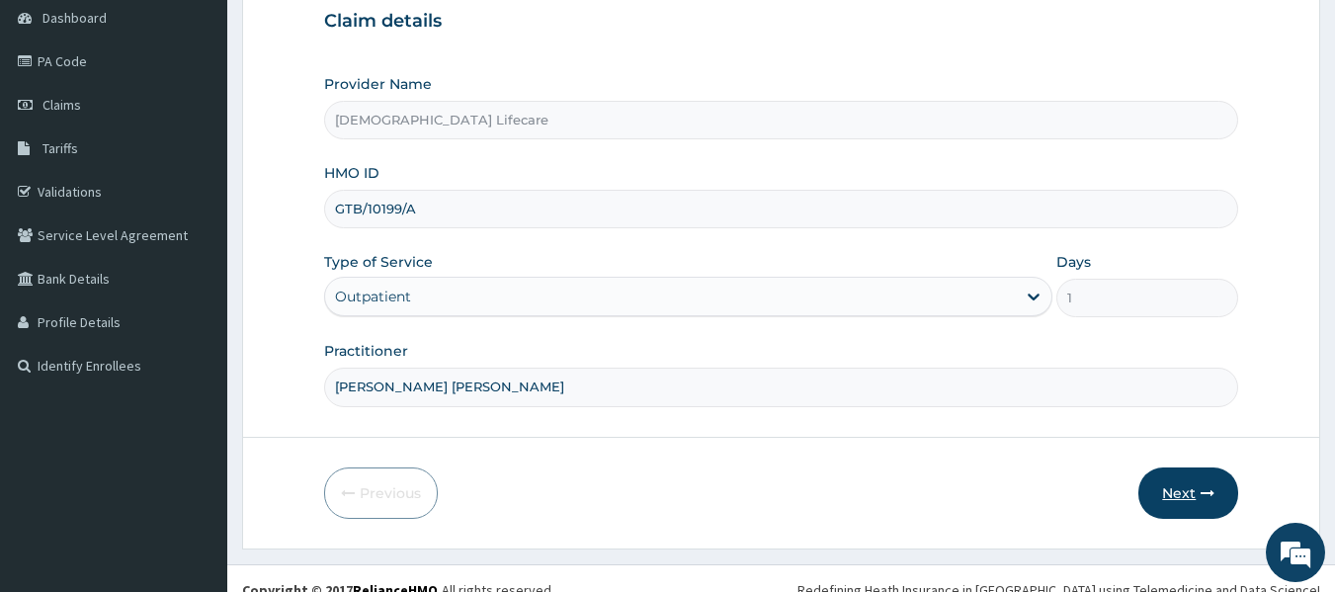
click at [1182, 471] on button "Next" at bounding box center [1188, 492] width 100 height 51
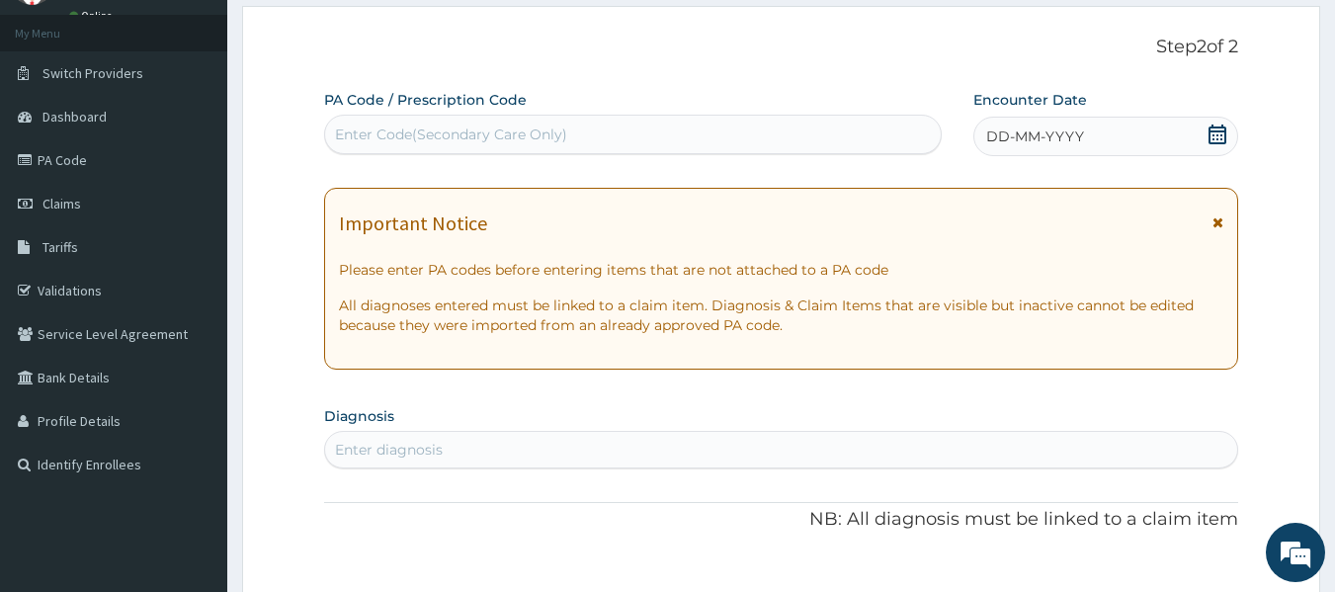
scroll to position [0, 0]
drag, startPoint x: 405, startPoint y: 126, endPoint x: 372, endPoint y: 139, distance: 36.3
click at [373, 140] on div "Enter Code(Secondary Care Only)" at bounding box center [451, 135] width 232 height 20
paste input "PA/06B22F"
type input "PA/06B22F"
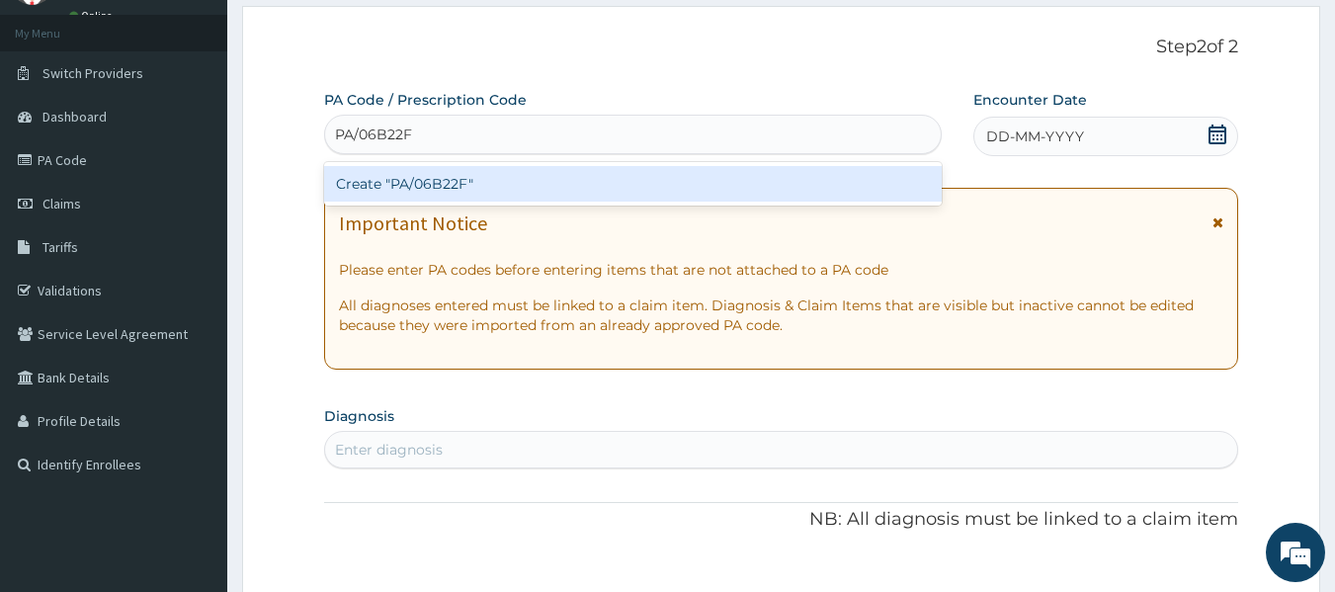
drag, startPoint x: 372, startPoint y: 139, endPoint x: 690, endPoint y: 183, distance: 321.2
click at [690, 183] on div "Create "PA/06B22F"" at bounding box center [633, 184] width 619 height 36
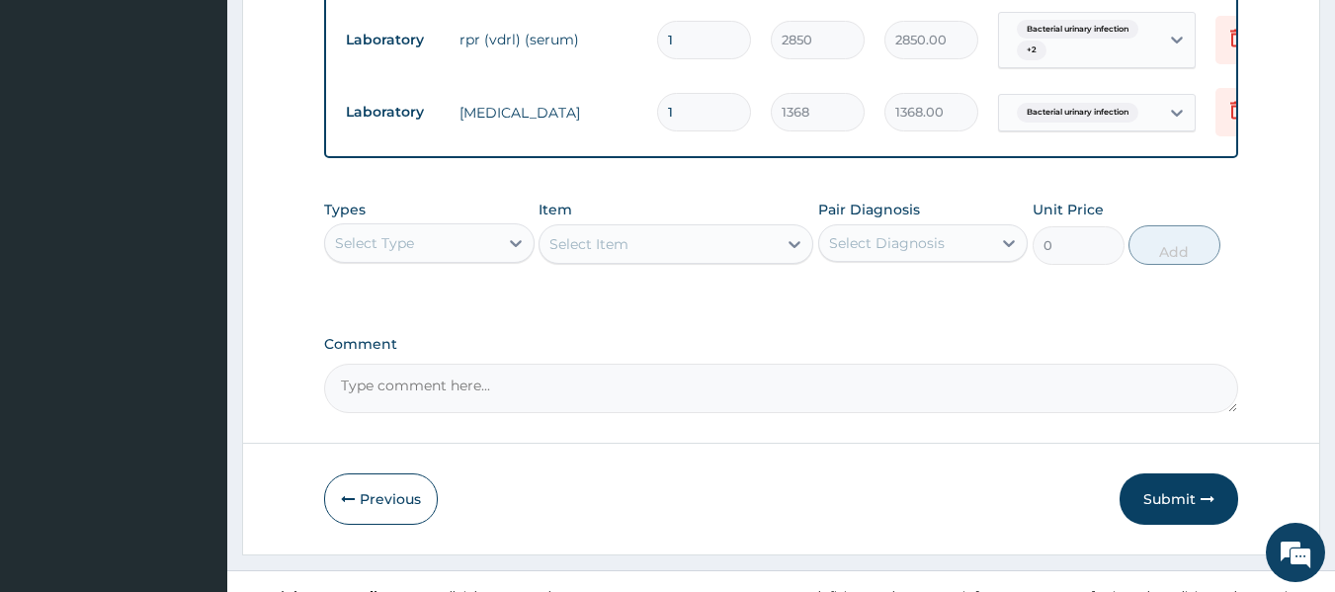
scroll to position [1014, 0]
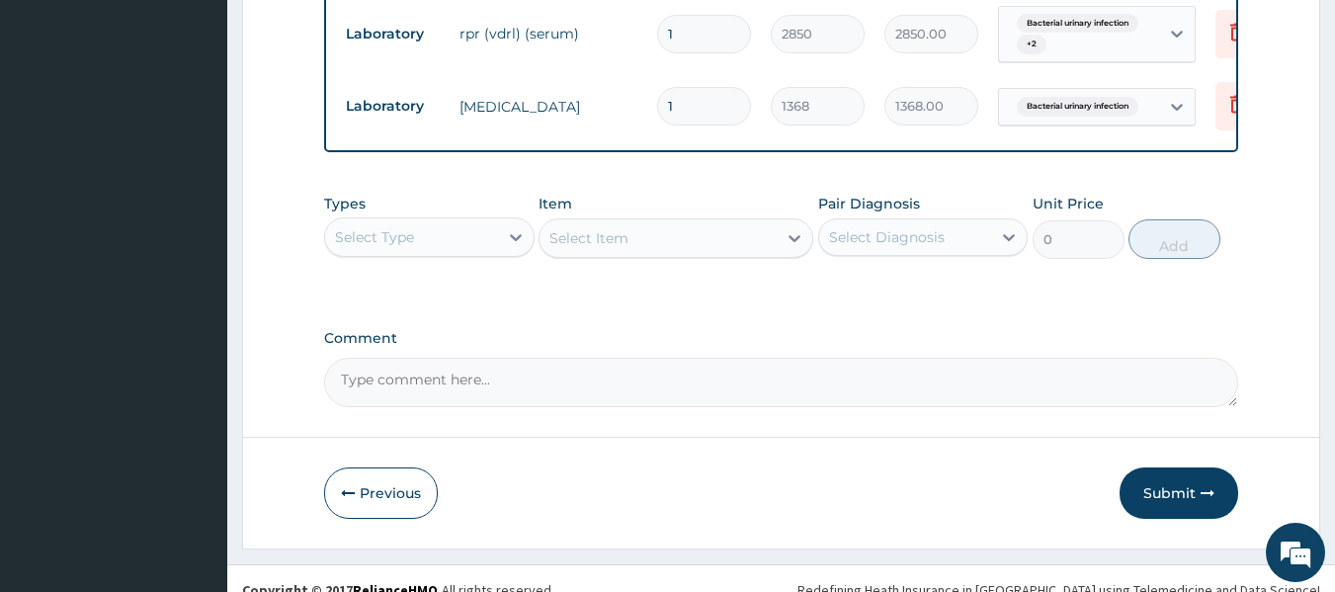
click at [393, 257] on div "Select Type" at bounding box center [429, 237] width 210 height 40
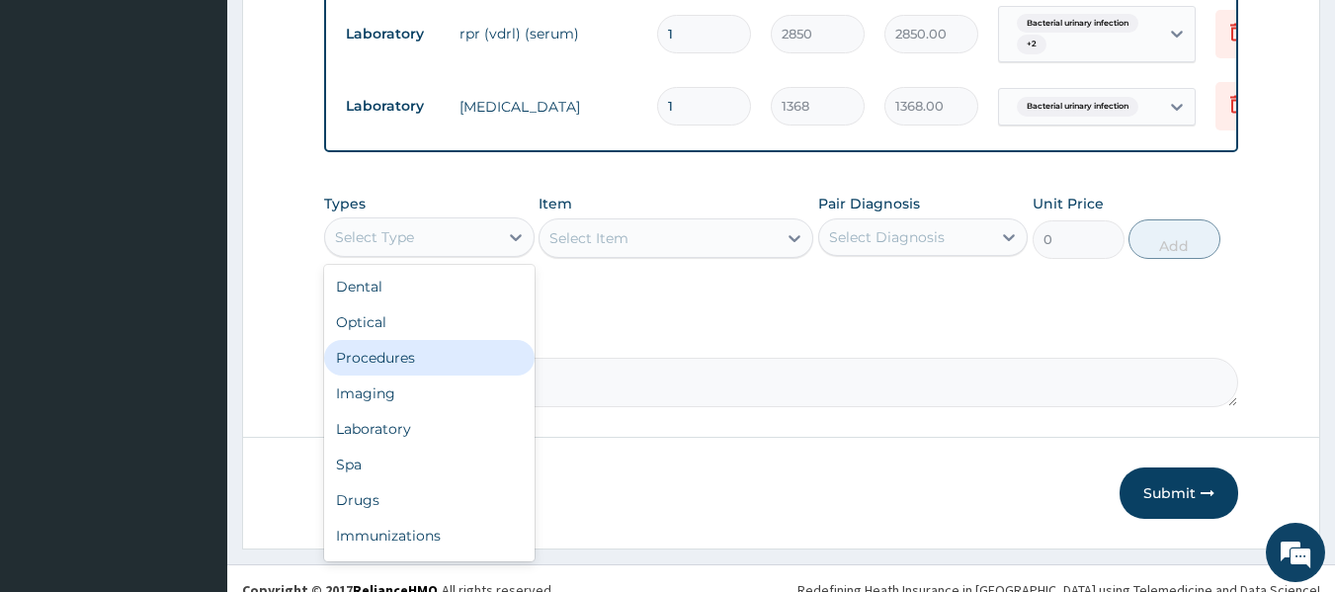
click at [419, 368] on div "Procedures" at bounding box center [429, 358] width 210 height 36
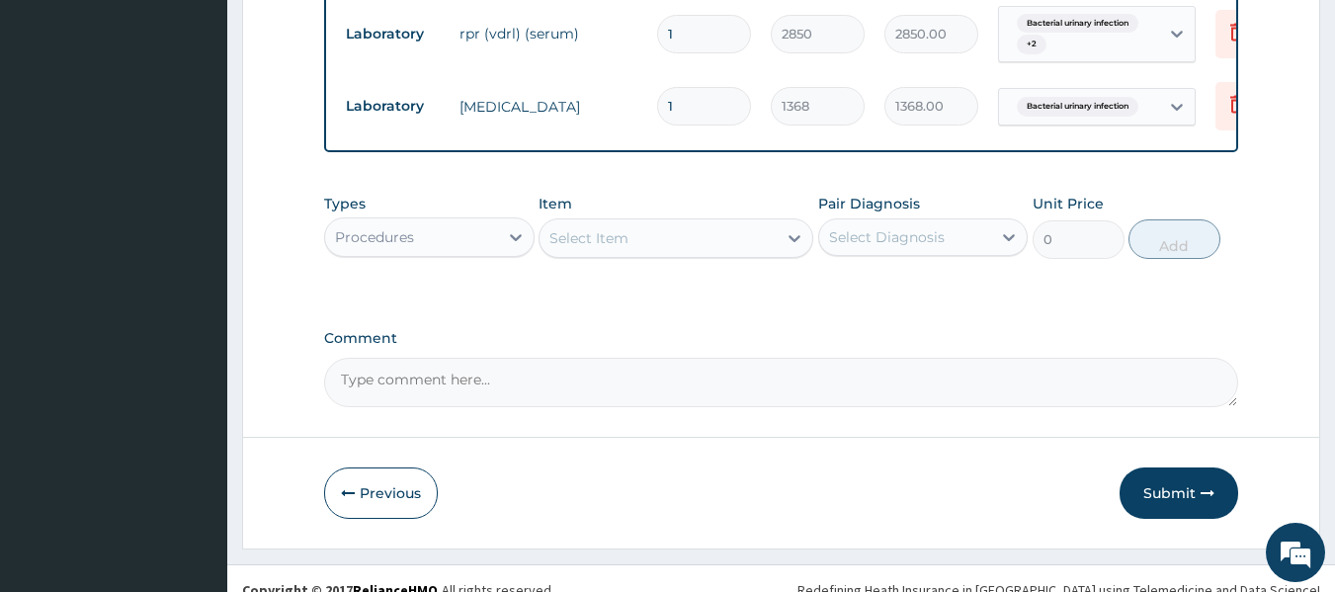
click at [612, 247] on div "Select Item" at bounding box center [588, 238] width 79 height 20
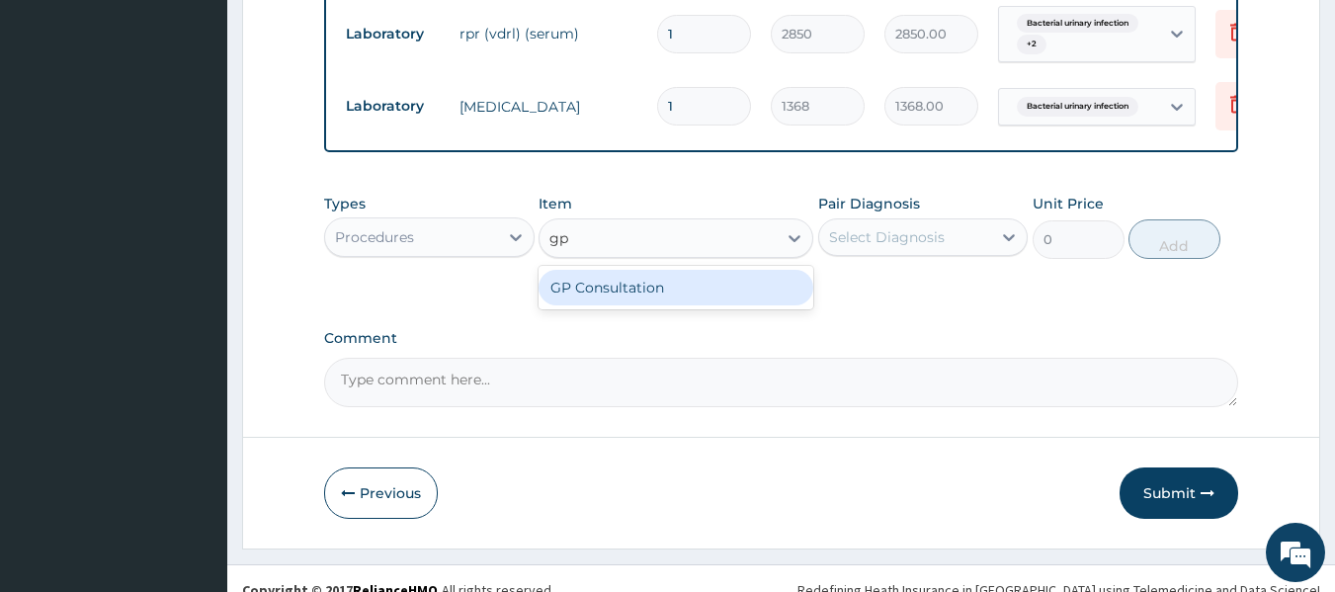
type input "gp"
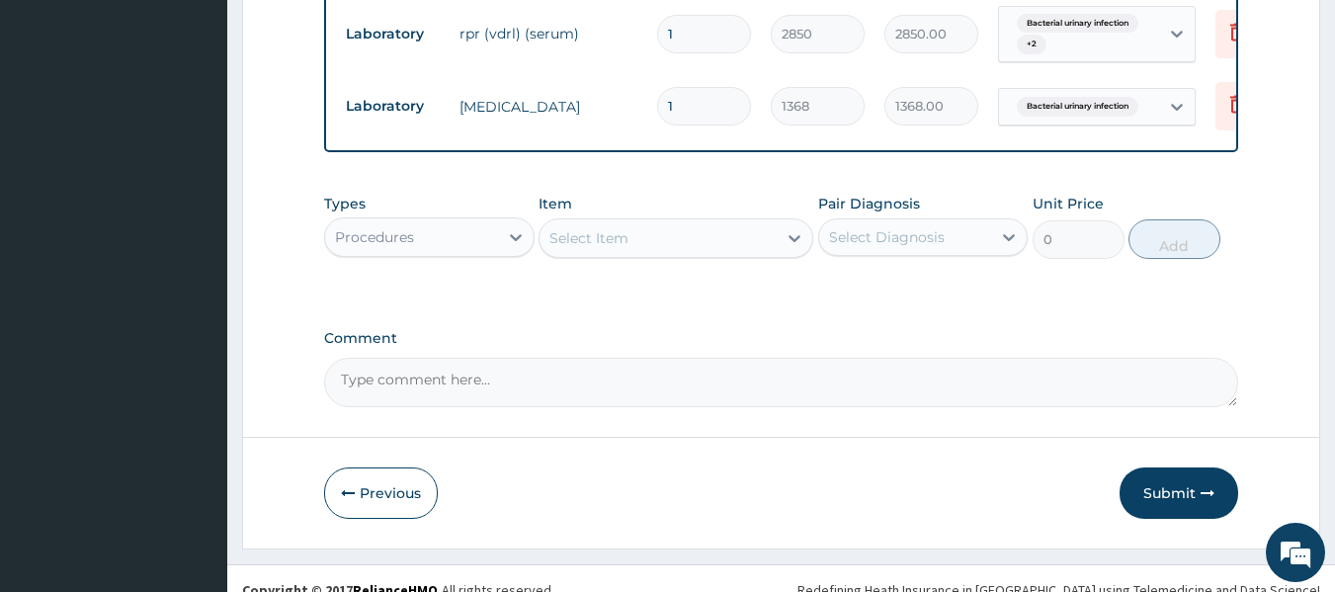
click at [543, 258] on div "Select Item" at bounding box center [676, 238] width 275 height 40
click at [614, 254] on div "Select Item" at bounding box center [658, 238] width 237 height 32
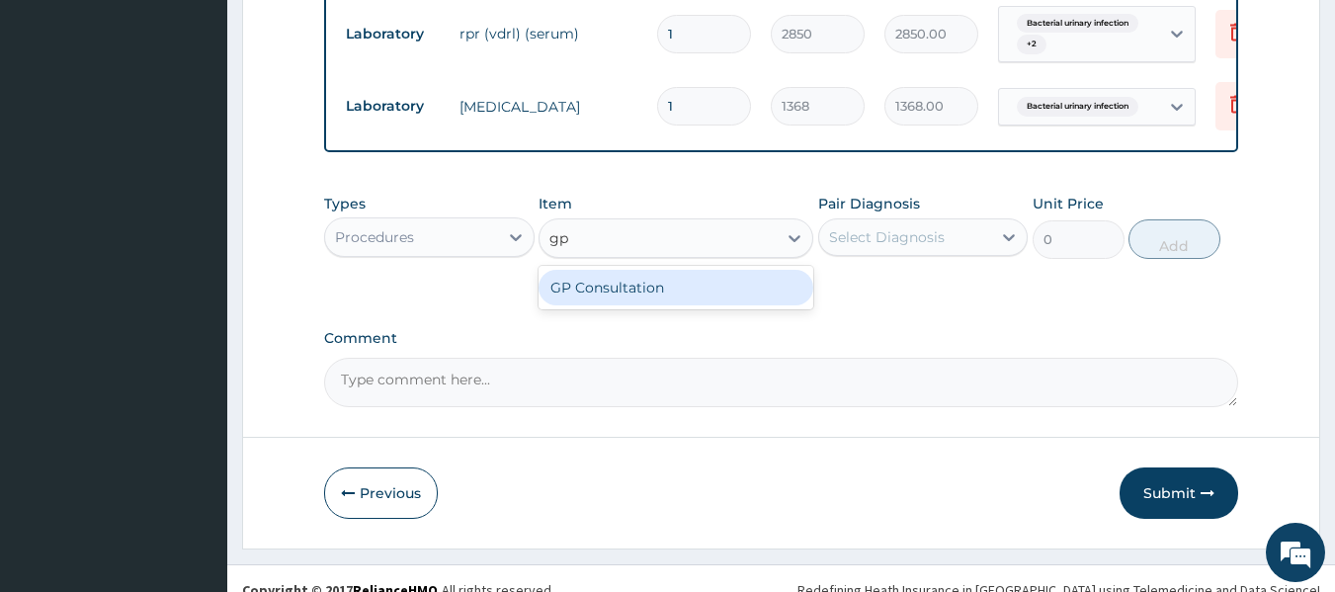
type input "gp"
click at [617, 282] on div "GP Consultation" at bounding box center [676, 288] width 275 height 36
type input "10000"
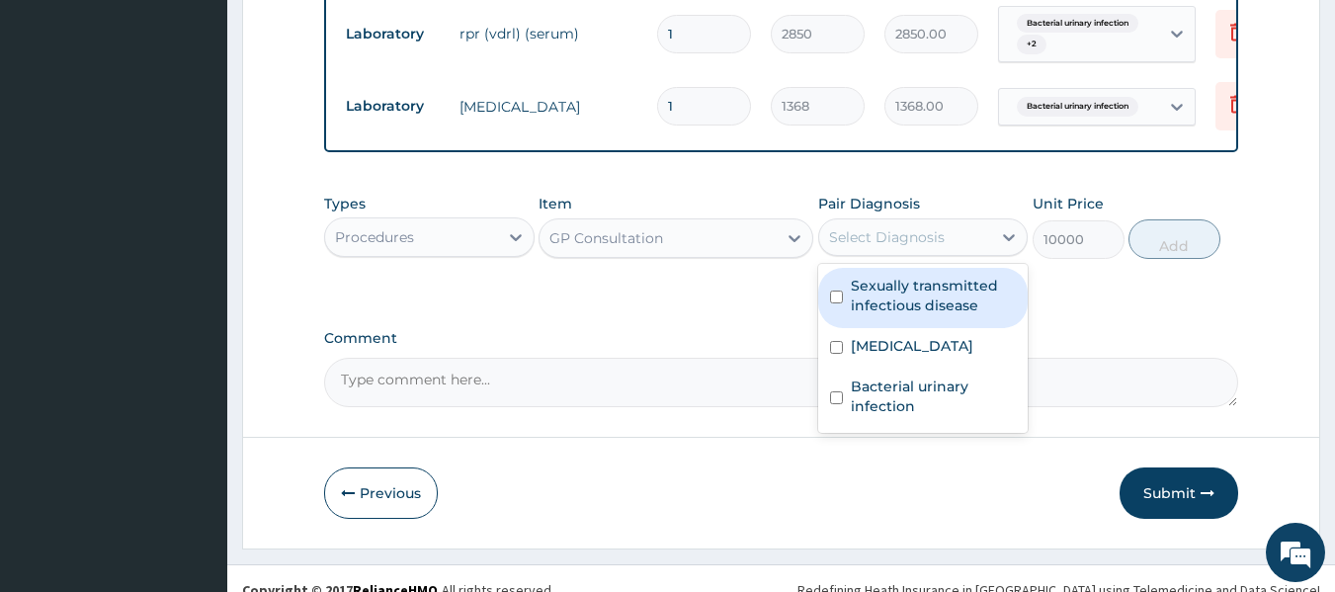
click at [891, 246] on div "Select Diagnosis" at bounding box center [887, 237] width 116 height 20
click at [917, 294] on label "Sexually transmitted infectious disease" at bounding box center [934, 296] width 166 height 40
checkbox input "true"
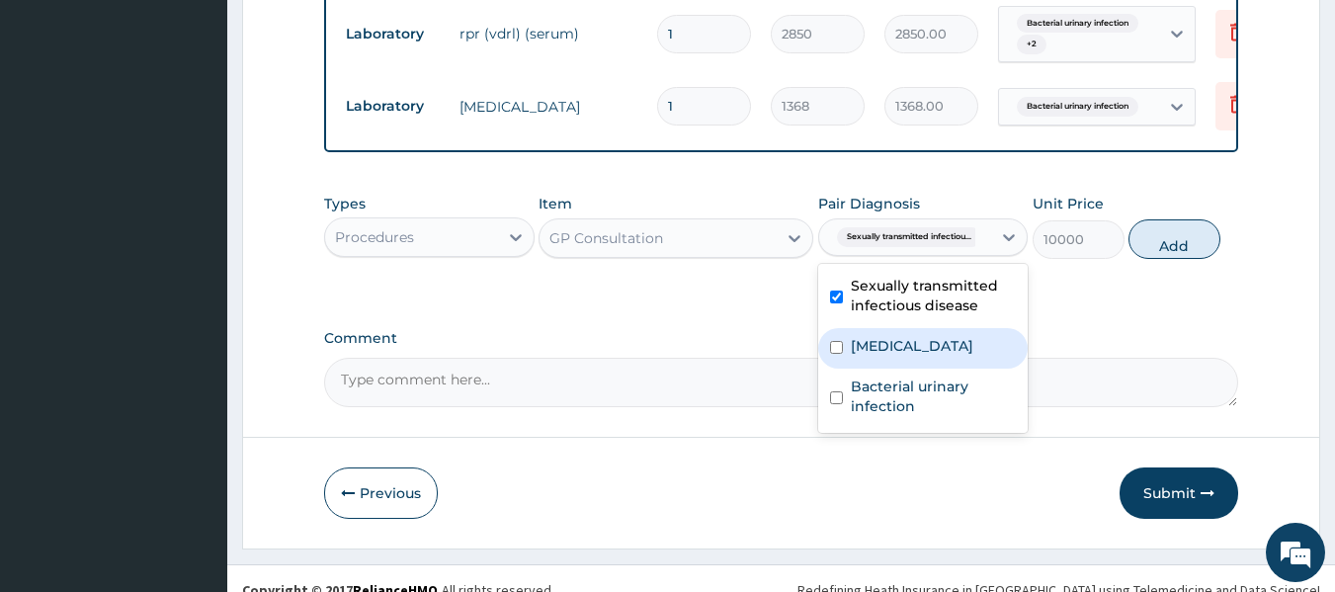
click at [914, 356] on label "Candidiasis" at bounding box center [912, 346] width 123 height 20
checkbox input "true"
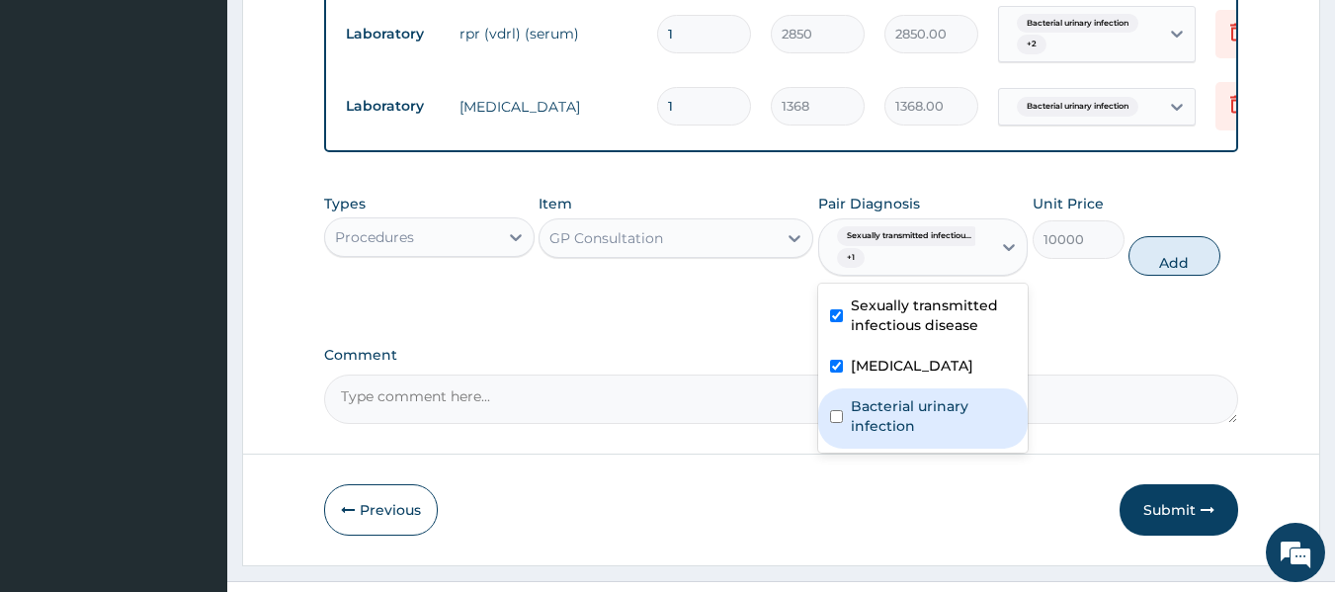
click at [906, 417] on label "Bacterial urinary infection" at bounding box center [934, 416] width 166 height 40
checkbox input "true"
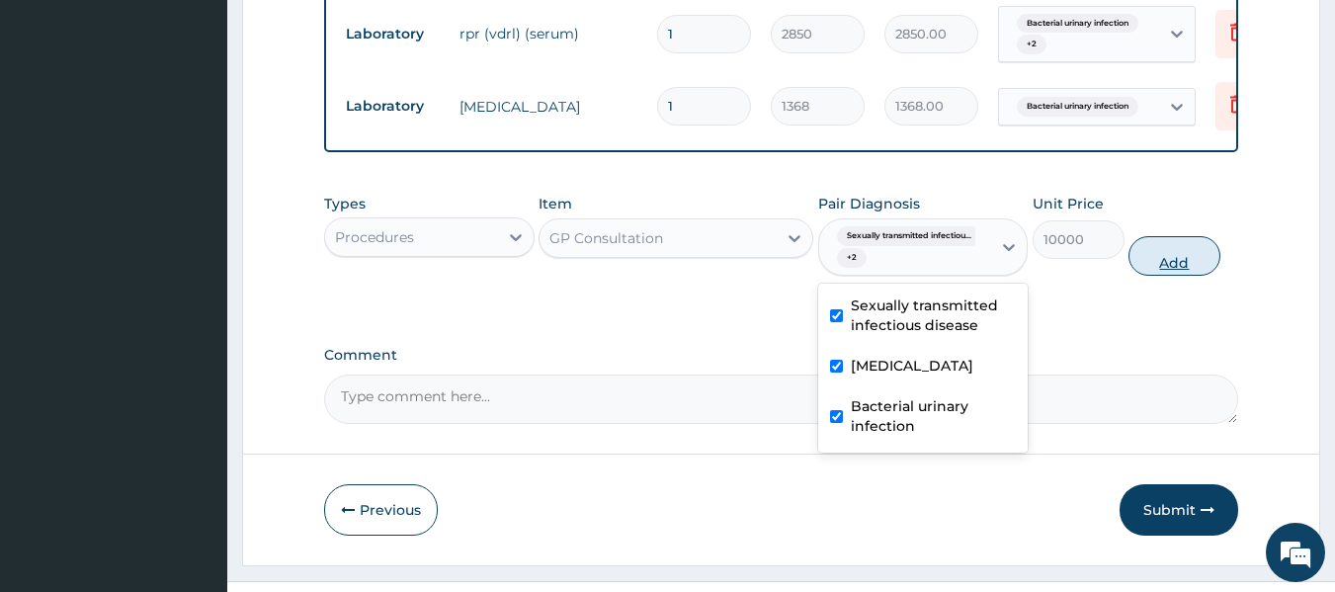
click at [1157, 269] on button "Add" at bounding box center [1175, 256] width 92 height 40
type input "0"
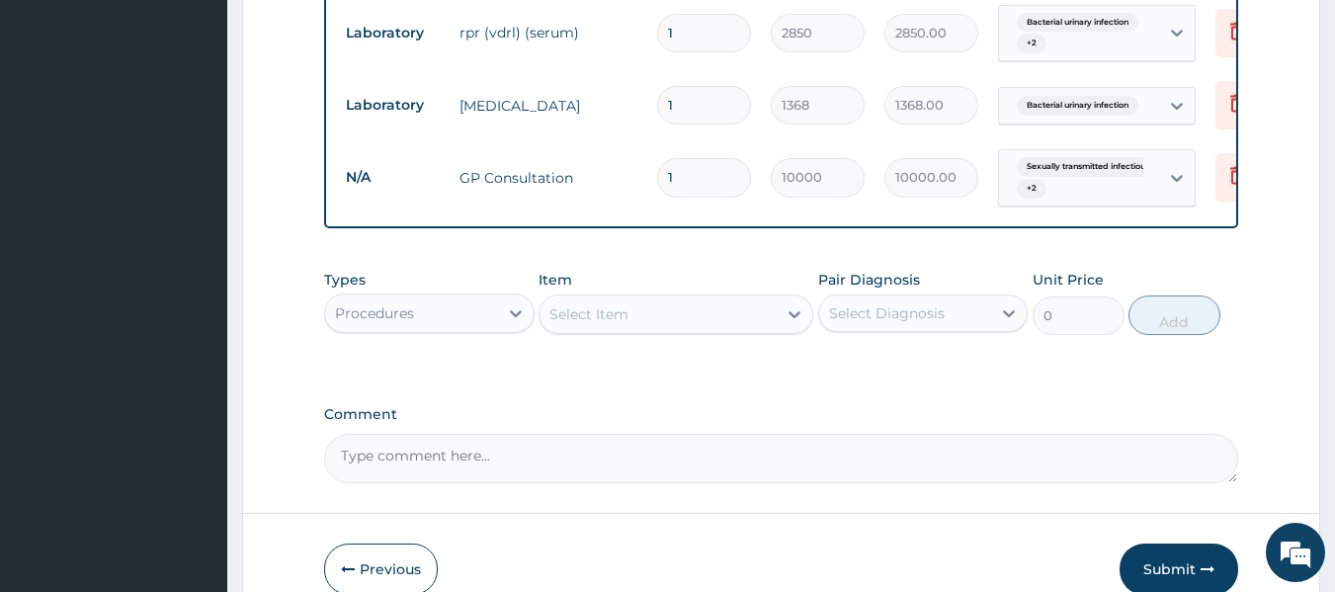
scroll to position [1120, 0]
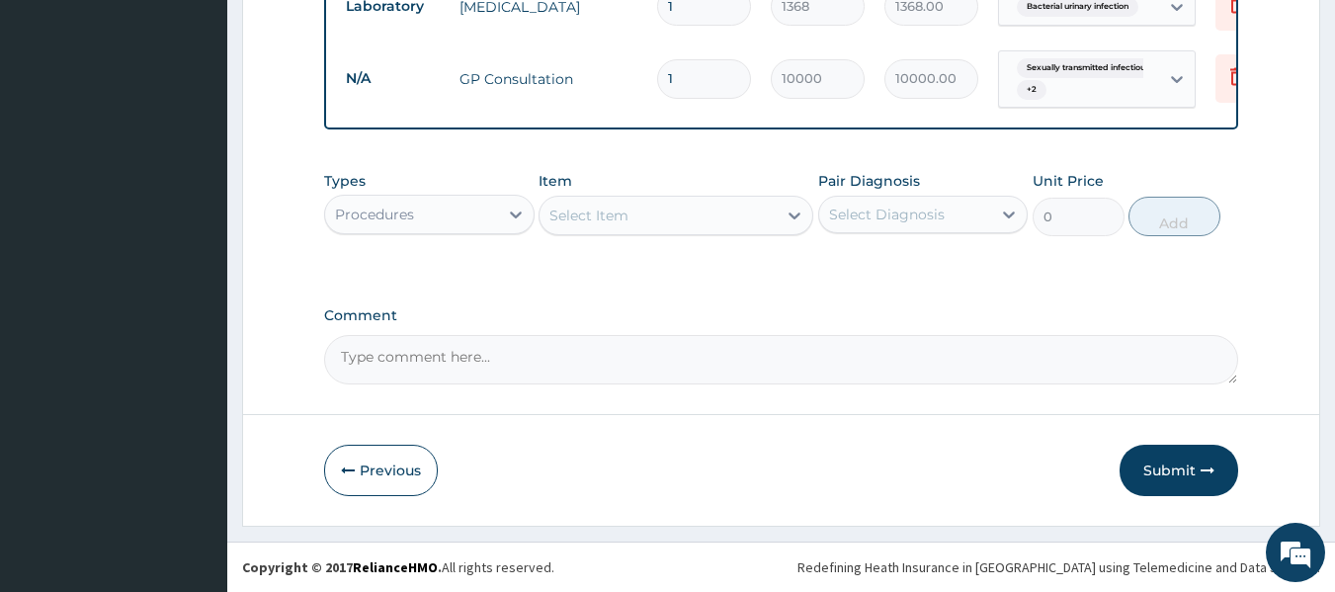
click at [1153, 465] on button "Submit" at bounding box center [1179, 470] width 119 height 51
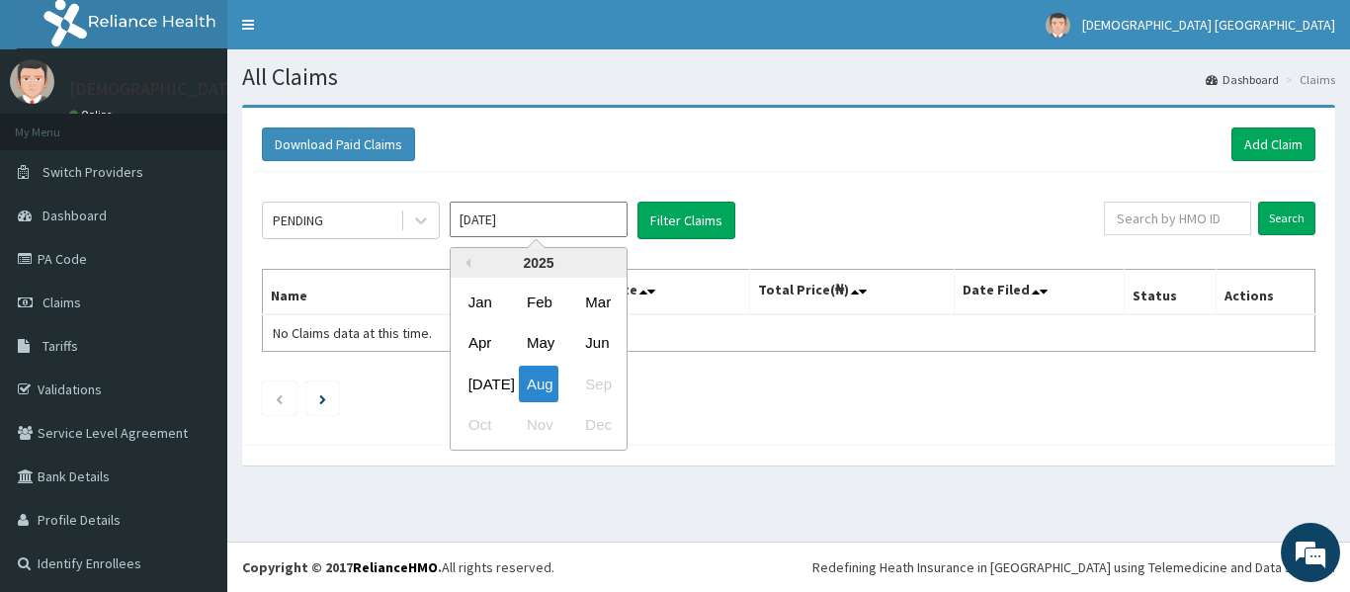
click at [515, 202] on input "[DATE]" at bounding box center [539, 220] width 178 height 36
click at [488, 390] on div "[DATE]" at bounding box center [481, 384] width 40 height 37
type input "[DATE]"
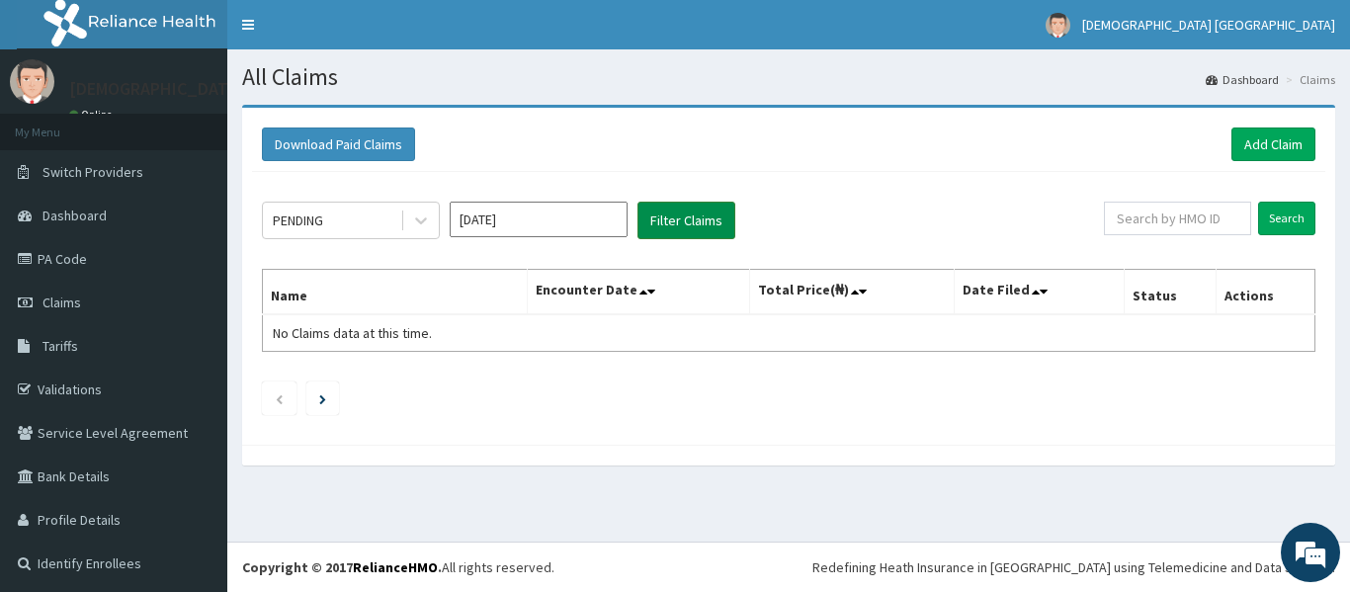
click at [656, 229] on button "Filter Claims" at bounding box center [686, 221] width 98 height 38
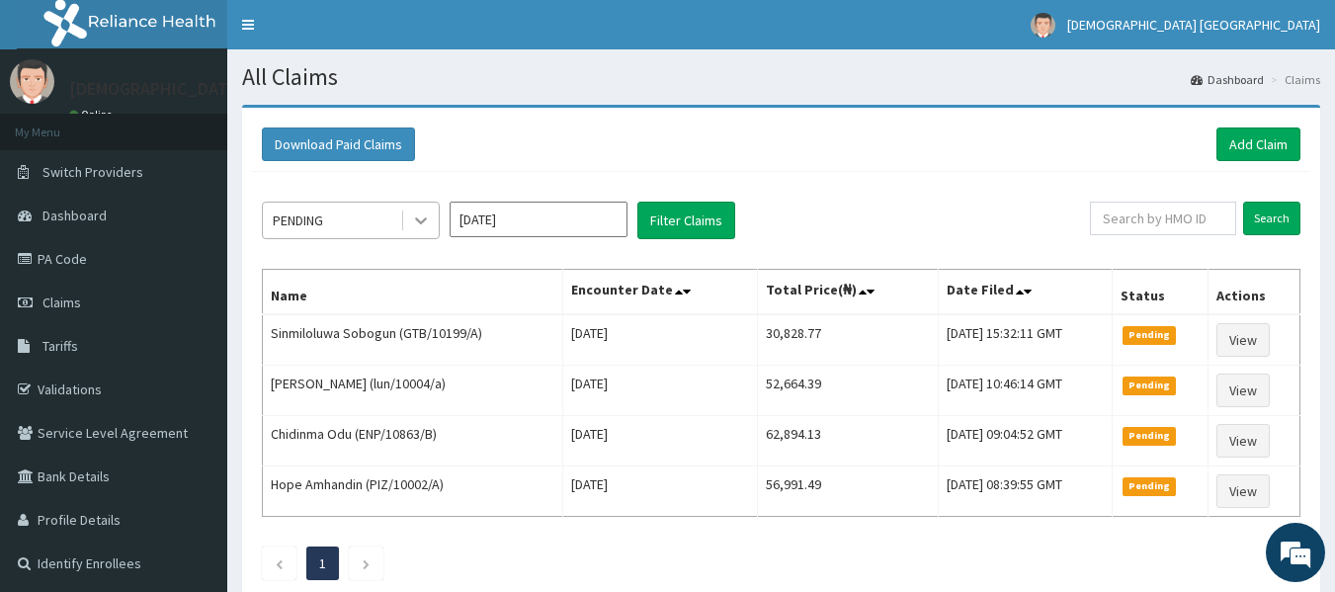
click at [422, 210] on icon at bounding box center [421, 220] width 20 height 20
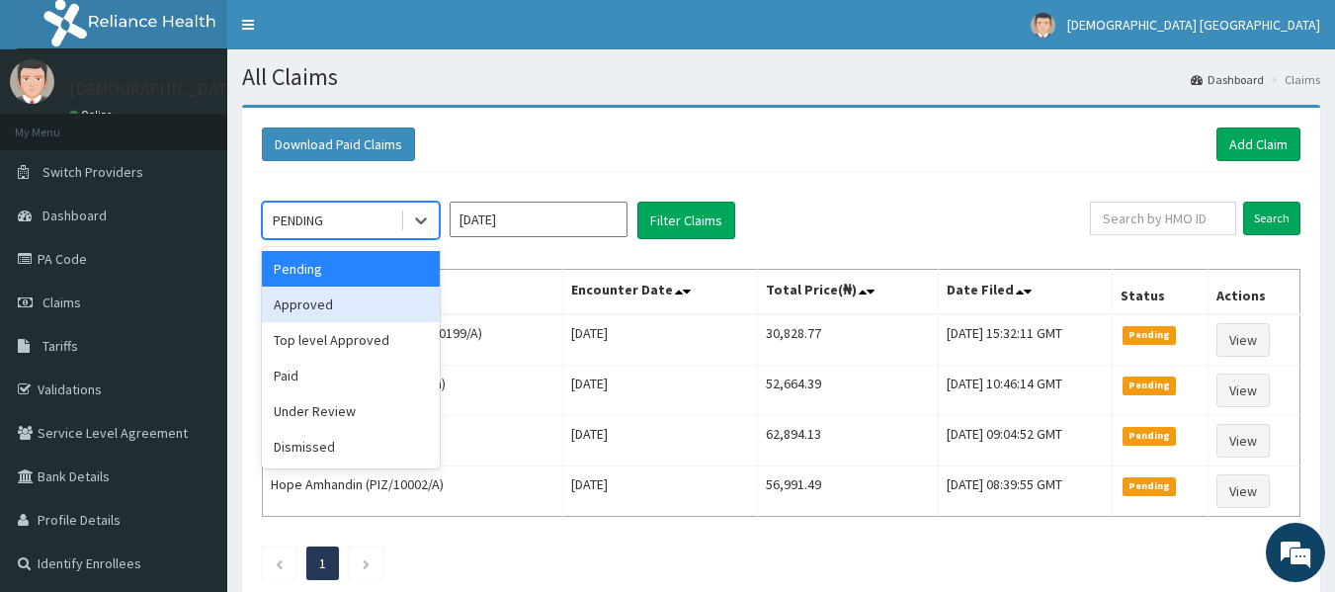
click at [374, 318] on div "Approved" at bounding box center [351, 305] width 178 height 36
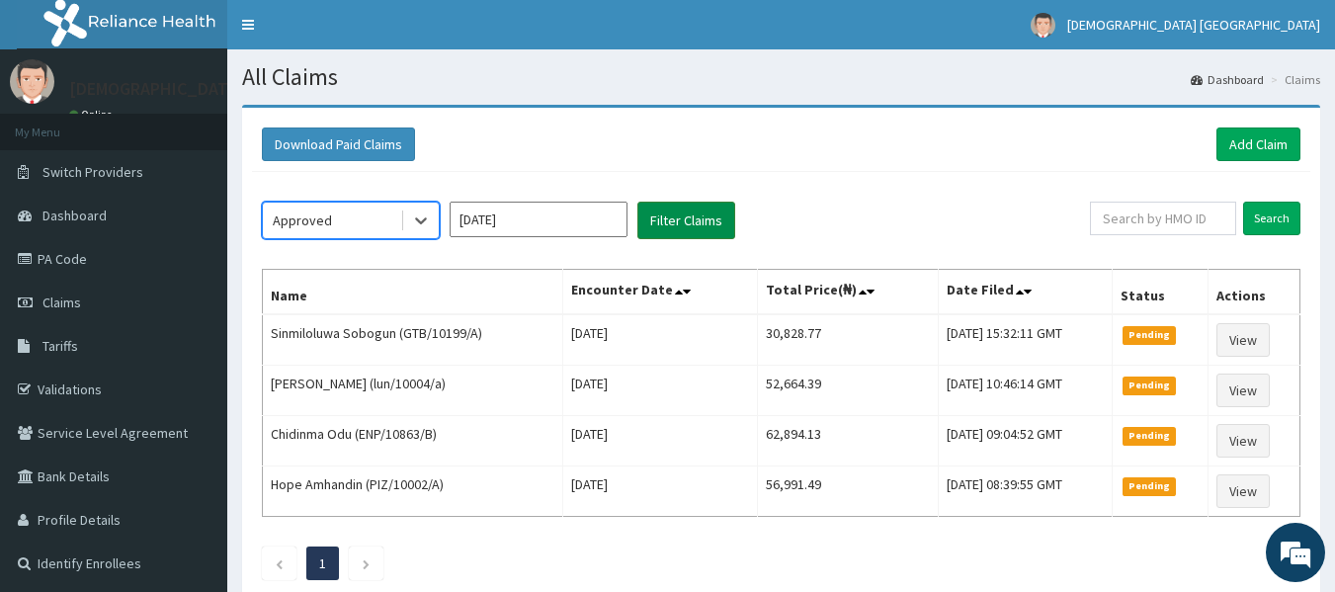
click at [665, 215] on button "Filter Claims" at bounding box center [686, 221] width 98 height 38
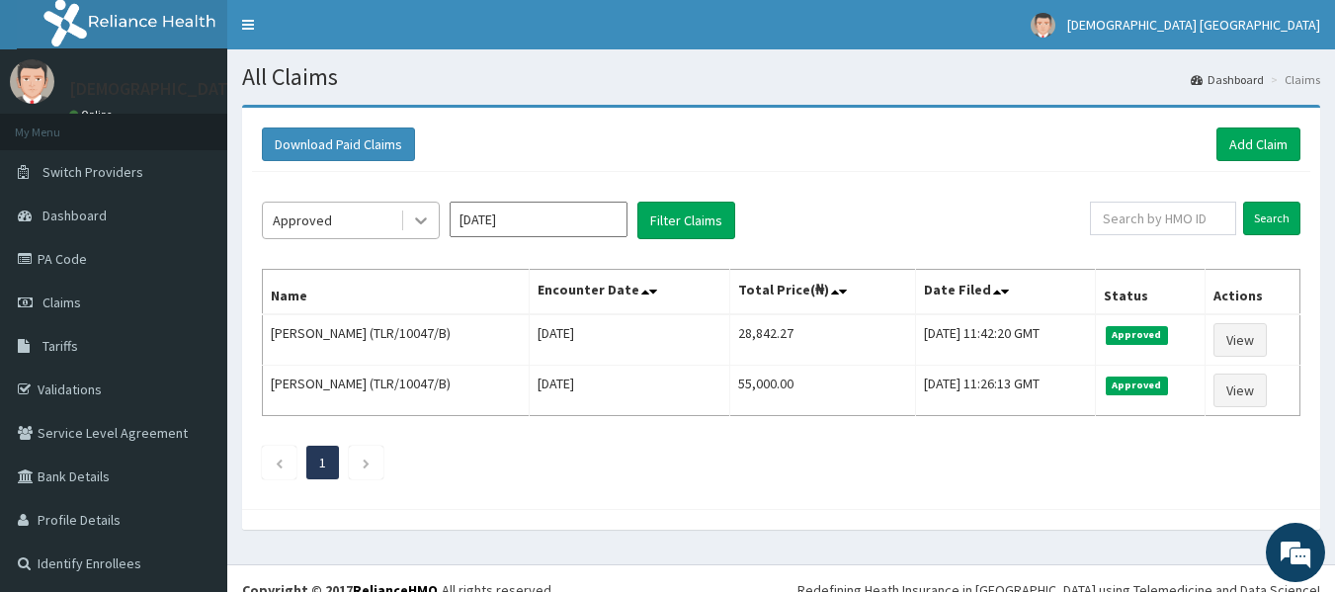
click at [404, 222] on div at bounding box center [421, 221] width 36 height 36
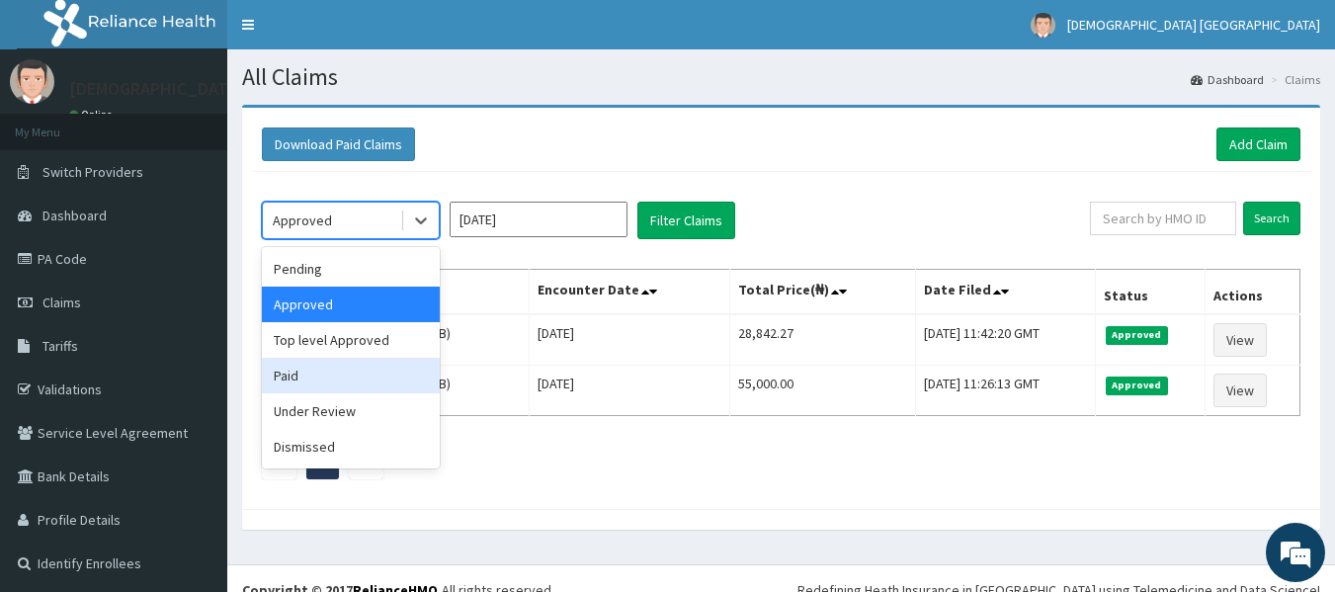
click at [292, 364] on div "Paid" at bounding box center [351, 376] width 178 height 36
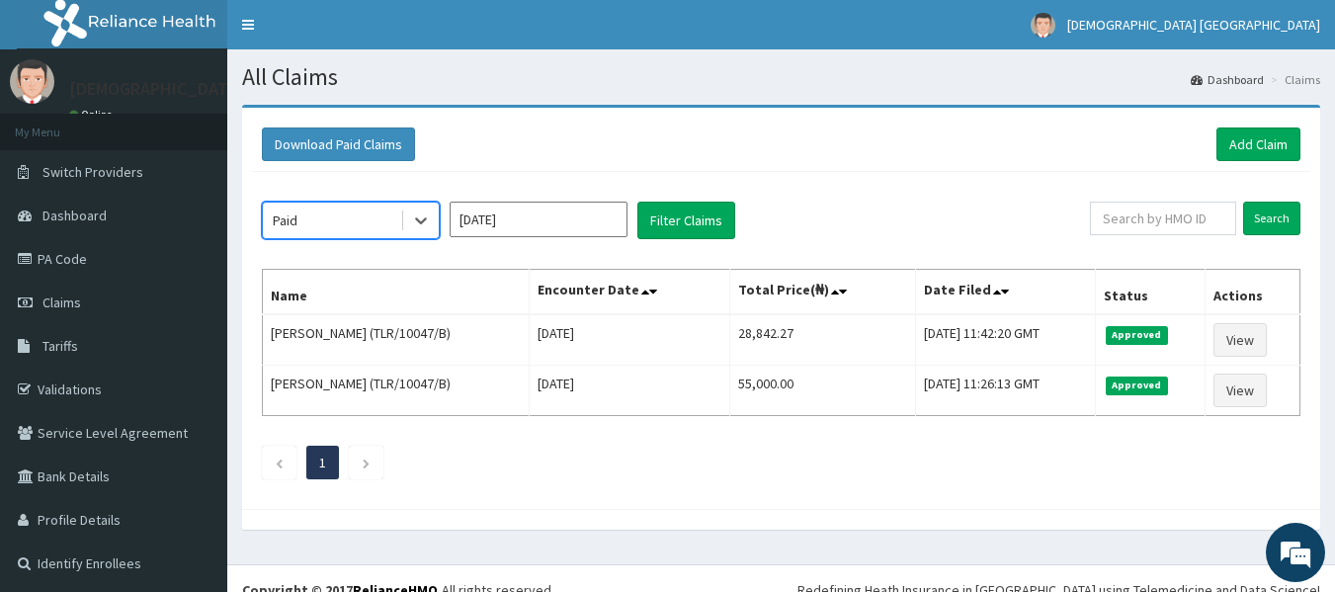
click at [675, 196] on div "option Paid, selected. Select is focused ,type to refine list, press Down to op…" at bounding box center [781, 335] width 1058 height 327
click at [678, 209] on button "Filter Claims" at bounding box center [686, 221] width 98 height 38
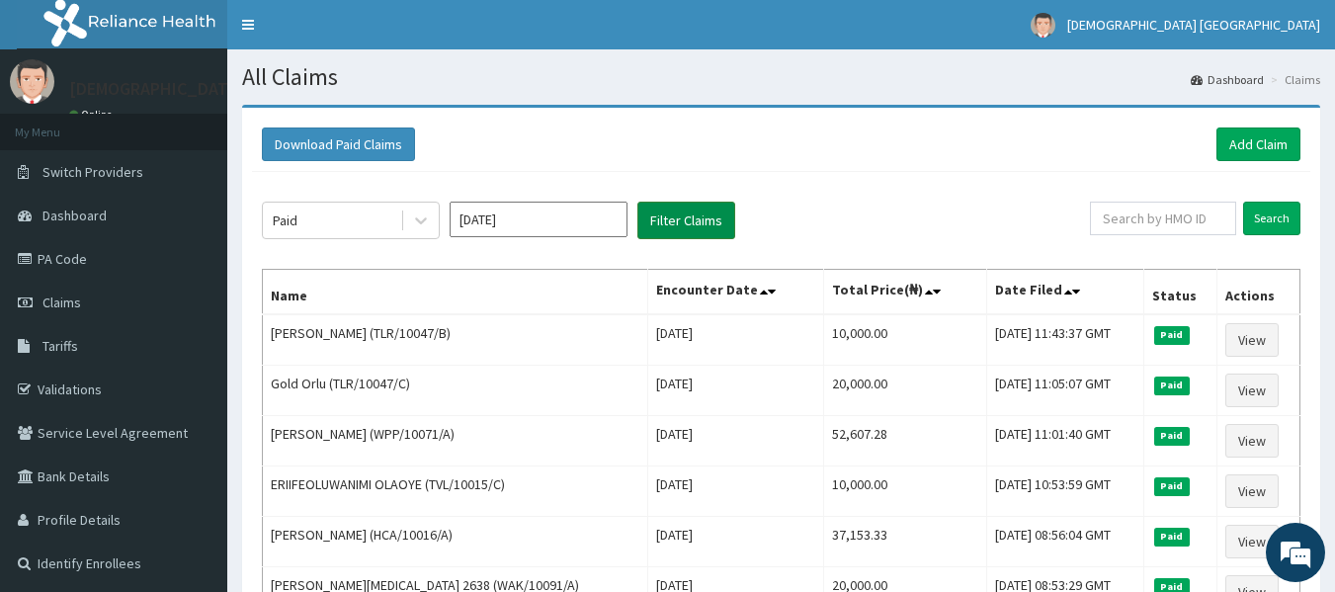
click at [664, 226] on button "Filter Claims" at bounding box center [686, 221] width 98 height 38
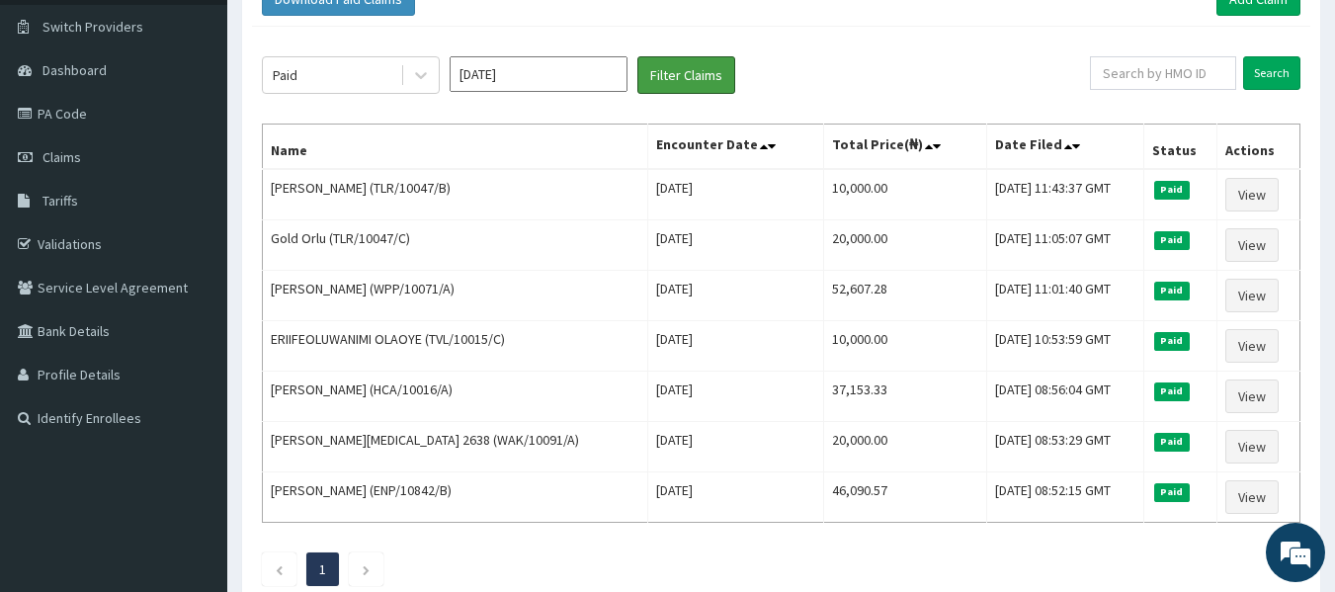
scroll to position [77, 0]
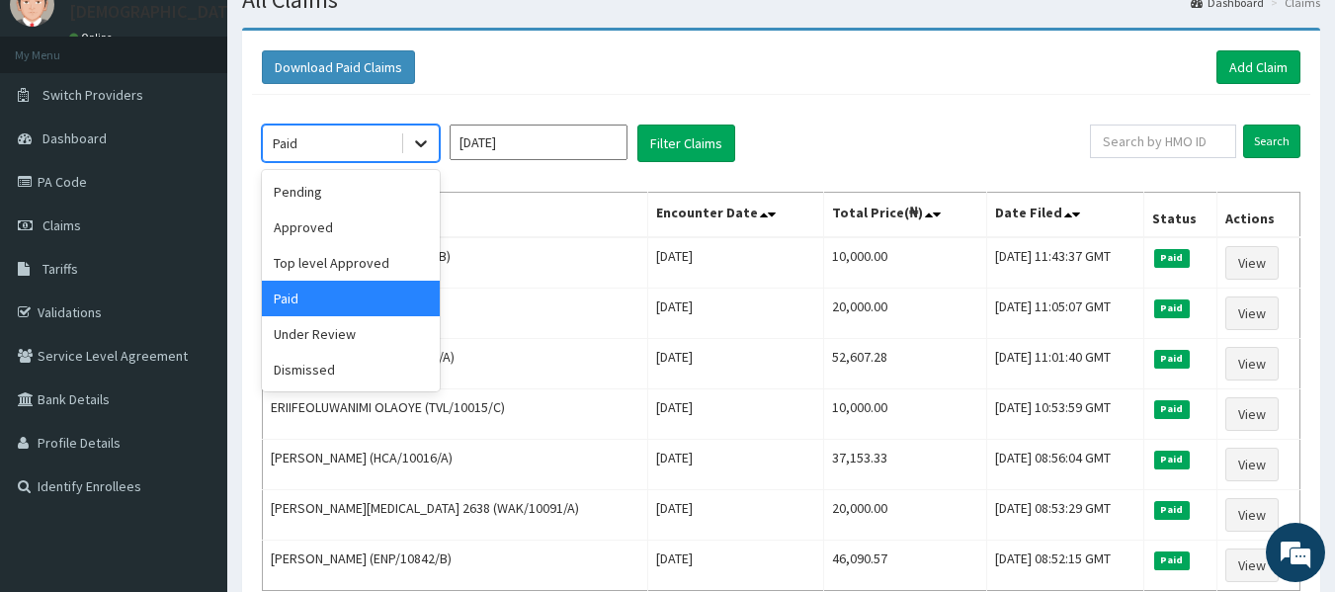
click at [419, 146] on icon at bounding box center [421, 143] width 20 height 20
click at [350, 348] on div "Under Review" at bounding box center [351, 334] width 178 height 36
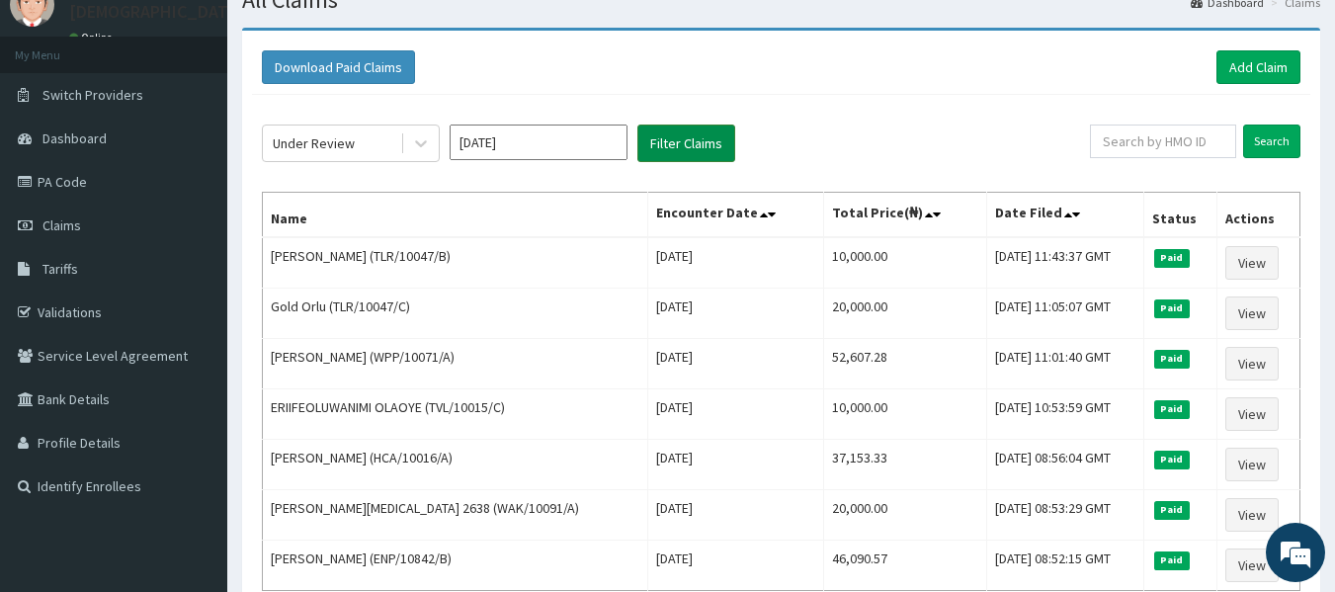
click at [683, 130] on button "Filter Claims" at bounding box center [686, 144] width 98 height 38
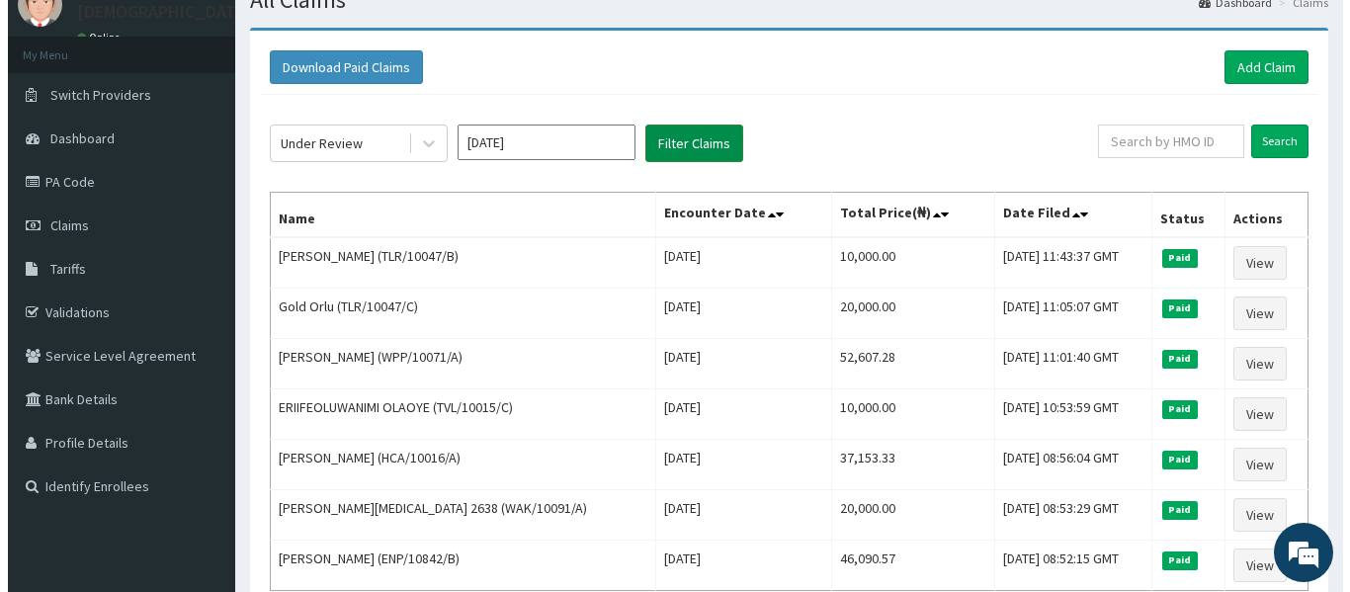
scroll to position [0, 0]
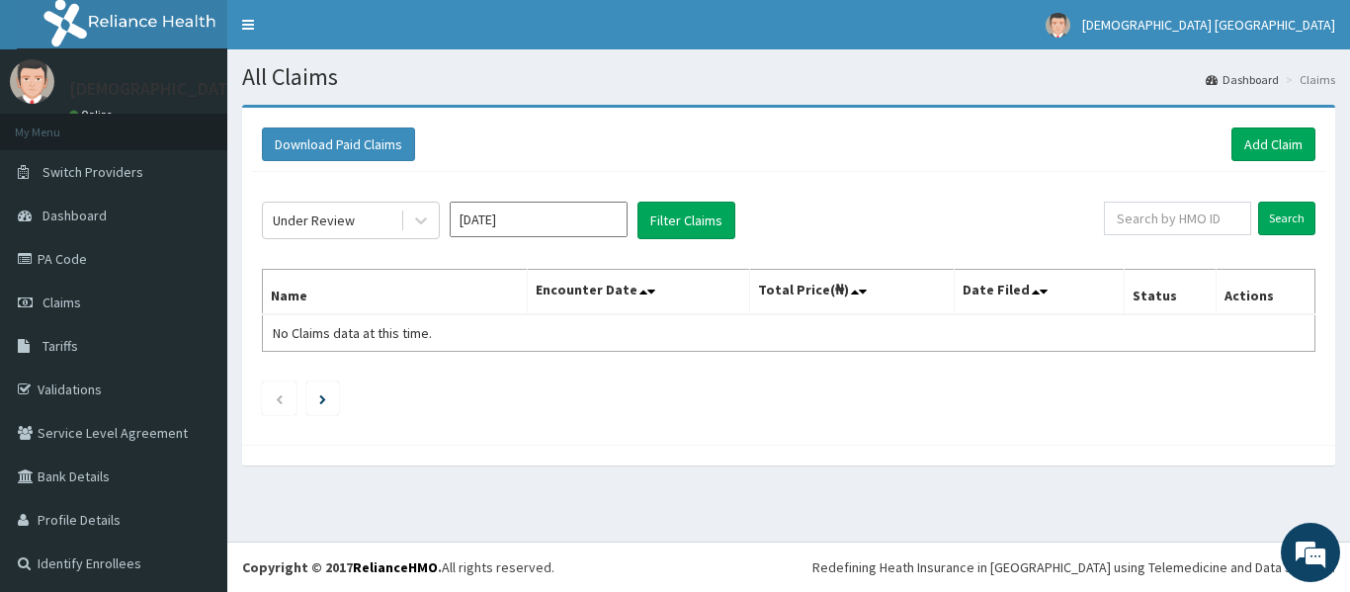
click at [442, 209] on div "Under Review Jul 2025 Filter Claims" at bounding box center [683, 221] width 842 height 38
click at [425, 215] on icon at bounding box center [421, 220] width 20 height 20
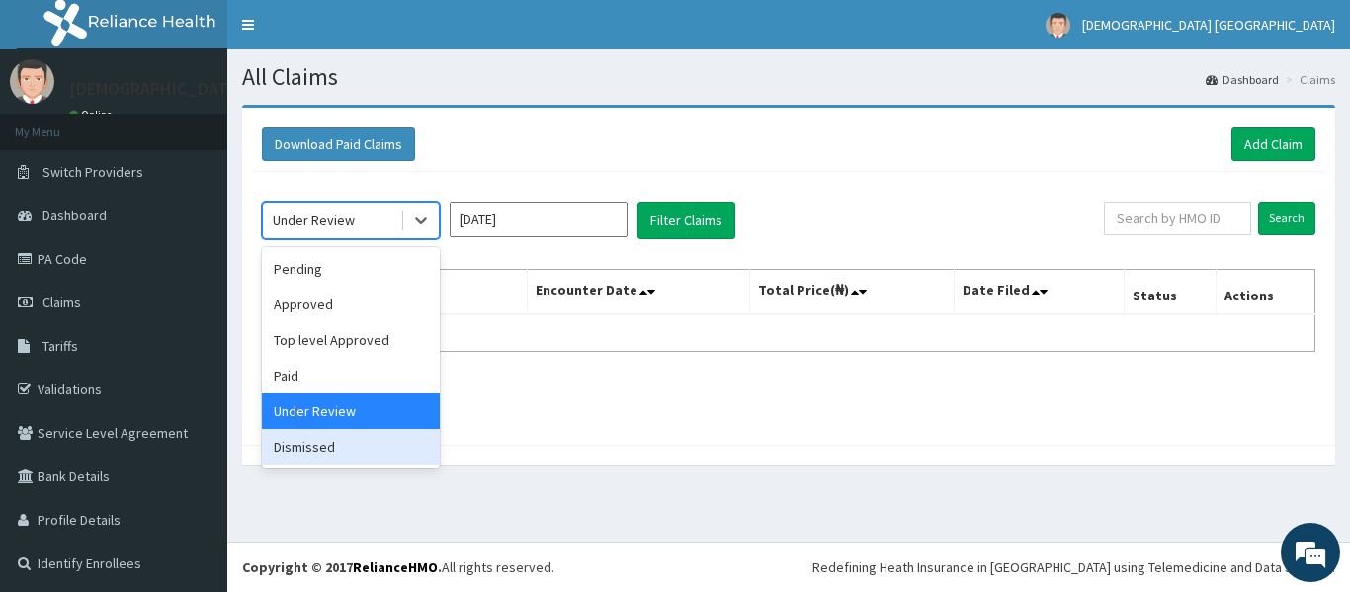
click at [357, 442] on div "Dismissed" at bounding box center [351, 447] width 178 height 36
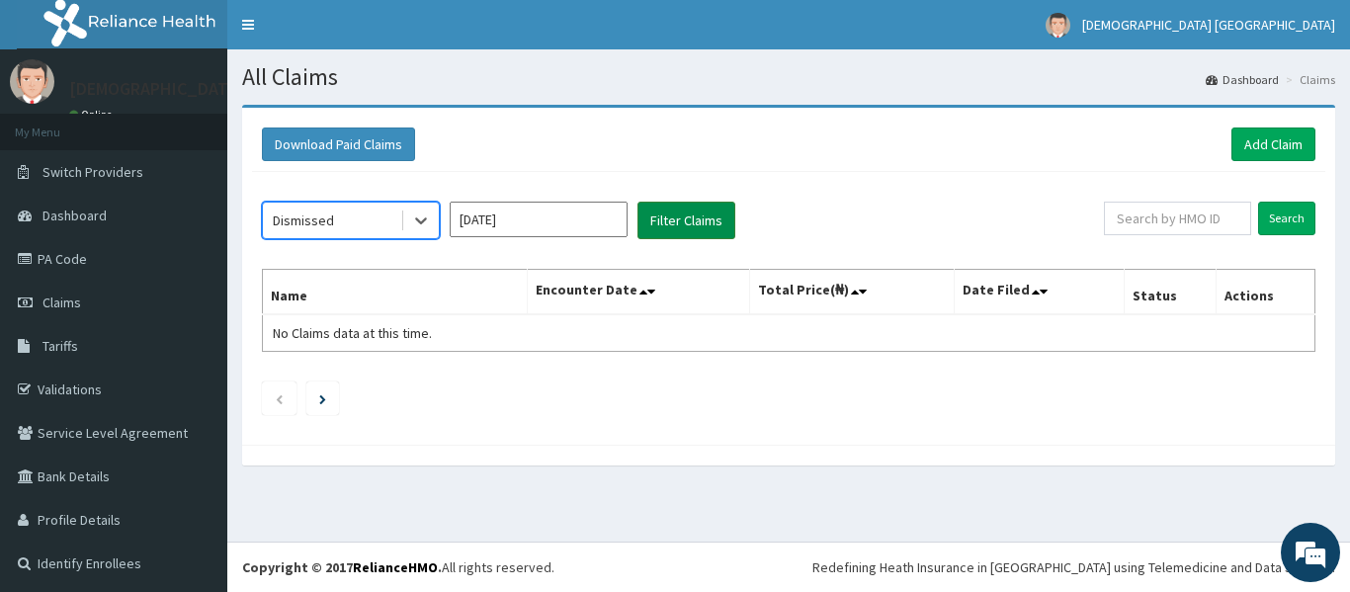
click at [690, 220] on button "Filter Claims" at bounding box center [686, 221] width 98 height 38
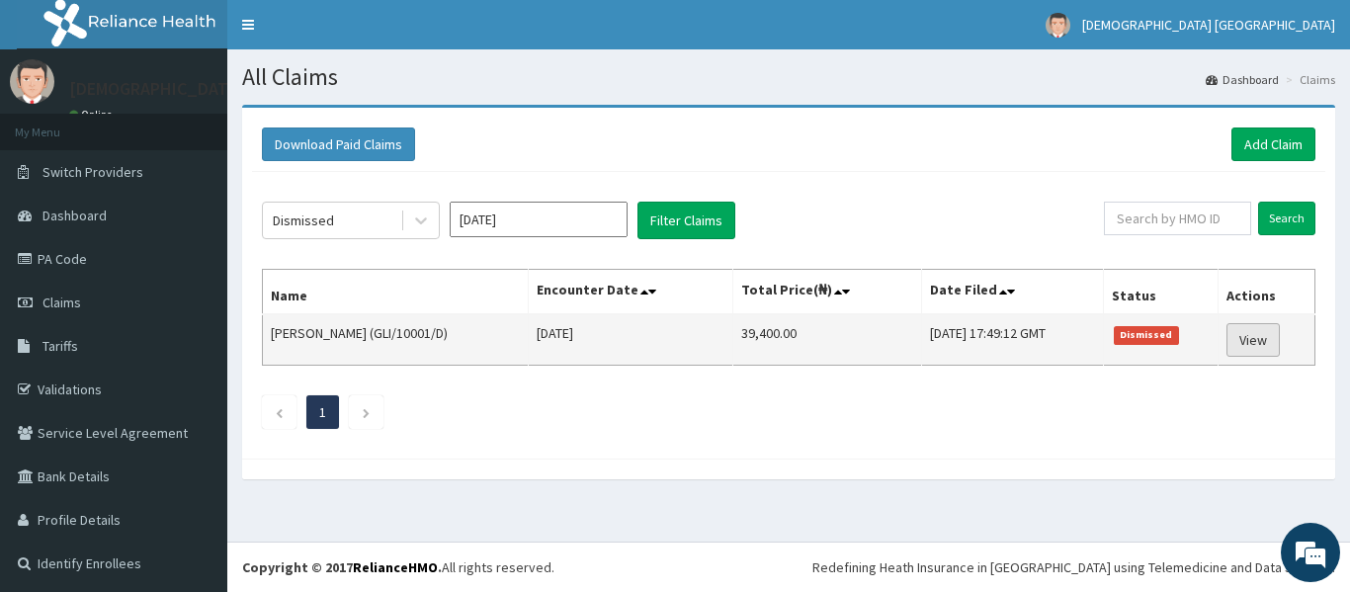
click at [1236, 337] on link "View" at bounding box center [1252, 340] width 53 height 34
